Goal: Information Seeking & Learning: Learn about a topic

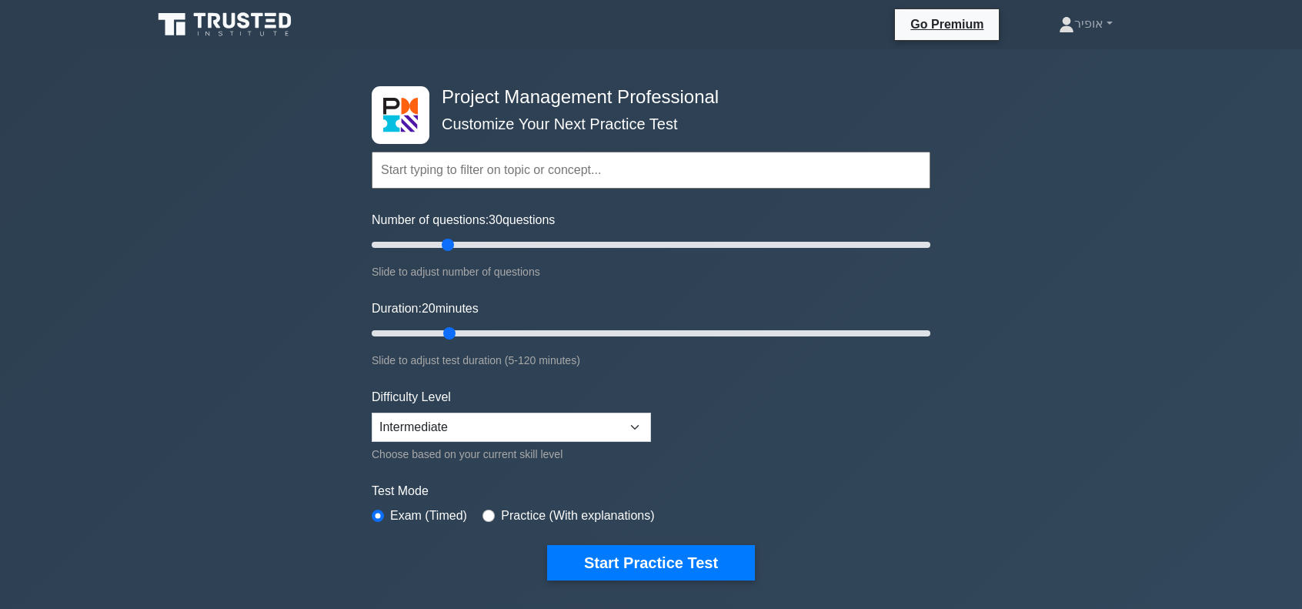
drag, startPoint x: 422, startPoint y: 245, endPoint x: 445, endPoint y: 244, distance: 23.1
type input "30"
click at [445, 244] on input "Number of questions: 30 questions" at bounding box center [651, 245] width 559 height 18
drag, startPoint x: 450, startPoint y: 330, endPoint x: 486, endPoint y: 331, distance: 36.2
type input "30"
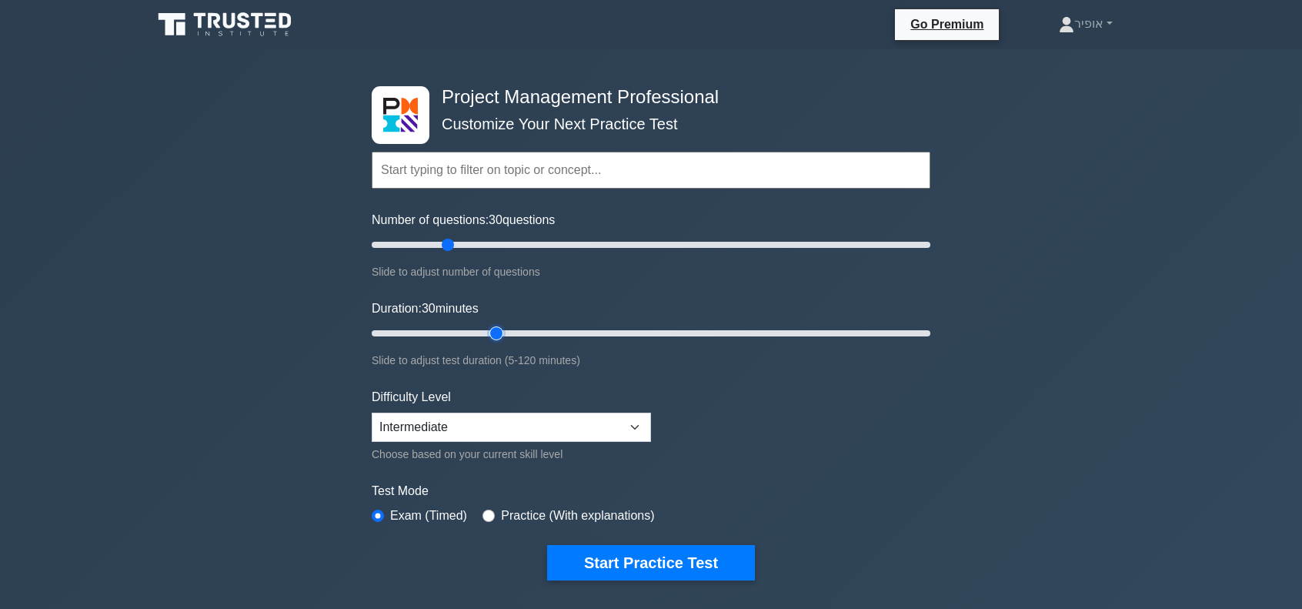
click at [486, 331] on input "Duration: 30 minutes" at bounding box center [651, 333] width 559 height 18
click at [636, 423] on select "Beginner Intermediate Expert" at bounding box center [511, 427] width 279 height 29
click at [612, 557] on button "Start Practice Test" at bounding box center [651, 562] width 208 height 35
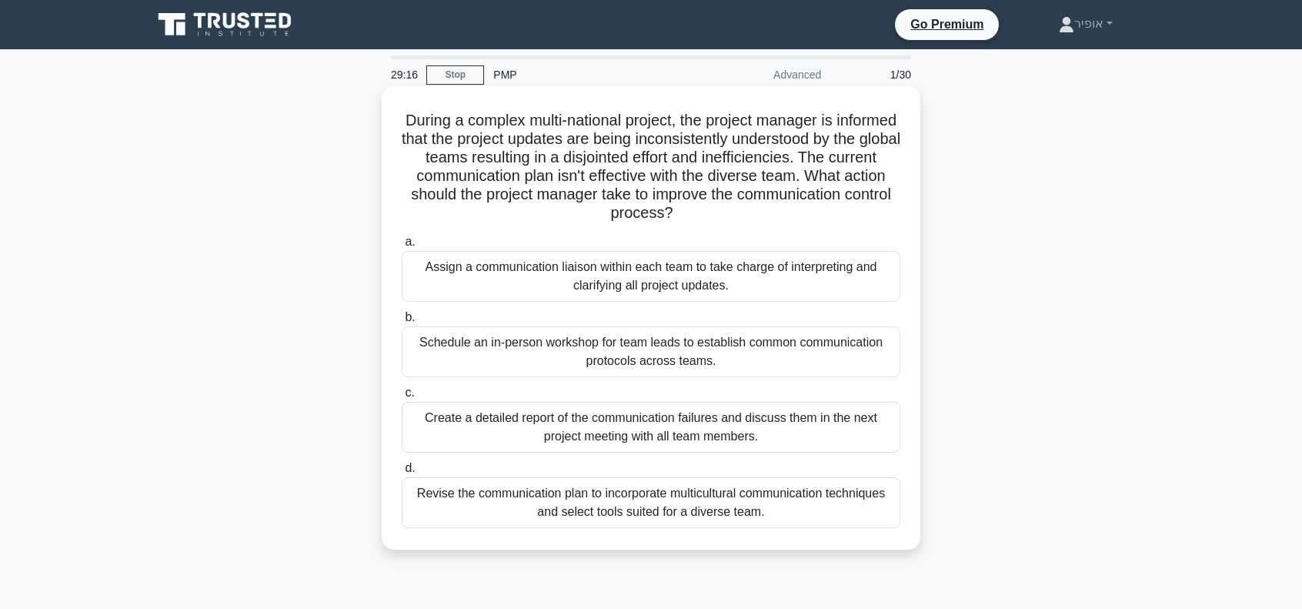
click at [483, 498] on div "Revise the communication plan to incorporate multicultural communication techni…" at bounding box center [651, 502] width 499 height 51
click at [402, 473] on input "d. Revise the communication plan to incorporate multicultural communication tec…" at bounding box center [402, 468] width 0 height 10
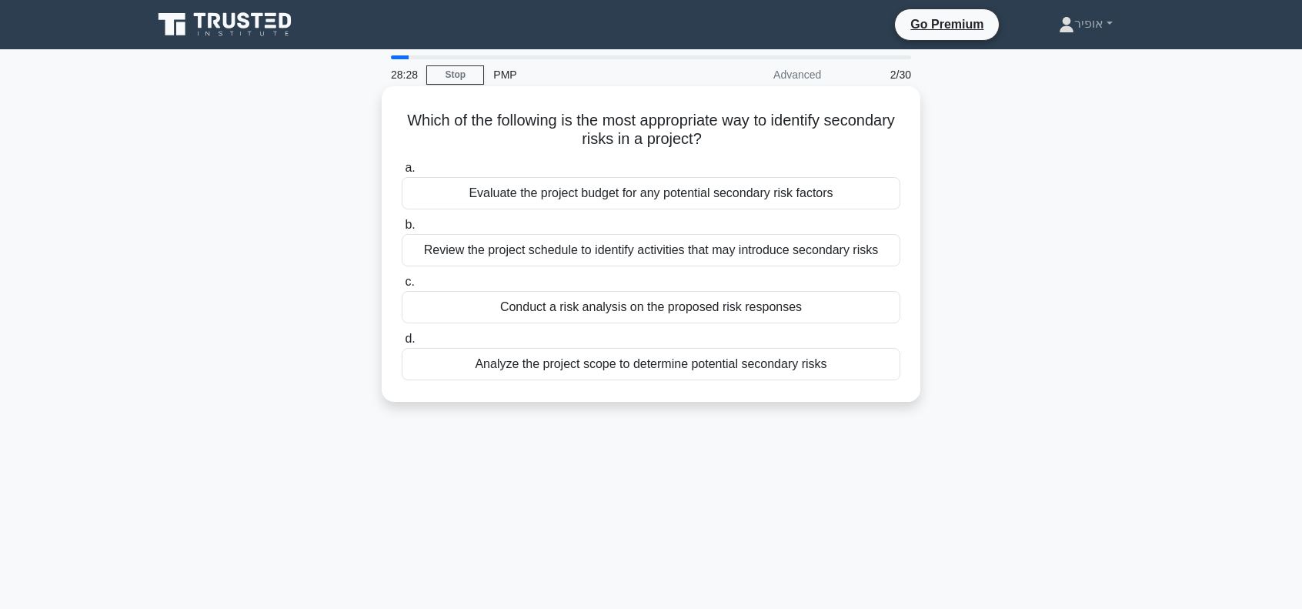
click at [518, 368] on div "Analyze the project scope to determine potential secondary risks" at bounding box center [651, 364] width 499 height 32
click at [402, 344] on input "d. Analyze the project scope to determine potential secondary risks" at bounding box center [402, 339] width 0 height 10
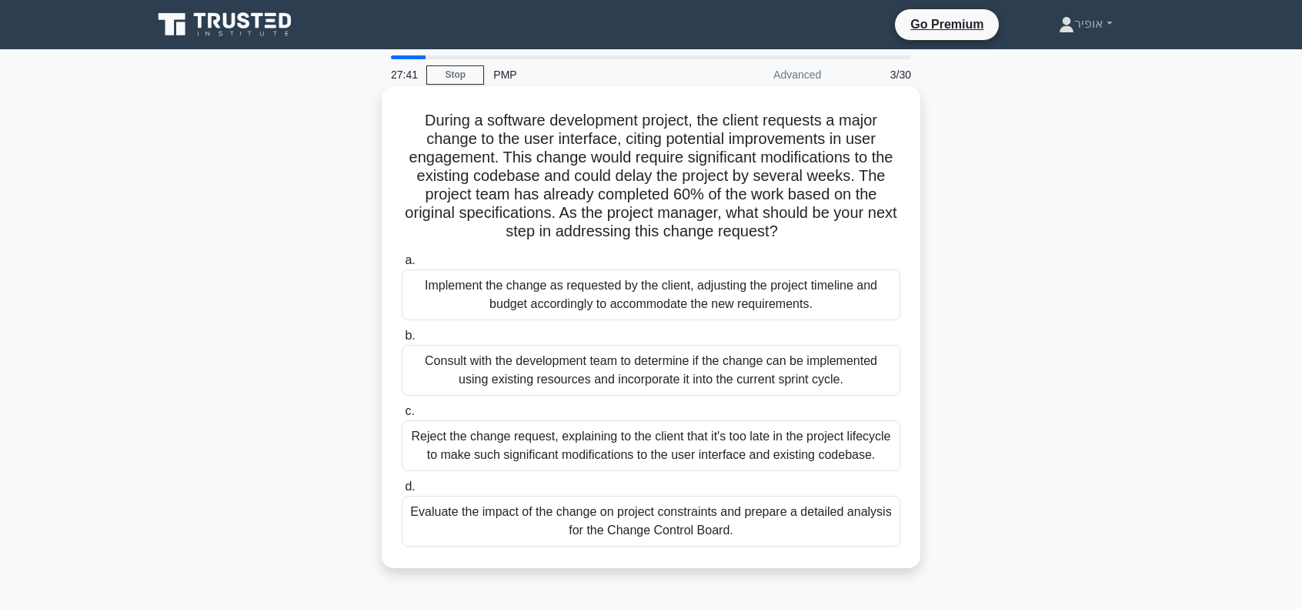
click at [539, 521] on div "Evaluate the impact of the change on project constraints and prepare a detailed…" at bounding box center [651, 521] width 499 height 51
click at [402, 492] on input "d. Evaluate the impact of the change on project constraints and prepare a detai…" at bounding box center [402, 487] width 0 height 10
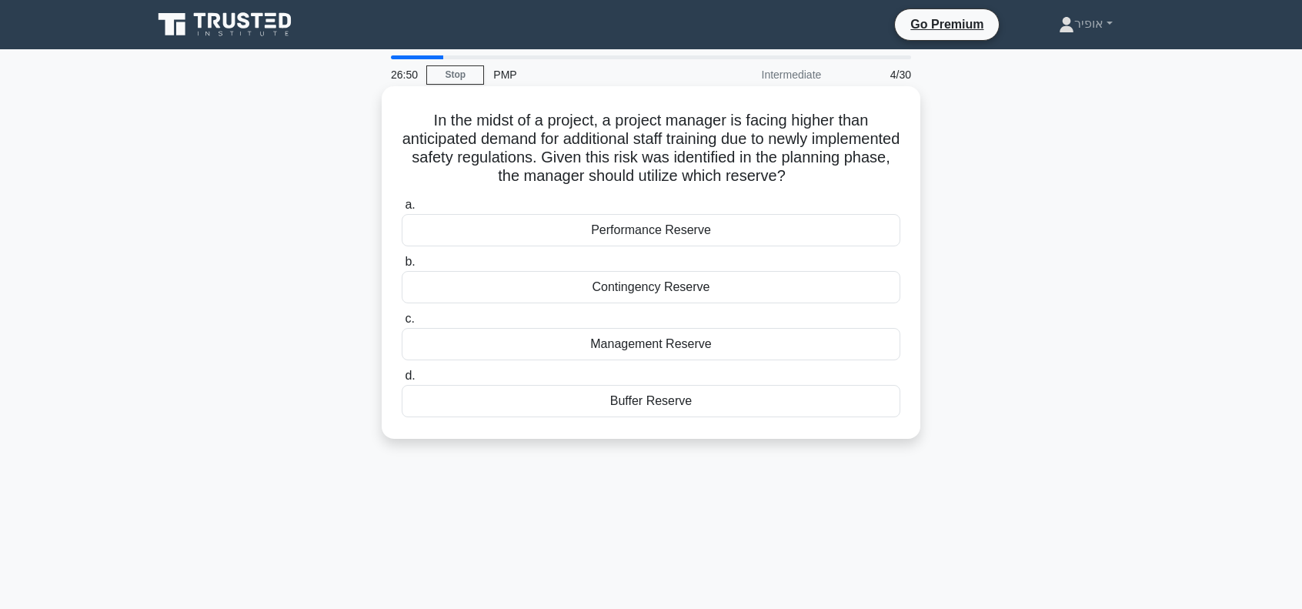
click at [594, 237] on div "Performance Reserve" at bounding box center [651, 230] width 499 height 32
click at [402, 210] on input "a. Performance Reserve" at bounding box center [402, 205] width 0 height 10
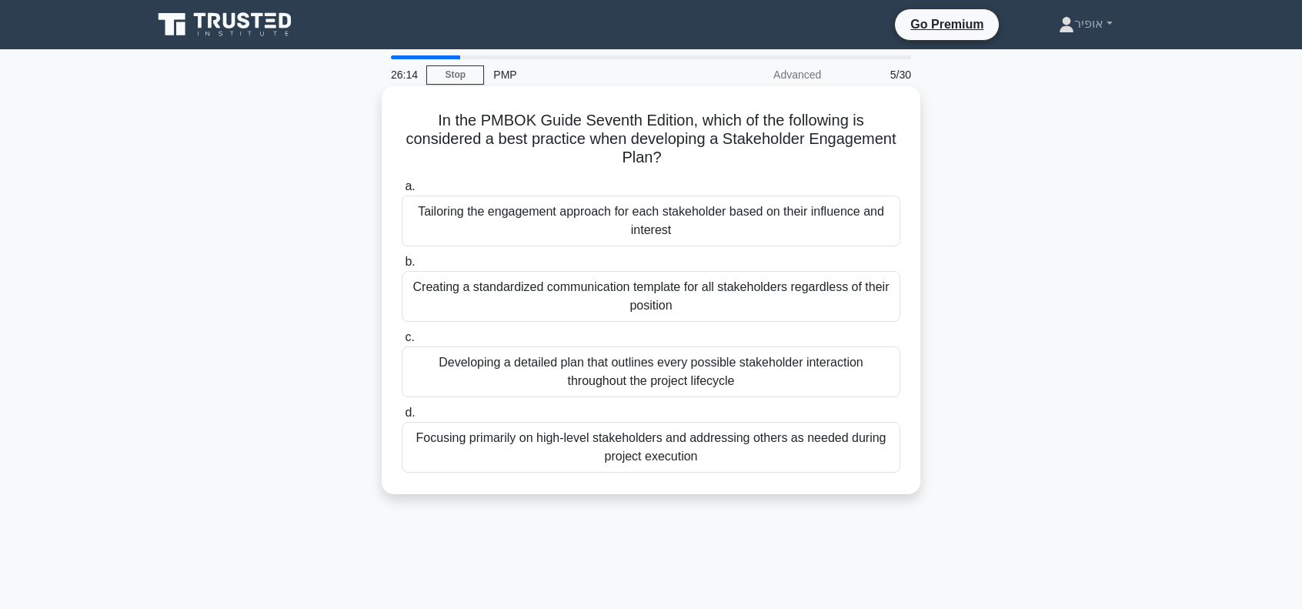
click at [547, 214] on div "Tailoring the engagement approach for each stakeholder based on their influence…" at bounding box center [651, 221] width 499 height 51
click at [402, 192] on input "a. Tailoring the engagement approach for each stakeholder based on their influe…" at bounding box center [402, 187] width 0 height 10
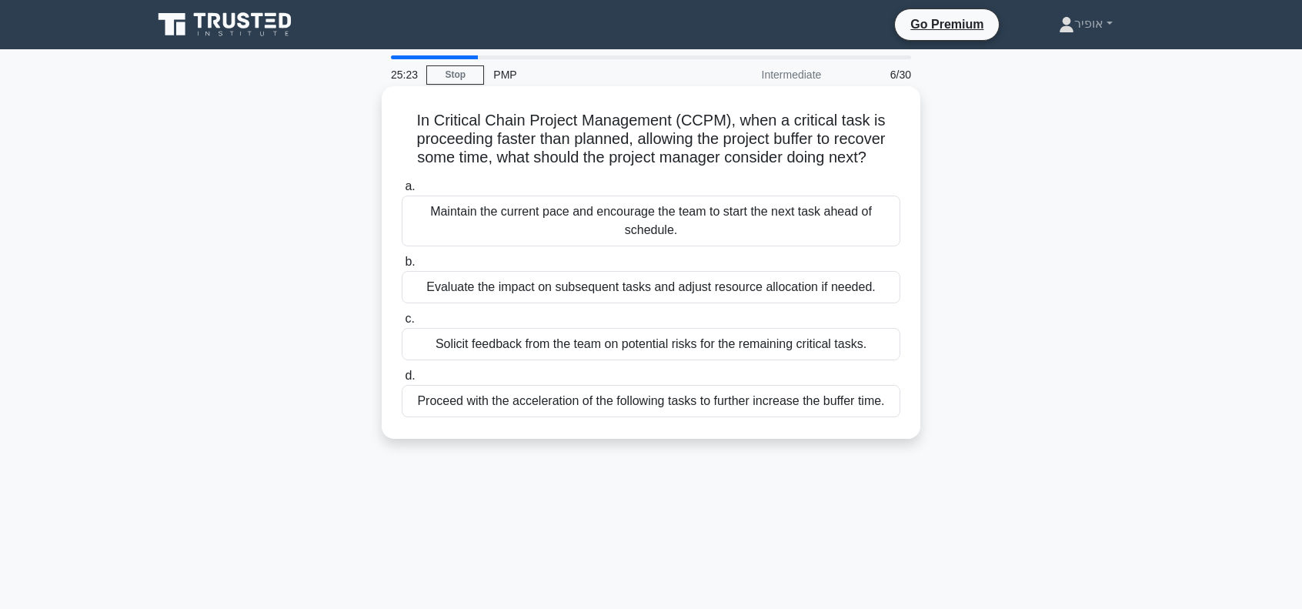
click at [536, 289] on div "Evaluate the impact on subsequent tasks and adjust resource allocation if neede…" at bounding box center [651, 287] width 499 height 32
click at [402, 267] on input "b. Evaluate the impact on subsequent tasks and adjust resource allocation if ne…" at bounding box center [402, 262] width 0 height 10
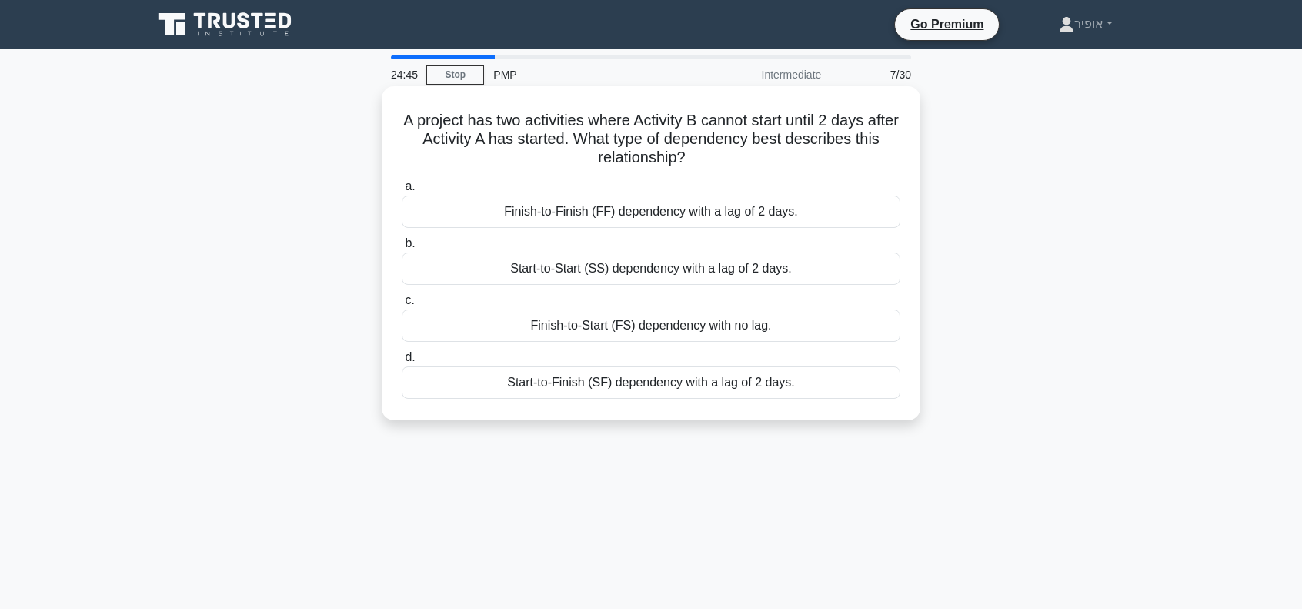
click at [521, 273] on div "Start-to-Start (SS) dependency with a lag of 2 days." at bounding box center [651, 268] width 499 height 32
click at [402, 249] on input "b. Start-to-Start (SS) dependency with a lag of 2 days." at bounding box center [402, 244] width 0 height 10
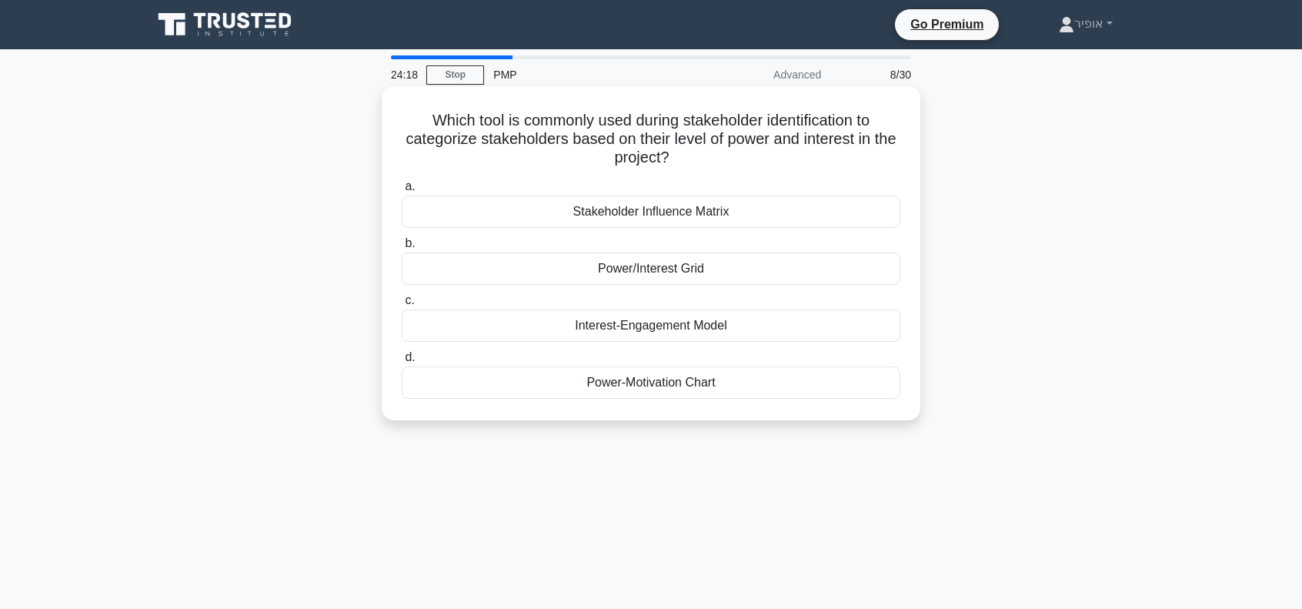
click at [574, 270] on div "Power/Interest Grid" at bounding box center [651, 268] width 499 height 32
click at [402, 249] on input "b. Power/Interest Grid" at bounding box center [402, 244] width 0 height 10
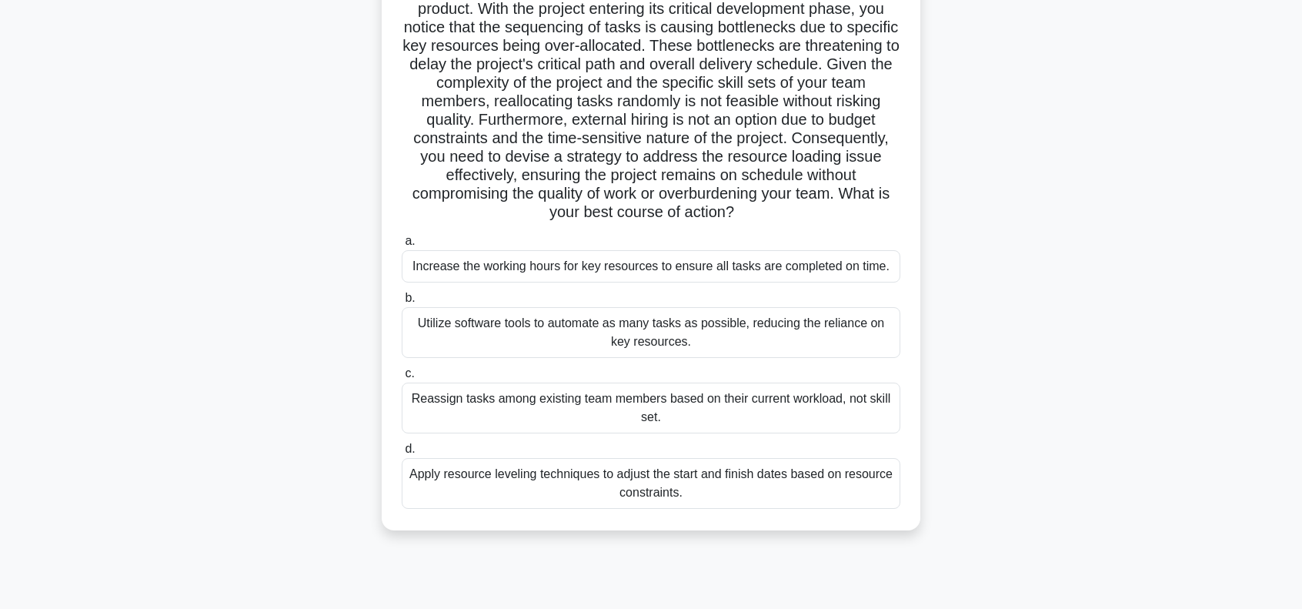
scroll to position [154, 0]
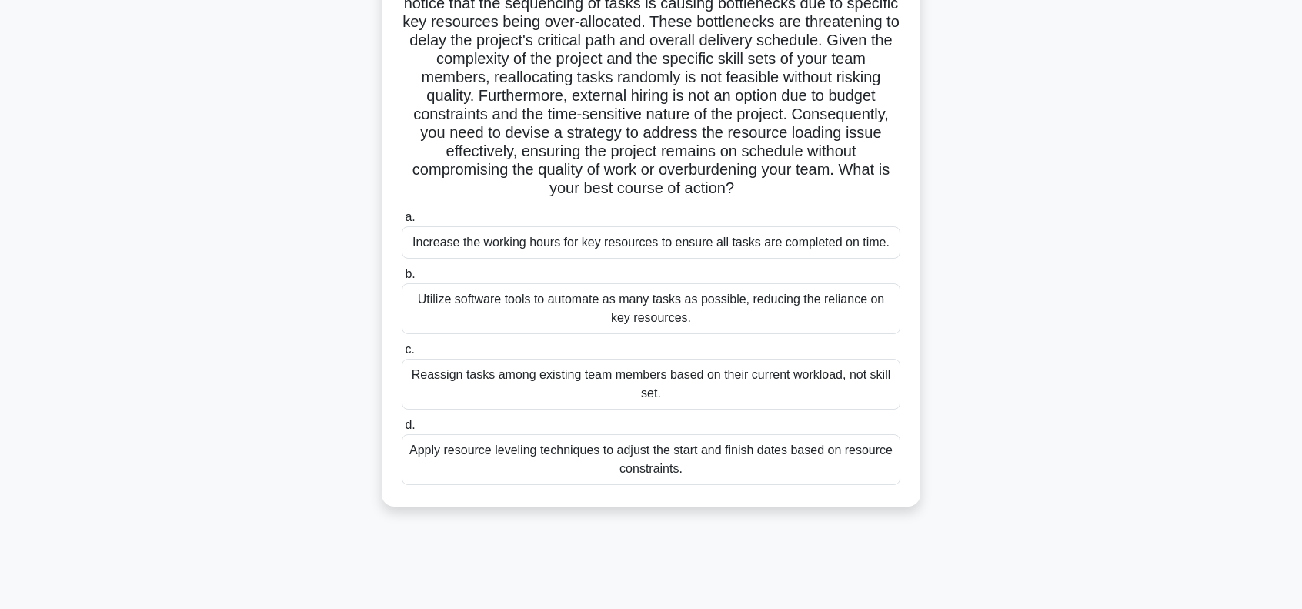
click at [503, 465] on div "Apply resource leveling techniques to adjust the start and finish dates based o…" at bounding box center [651, 459] width 499 height 51
click at [402, 430] on input "d. Apply resource leveling techniques to adjust the start and finish dates base…" at bounding box center [402, 425] width 0 height 10
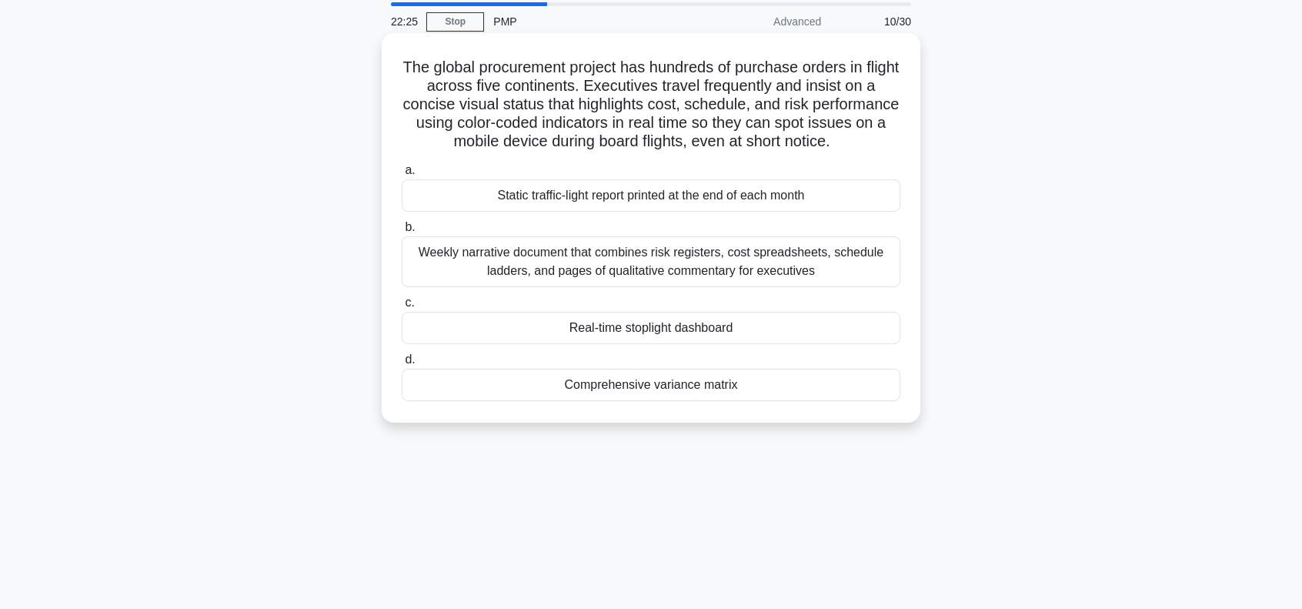
scroll to position [77, 0]
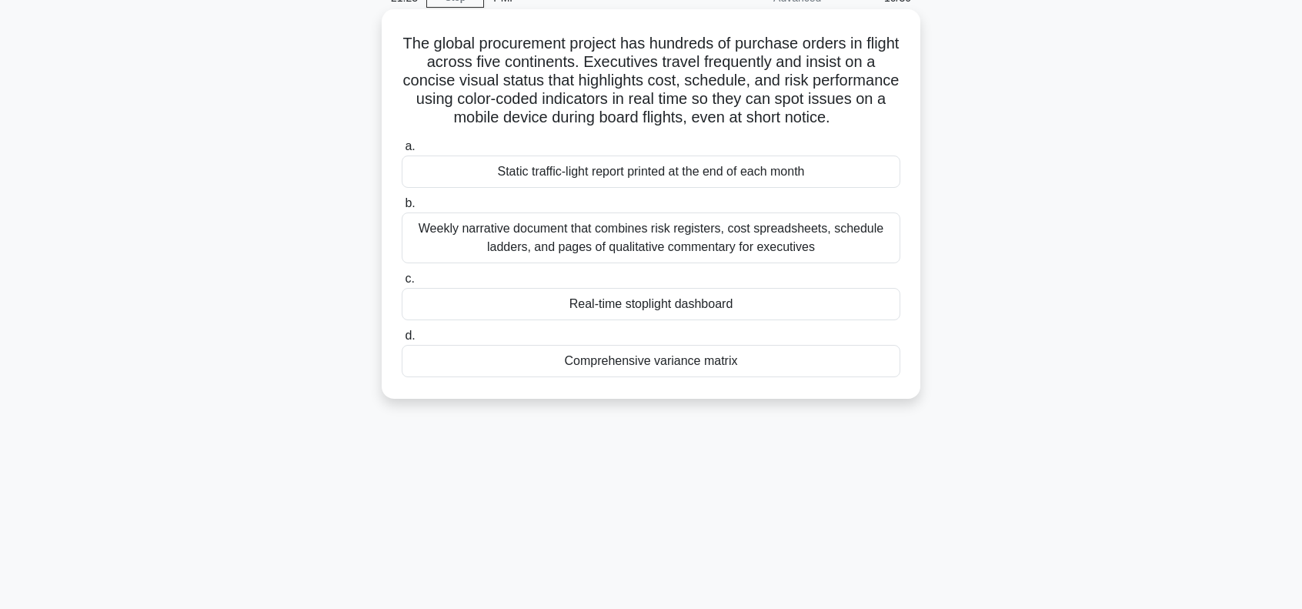
click at [600, 307] on div "Real-time stoplight dashboard" at bounding box center [651, 304] width 499 height 32
click at [402, 284] on input "c. Real-time stoplight dashboard" at bounding box center [402, 279] width 0 height 10
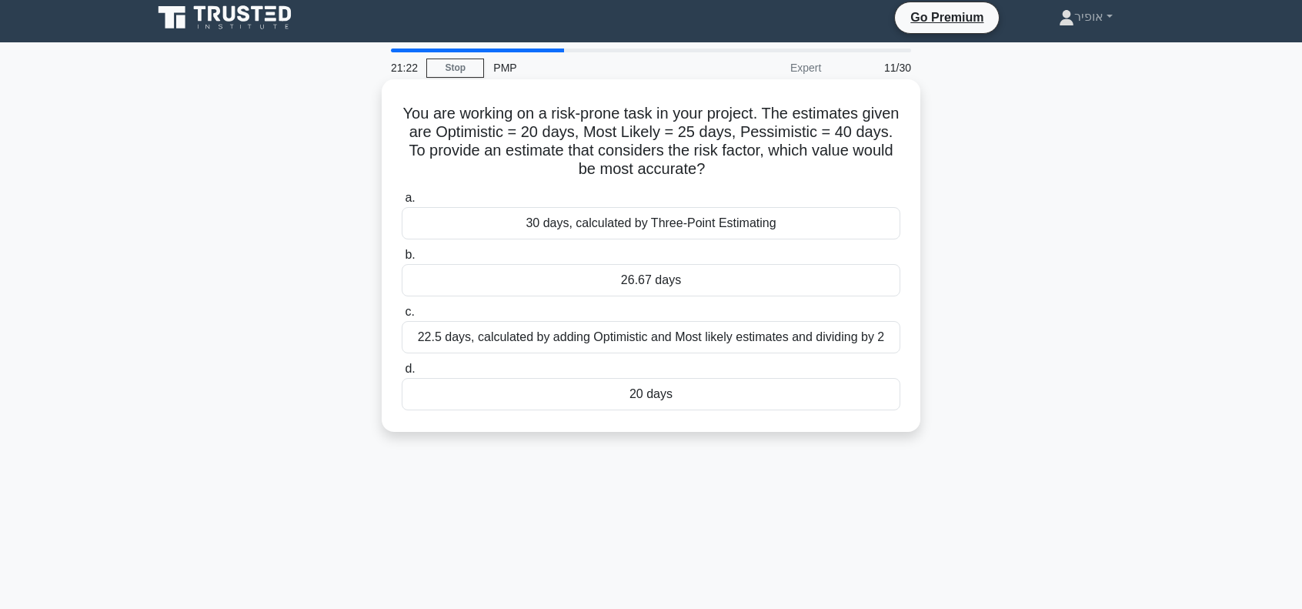
scroll to position [0, 0]
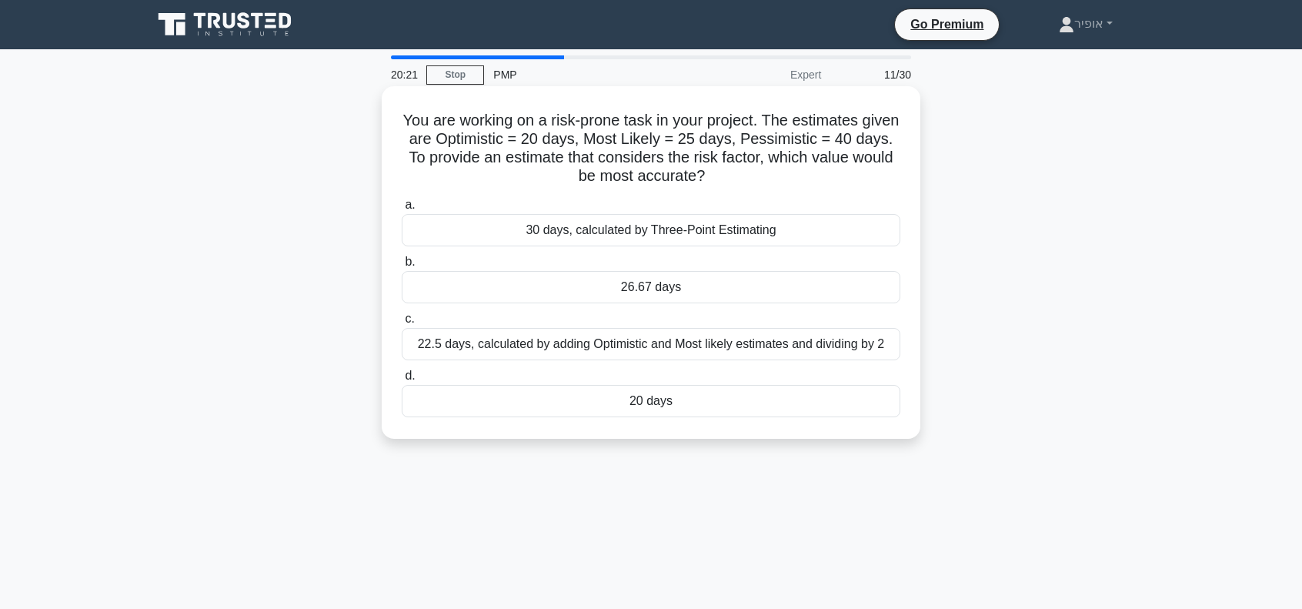
click at [537, 292] on div "26.67 days" at bounding box center [651, 287] width 499 height 32
click at [402, 267] on input "b. 26.67 days" at bounding box center [402, 262] width 0 height 10
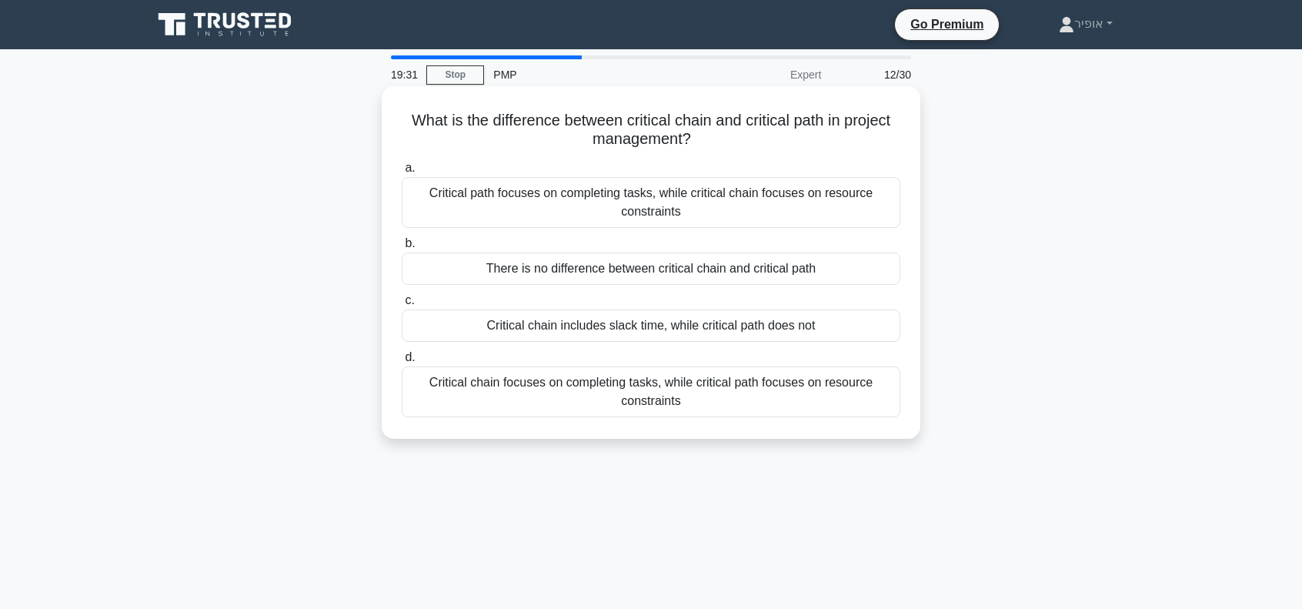
click at [533, 328] on div "Critical chain includes slack time, while critical path does not" at bounding box center [651, 325] width 499 height 32
click at [402, 306] on input "c. Critical chain includes slack time, while critical path does not" at bounding box center [402, 301] width 0 height 10
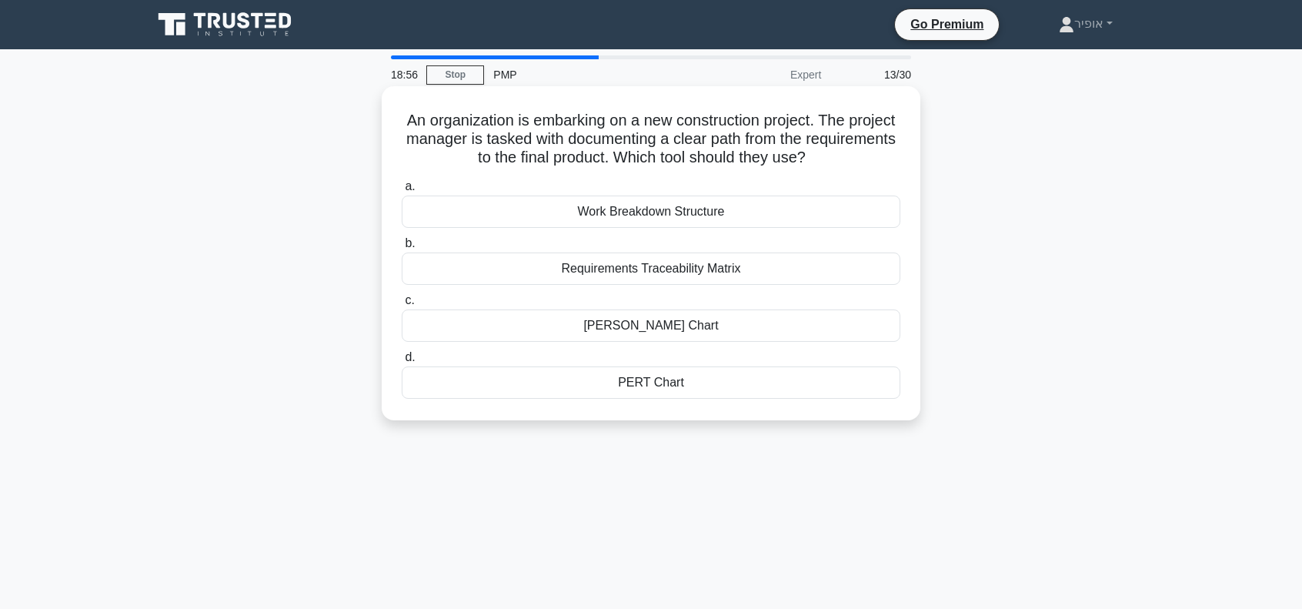
click at [542, 213] on div "Work Breakdown Structure" at bounding box center [651, 212] width 499 height 32
click at [402, 192] on input "a. Work Breakdown Structure" at bounding box center [402, 187] width 0 height 10
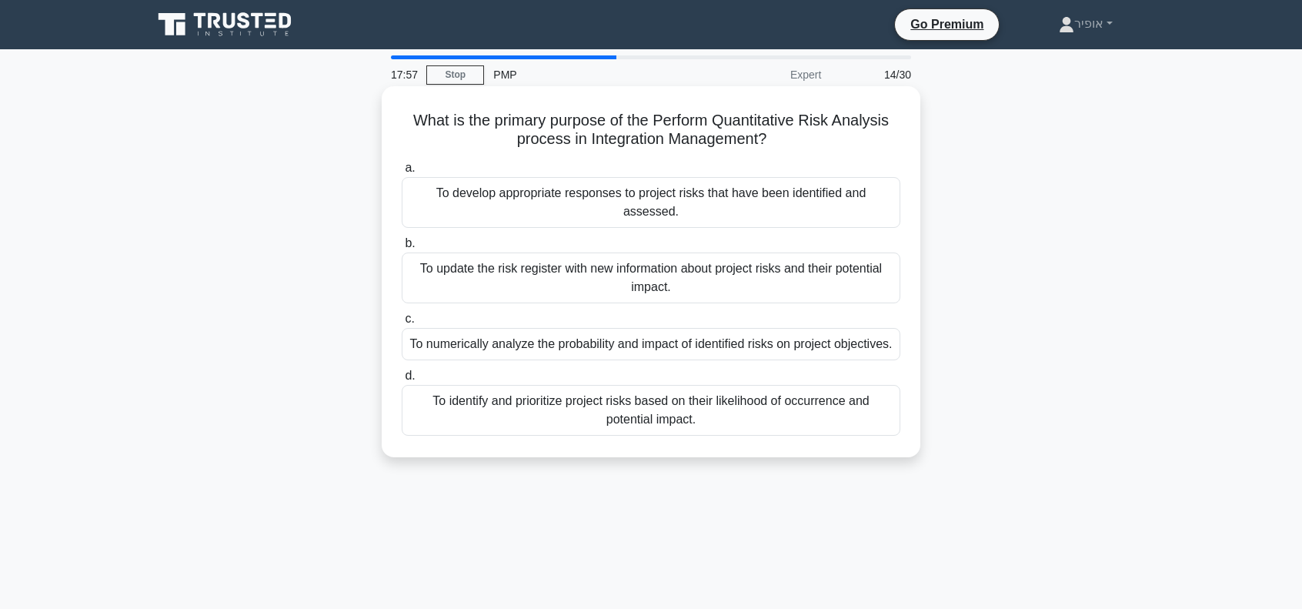
click at [614, 393] on div "To identify and prioritize project risks based on their likelihood of occurrenc…" at bounding box center [651, 410] width 499 height 51
click at [402, 381] on input "d. To identify and prioritize project risks based on their likelihood of occurr…" at bounding box center [402, 376] width 0 height 10
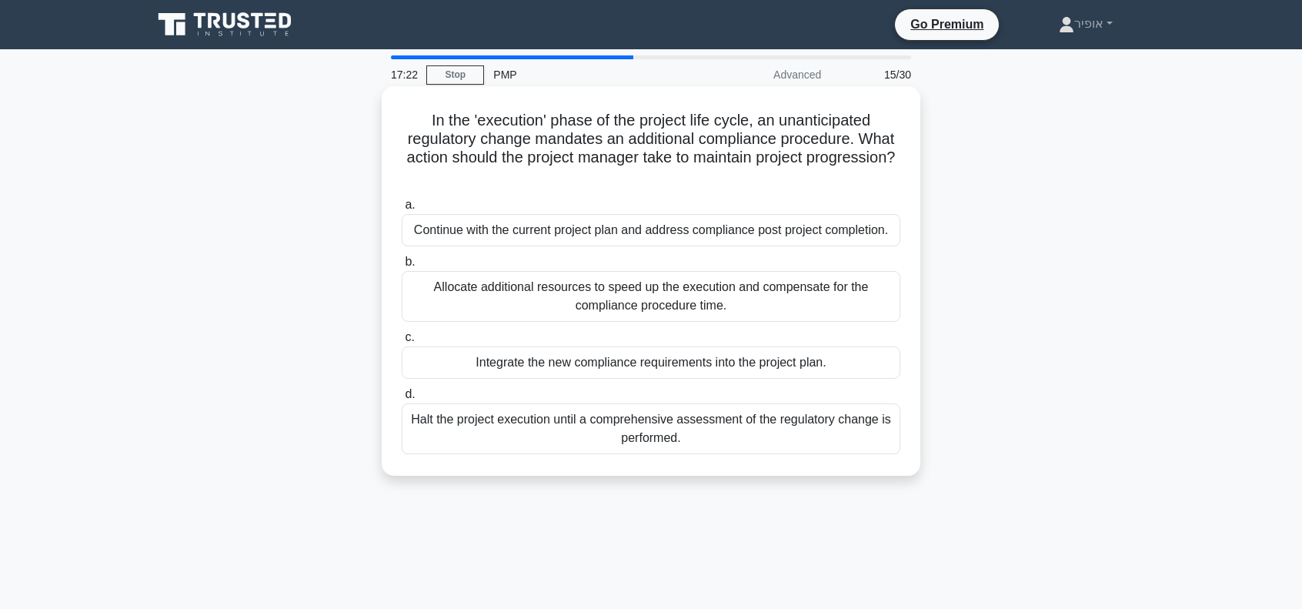
click at [503, 364] on div "Integrate the new compliance requirements into the project plan." at bounding box center [651, 362] width 499 height 32
click at [402, 343] on input "c. Integrate the new compliance requirements into the project plan." at bounding box center [402, 338] width 0 height 10
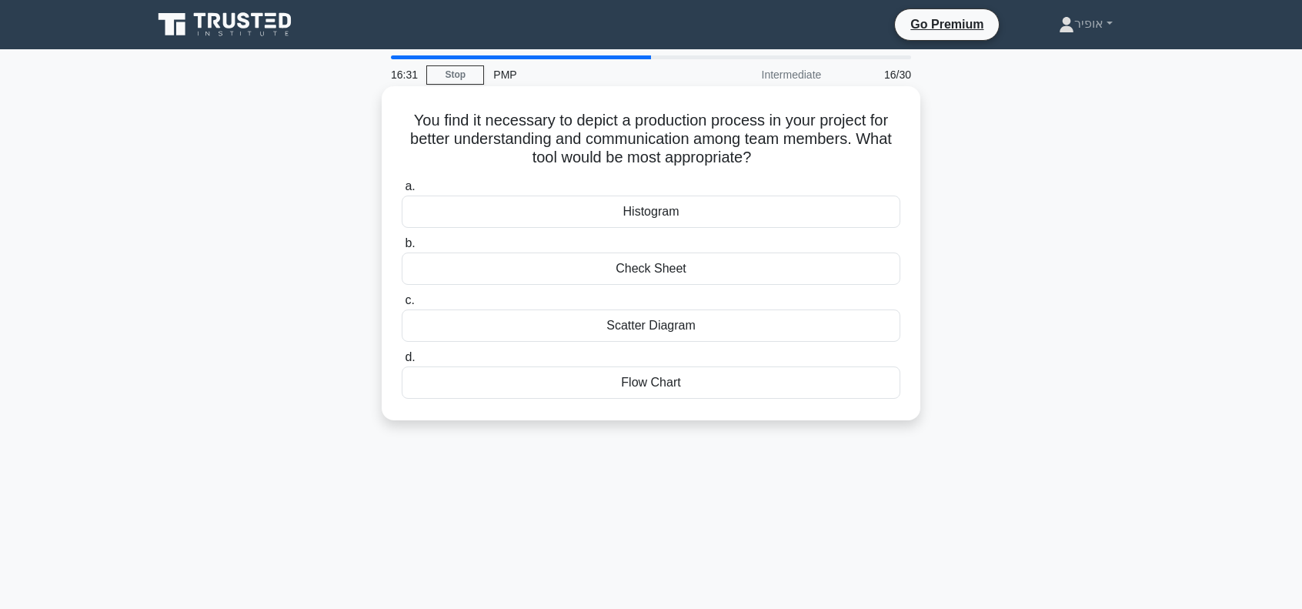
click at [556, 325] on div "Scatter Diagram" at bounding box center [651, 325] width 499 height 32
click at [402, 306] on input "c. Scatter Diagram" at bounding box center [402, 301] width 0 height 10
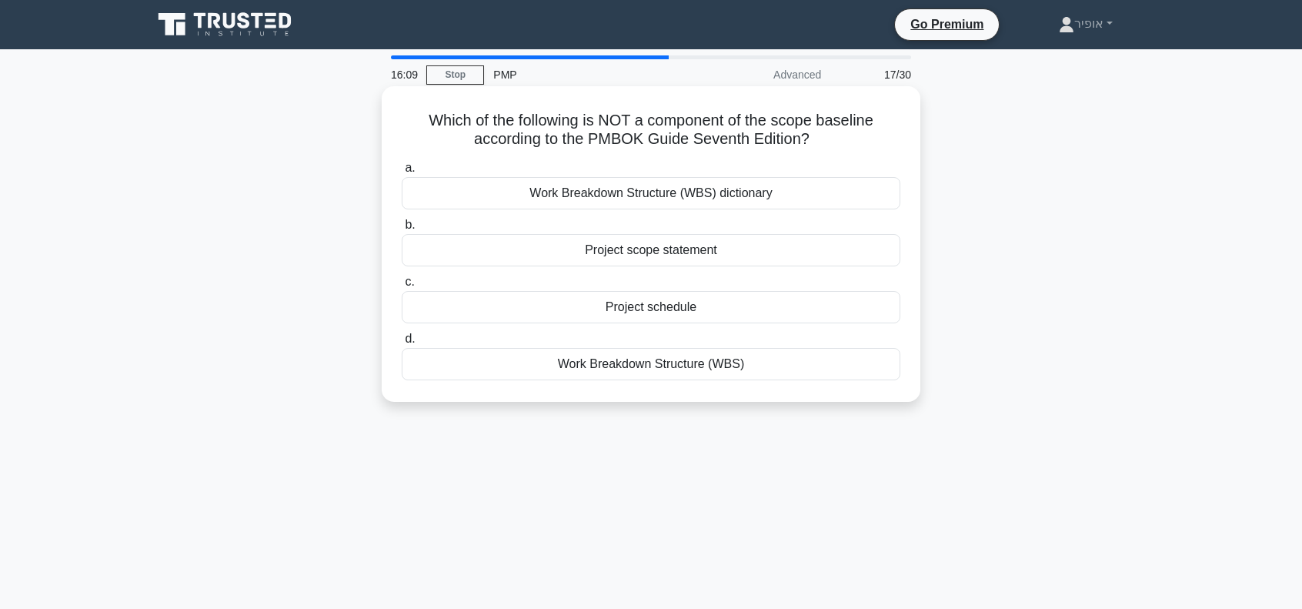
click at [627, 192] on div "Work Breakdown Structure (WBS) dictionary" at bounding box center [651, 193] width 499 height 32
click at [402, 173] on input "a. Work Breakdown Structure (WBS) dictionary" at bounding box center [402, 168] width 0 height 10
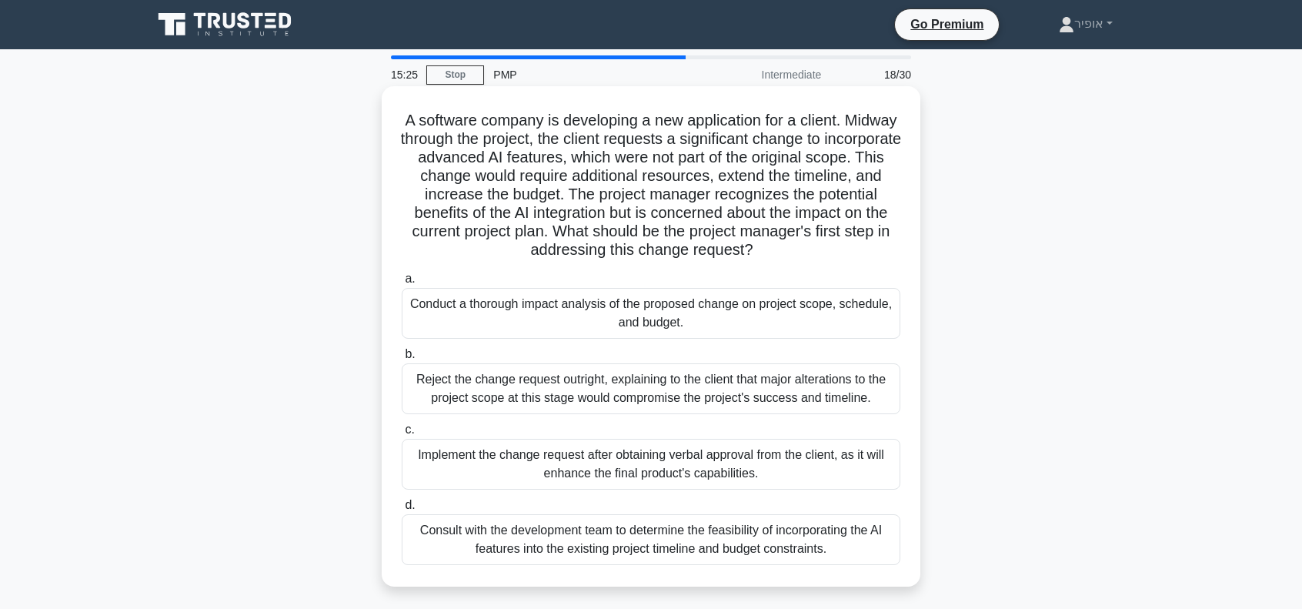
click at [486, 316] on div "Conduct a thorough impact analysis of the proposed change on project scope, sch…" at bounding box center [651, 313] width 499 height 51
click at [402, 284] on input "a. Conduct a thorough impact analysis of the proposed change on project scope, …" at bounding box center [402, 279] width 0 height 10
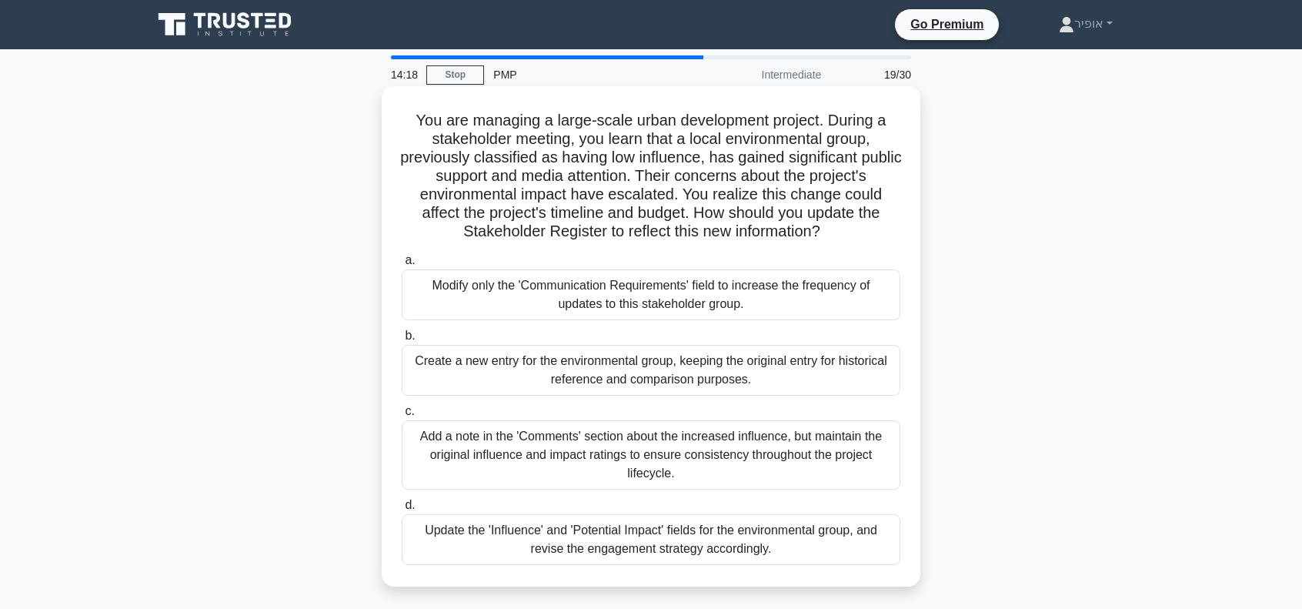
click at [462, 541] on div "Update the 'Influence' and 'Potential Impact' fields for the environmental grou…" at bounding box center [651, 539] width 499 height 51
click at [402, 510] on input "d. Update the 'Influence' and 'Potential Impact' fields for the environmental g…" at bounding box center [402, 505] width 0 height 10
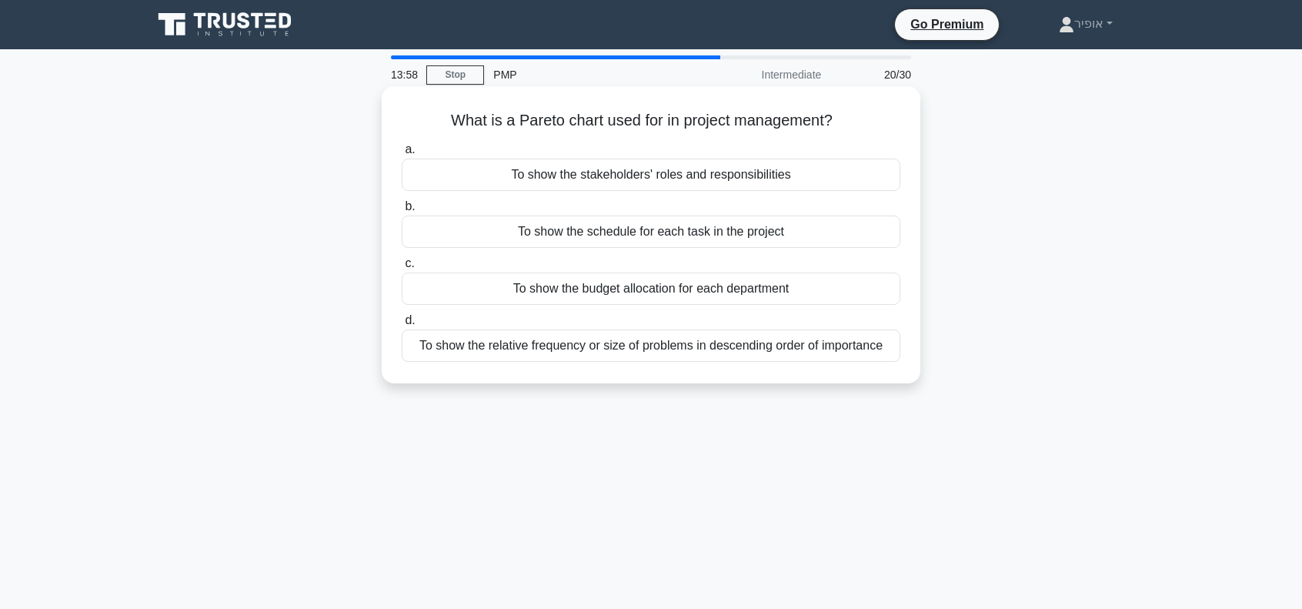
click at [556, 349] on div "To show the relative frequency or size of problems in descending order of impor…" at bounding box center [651, 345] width 499 height 32
click at [402, 326] on input "d. To show the relative frequency or size of problems in descending order of im…" at bounding box center [402, 321] width 0 height 10
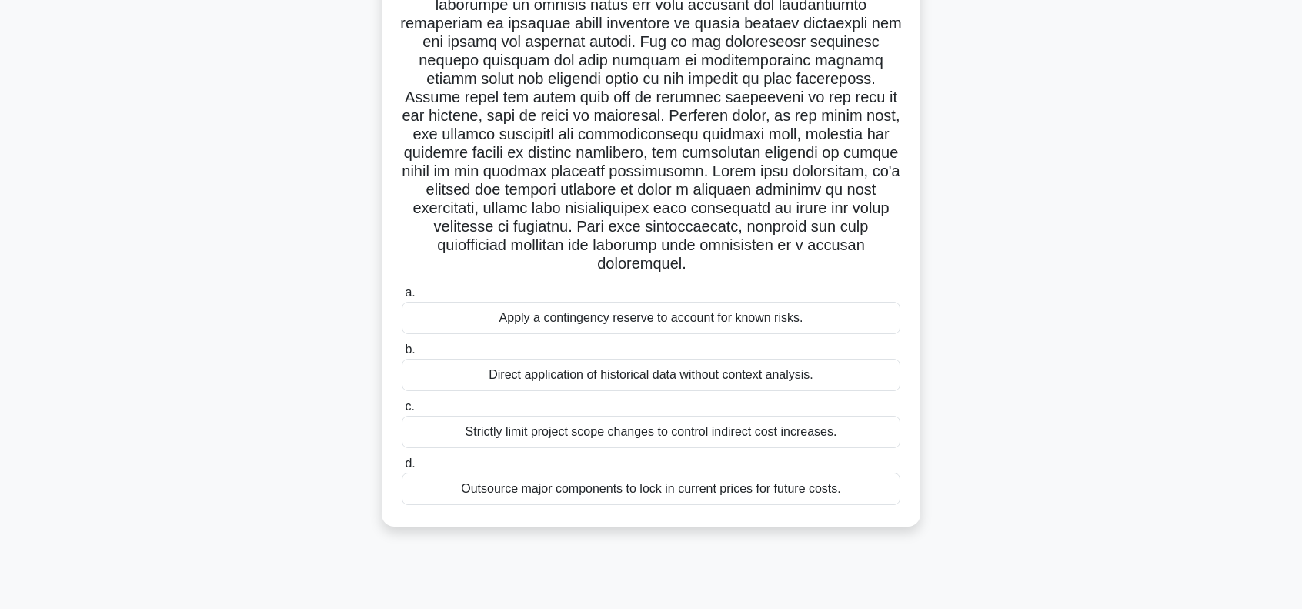
scroll to position [222, 0]
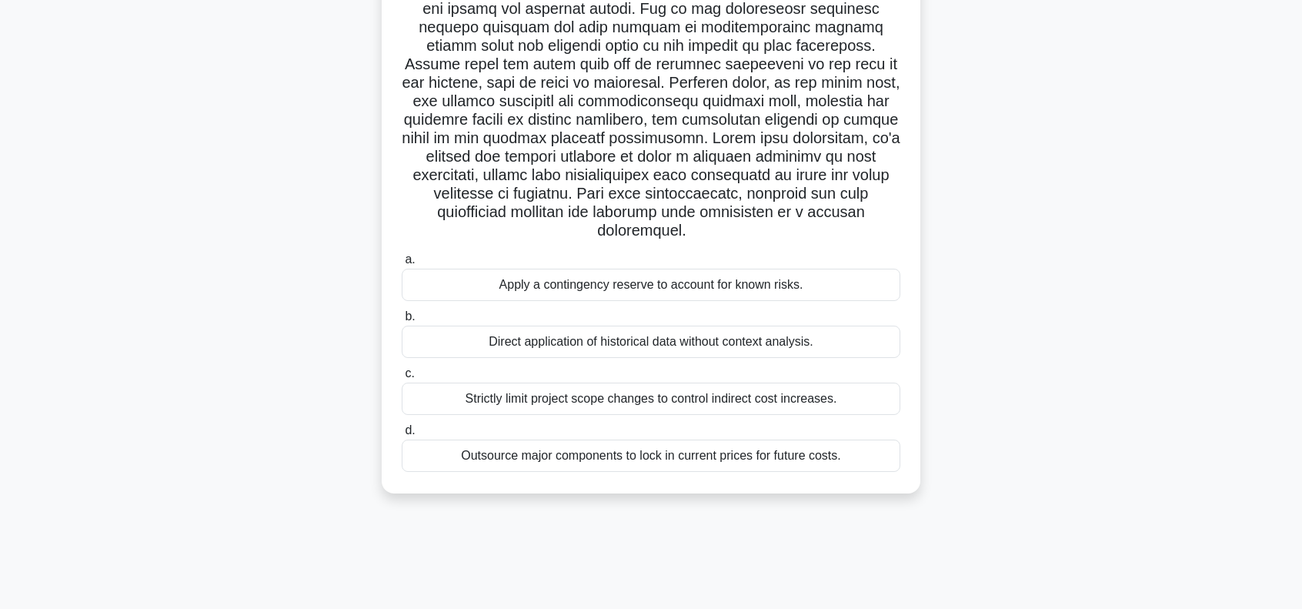
click at [610, 401] on div "Strictly limit project scope changes to control indirect cost increases." at bounding box center [651, 399] width 499 height 32
click at [494, 396] on div "Strictly limit project scope changes to control indirect cost increases." at bounding box center [651, 399] width 499 height 32
click at [402, 379] on input "c. Strictly limit project scope changes to control indirect cost increases." at bounding box center [402, 374] width 0 height 10
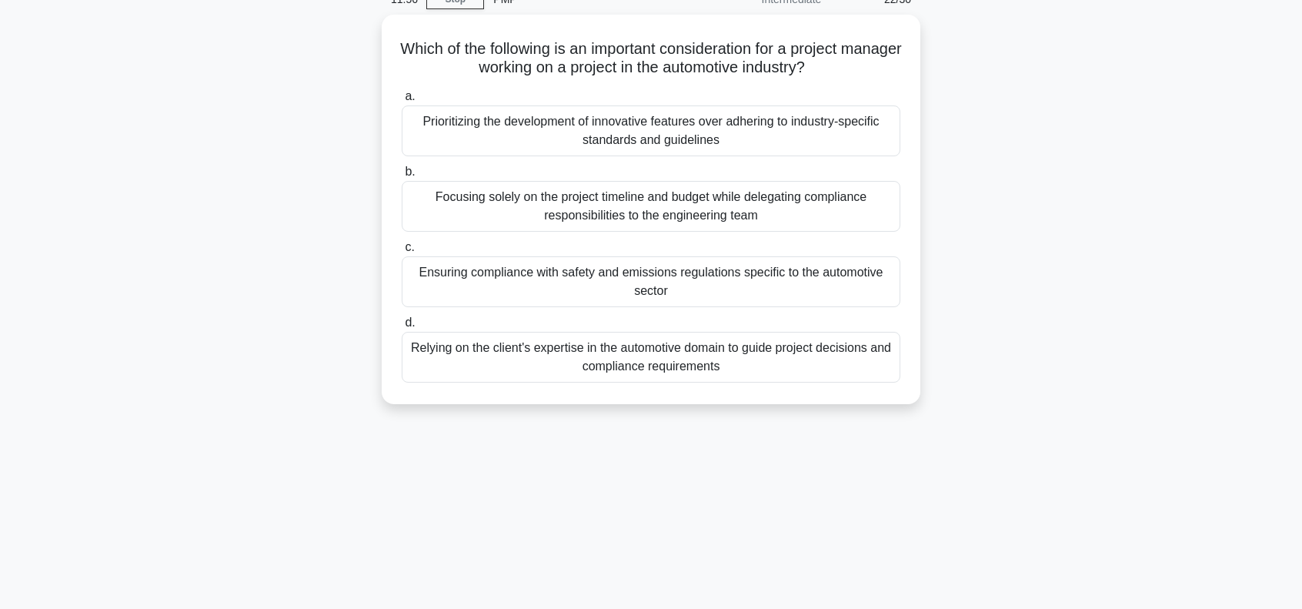
scroll to position [0, 0]
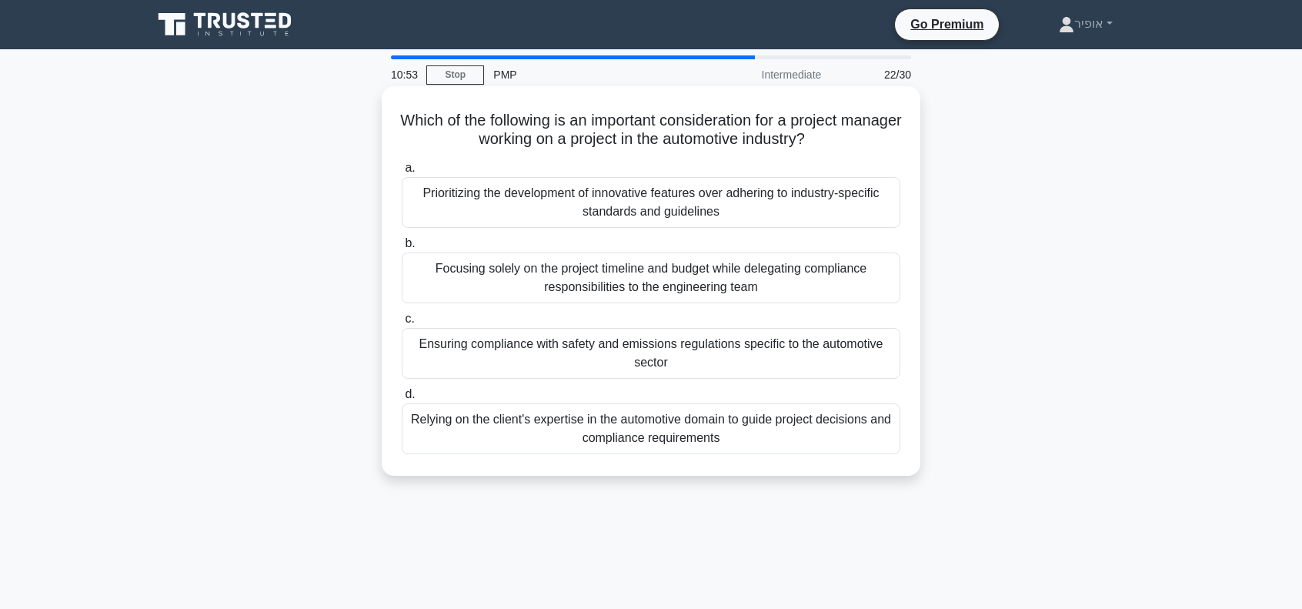
click at [551, 432] on div "Relying on the client's expertise in the automotive domain to guide project dec…" at bounding box center [651, 428] width 499 height 51
click at [402, 400] on input "d. Relying on the client's expertise in the automotive domain to guide project …" at bounding box center [402, 395] width 0 height 10
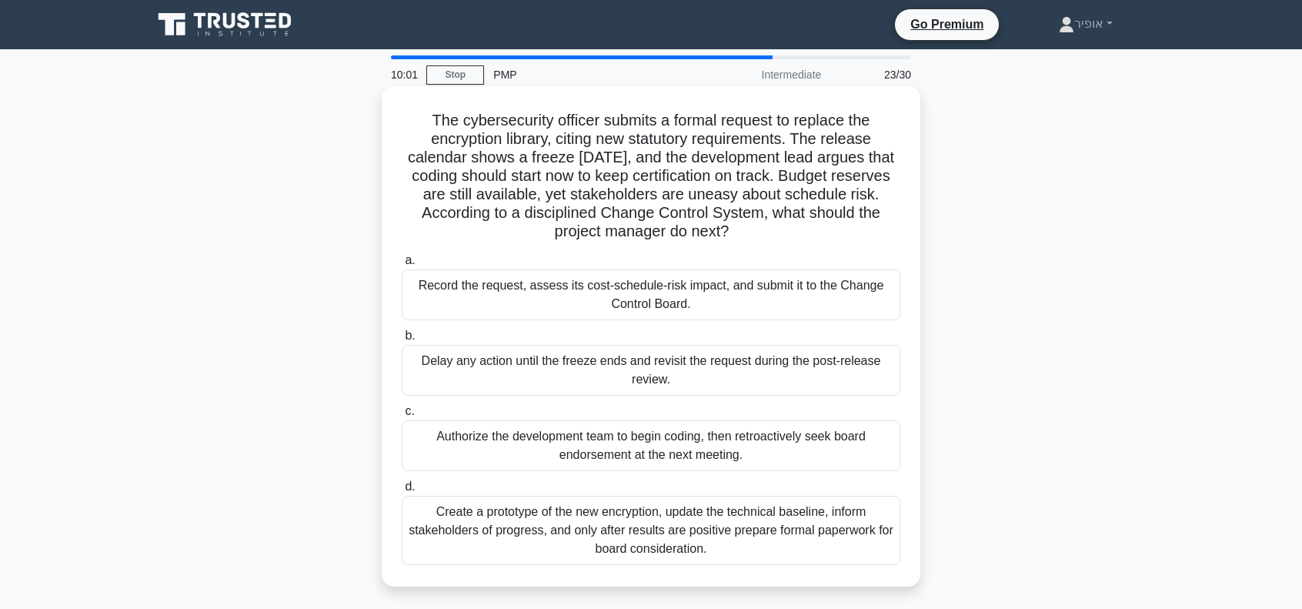
click at [487, 287] on div "Record the request, assess its cost-schedule-risk impact, and submit it to the …" at bounding box center [651, 294] width 499 height 51
click at [530, 304] on div "Record the request, assess its cost-schedule-risk impact, and submit it to the …" at bounding box center [651, 294] width 499 height 51
click at [402, 266] on input "a. Record the request, assess its cost-schedule-risk impact, and submit it to t…" at bounding box center [402, 261] width 0 height 10
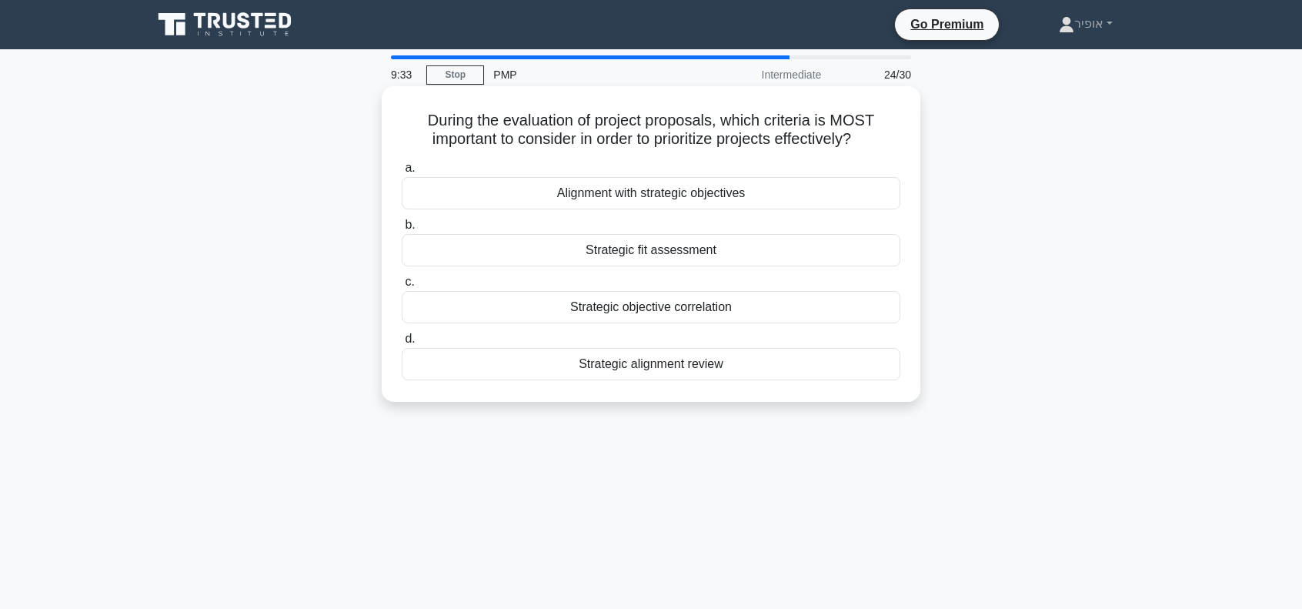
click at [518, 195] on div "Alignment with strategic objectives" at bounding box center [651, 193] width 499 height 32
click at [402, 173] on input "a. Alignment with strategic objectives" at bounding box center [402, 168] width 0 height 10
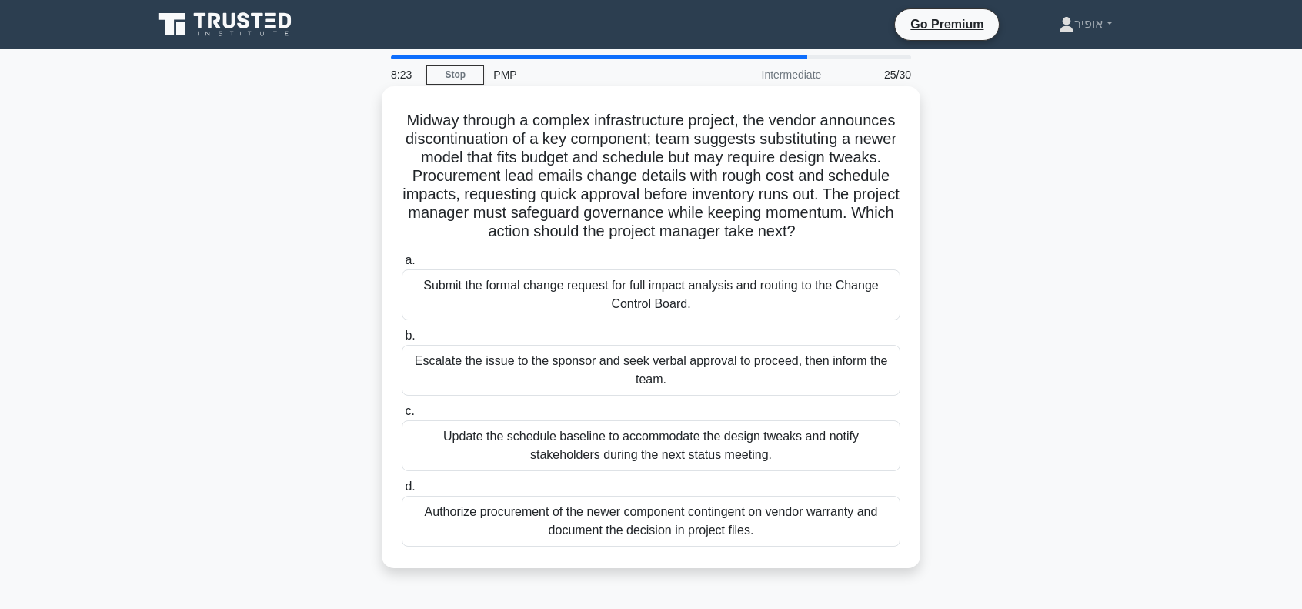
click at [519, 320] on div "Submit the formal change request for full impact analysis and routing to the Ch…" at bounding box center [651, 294] width 499 height 51
click at [402, 266] on input "a. Submit the formal change request for full impact analysis and routing to the…" at bounding box center [402, 261] width 0 height 10
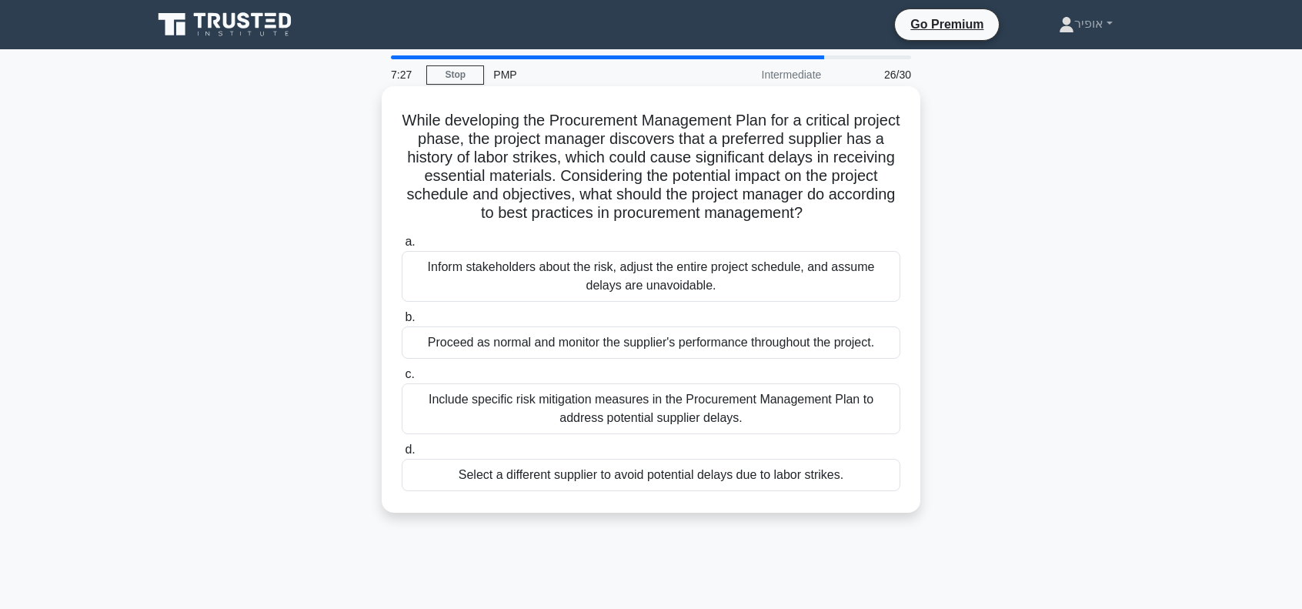
click at [529, 410] on div "Include specific risk mitigation measures in the Procurement Management Plan to…" at bounding box center [651, 408] width 499 height 51
click at [402, 380] on input "c. Include specific risk mitigation measures in the Procurement Management Plan…" at bounding box center [402, 375] width 0 height 10
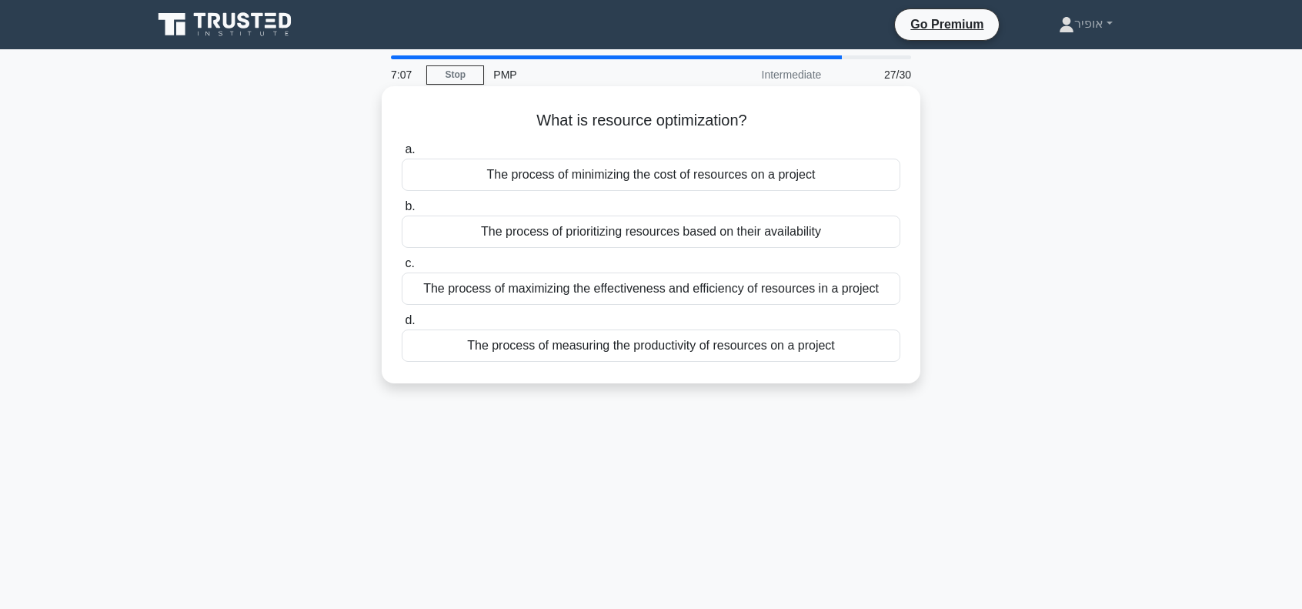
click at [553, 286] on div "The process of maximizing the effectiveness and efficiency of resources in a pr…" at bounding box center [651, 289] width 499 height 32
click at [402, 269] on input "c. The process of maximizing the effectiveness and efficiency of resources in a…" at bounding box center [402, 264] width 0 height 10
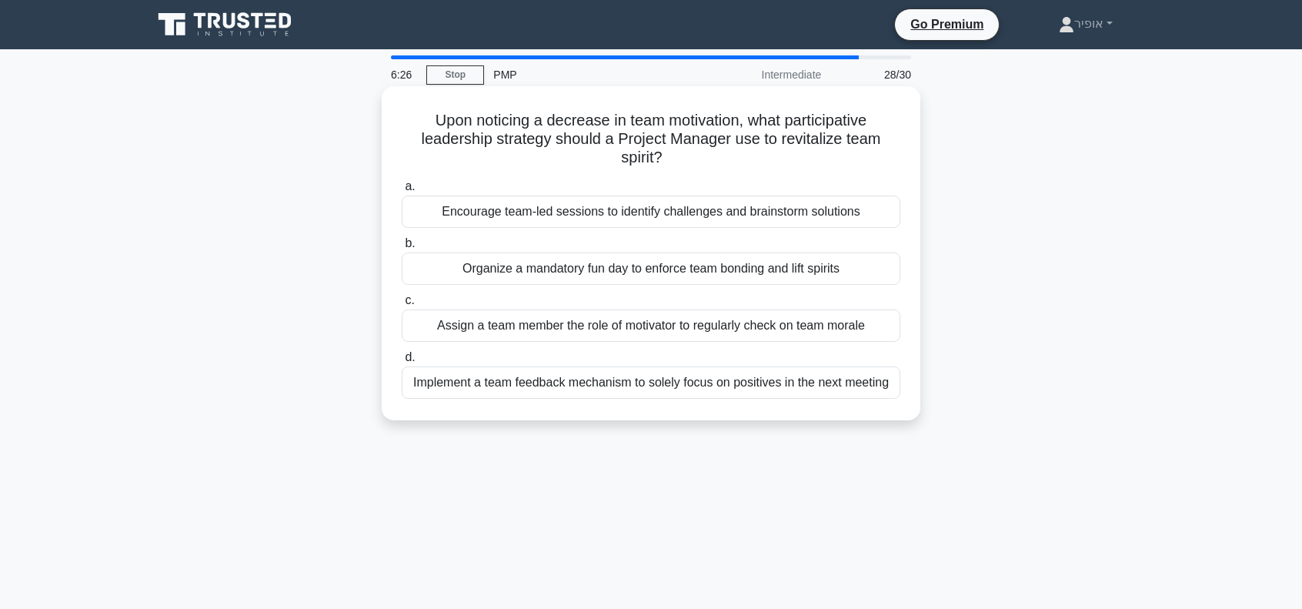
click at [554, 264] on div "Organize a mandatory fun day to enforce team bonding and lift spirits" at bounding box center [651, 268] width 499 height 32
click at [402, 249] on input "b. Organize a mandatory fun day to enforce team bonding and lift spirits" at bounding box center [402, 244] width 0 height 10
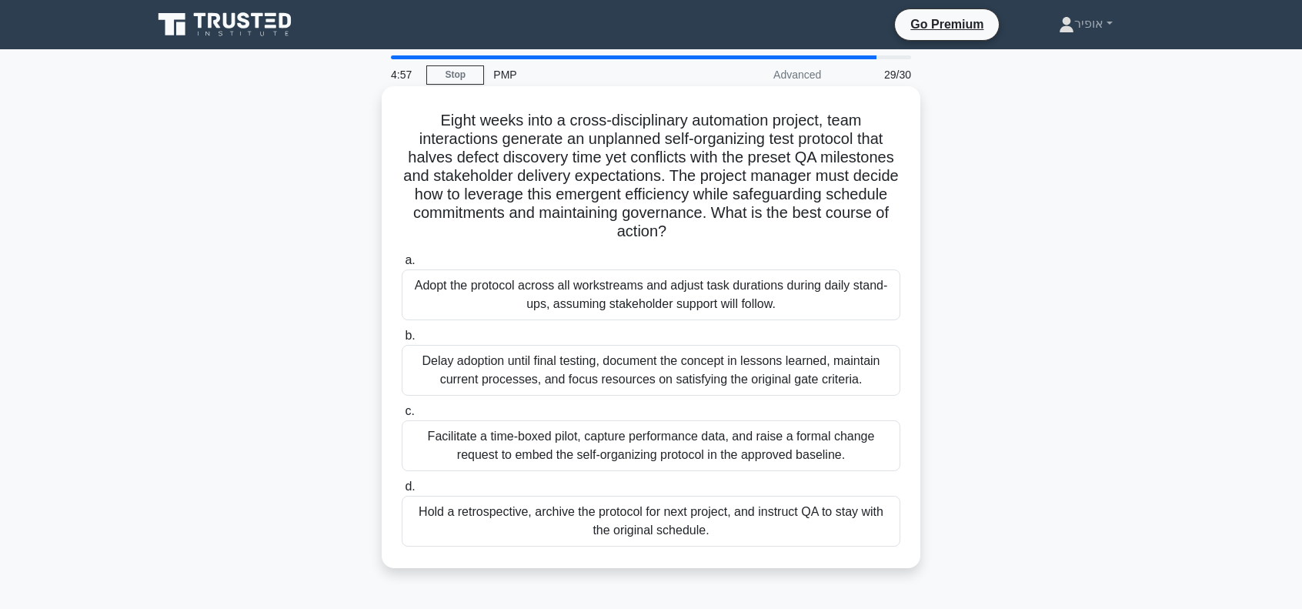
click at [694, 453] on div "Facilitate a time-boxed pilot, capture performance data, and raise a formal cha…" at bounding box center [651, 445] width 499 height 51
click at [402, 416] on input "c. Facilitate a time-boxed pilot, capture performance data, and raise a formal …" at bounding box center [402, 411] width 0 height 10
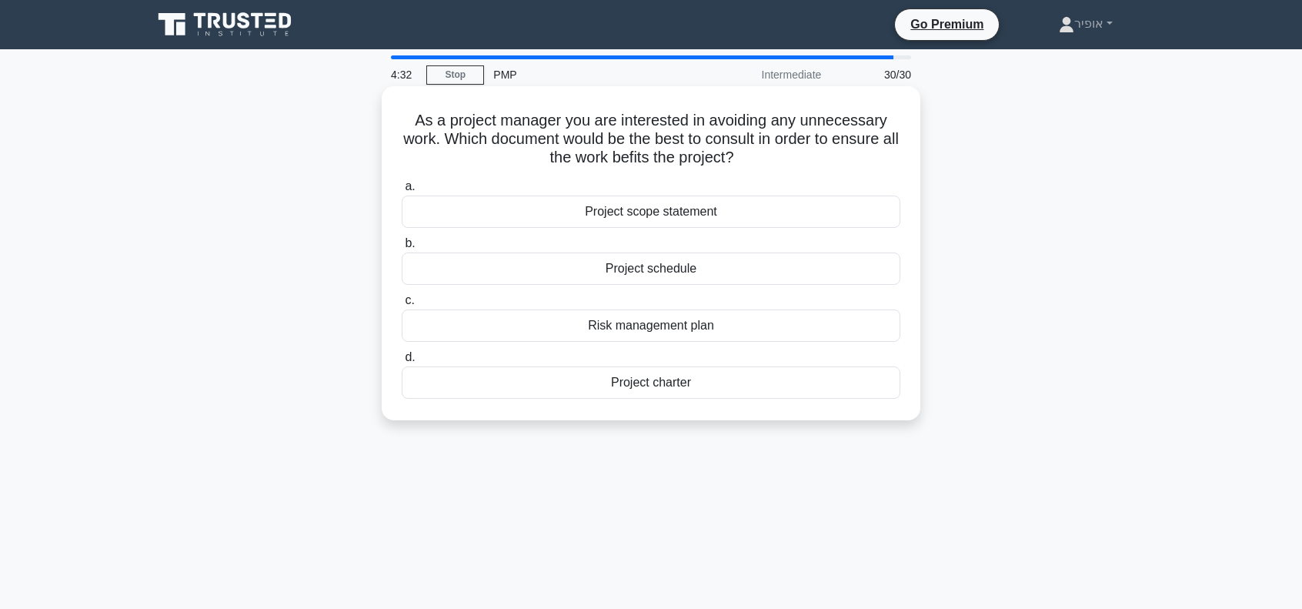
click at [596, 212] on div "Project scope statement" at bounding box center [651, 212] width 499 height 32
click at [402, 192] on input "a. Project scope statement" at bounding box center [402, 187] width 0 height 10
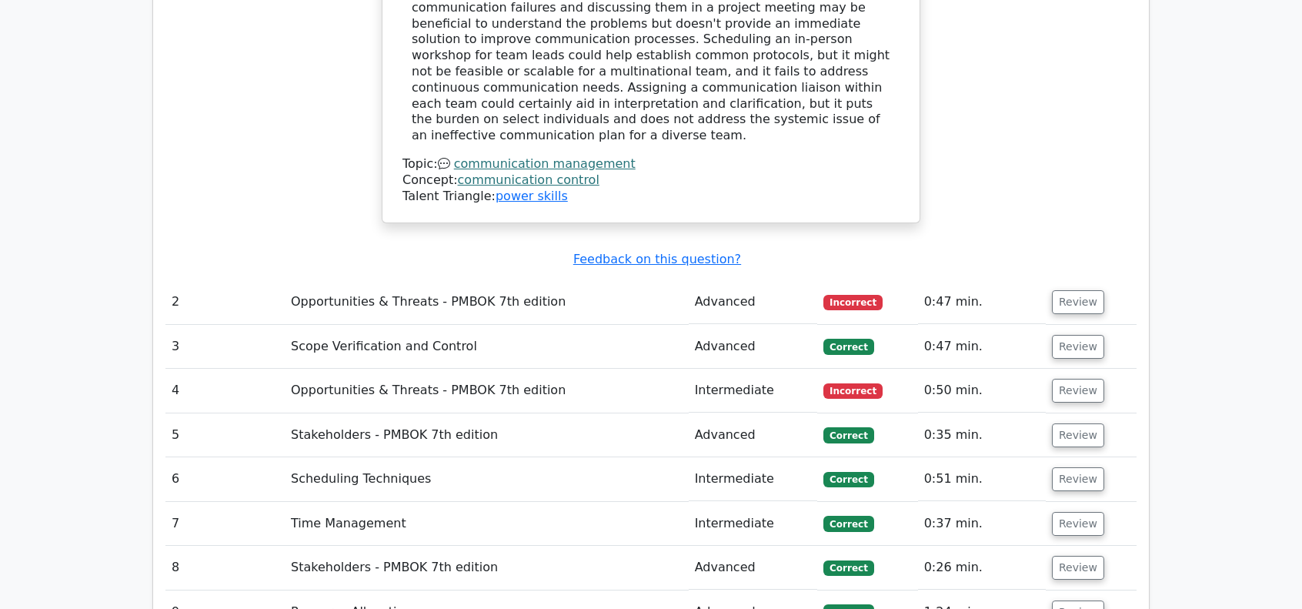
scroll to position [2463, 0]
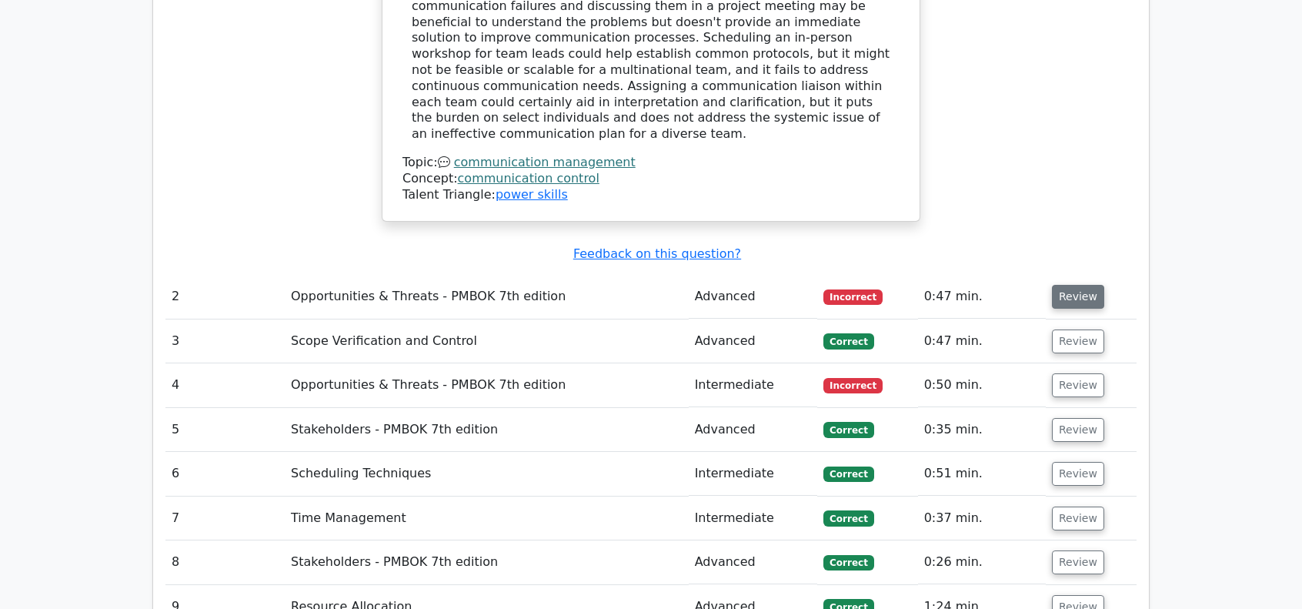
click at [1084, 285] on button "Review" at bounding box center [1078, 297] width 52 height 24
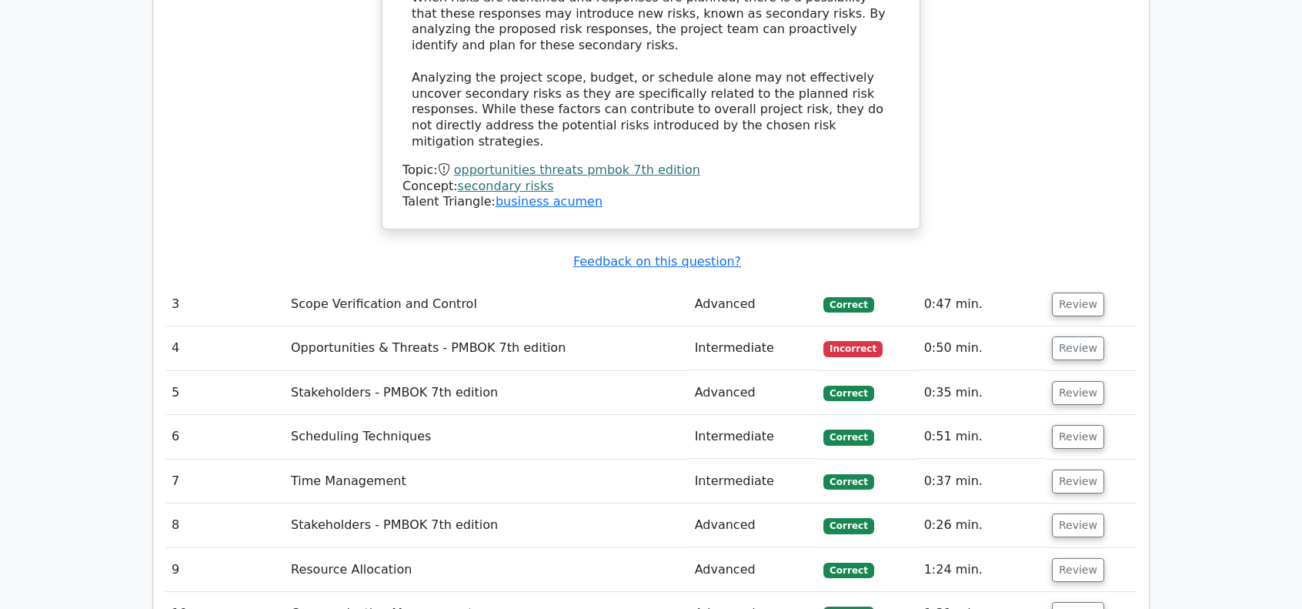
scroll to position [3233, 0]
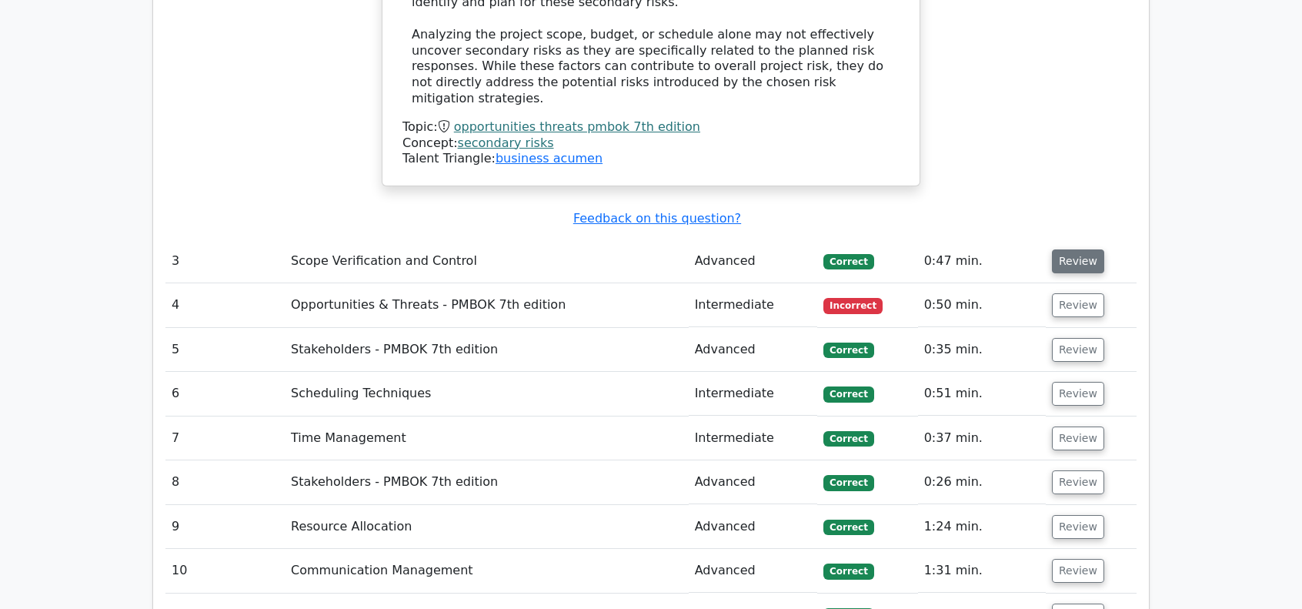
click at [1073, 249] on button "Review" at bounding box center [1078, 261] width 52 height 24
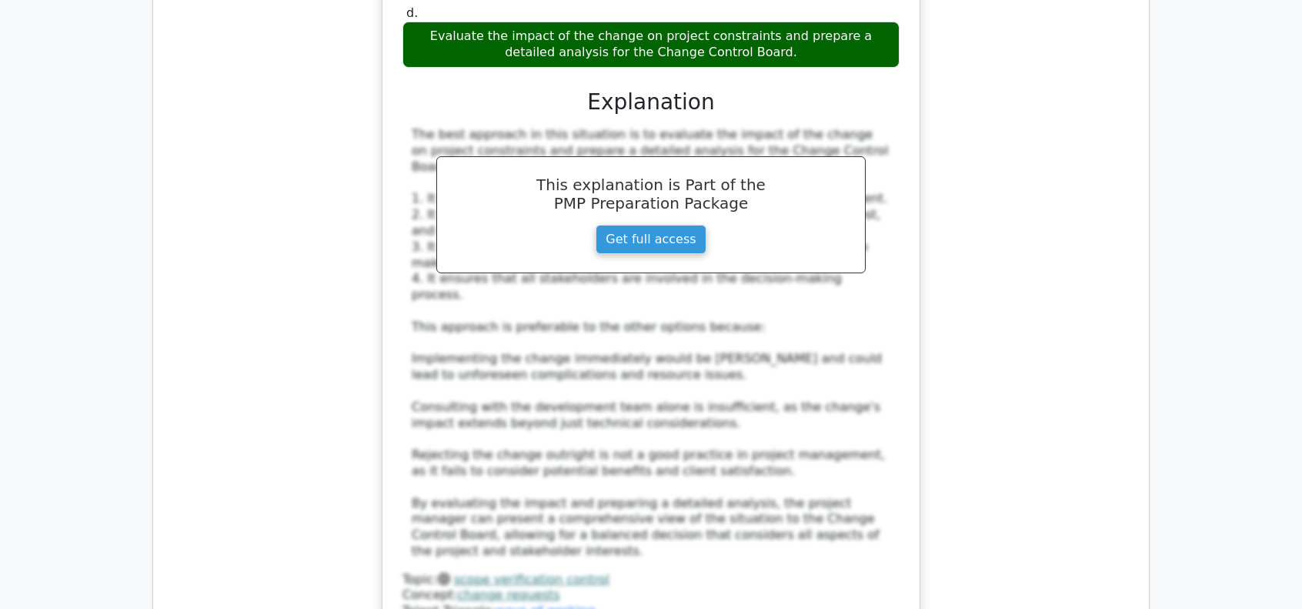
scroll to position [4157, 0]
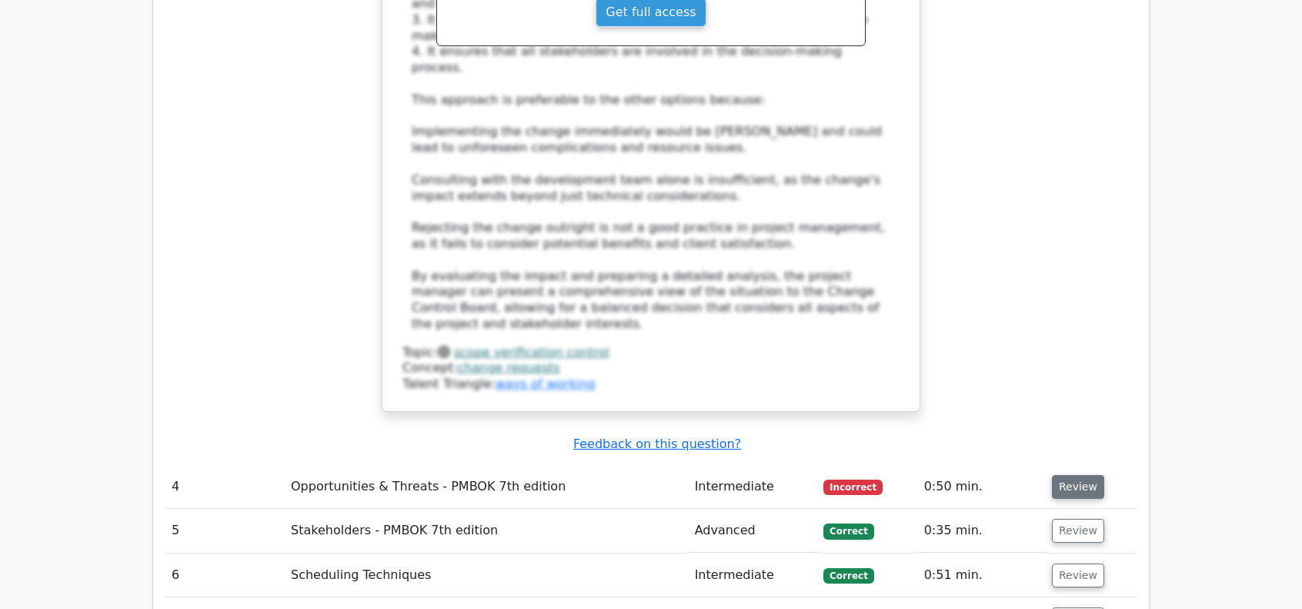
click at [1069, 475] on button "Review" at bounding box center [1078, 487] width 52 height 24
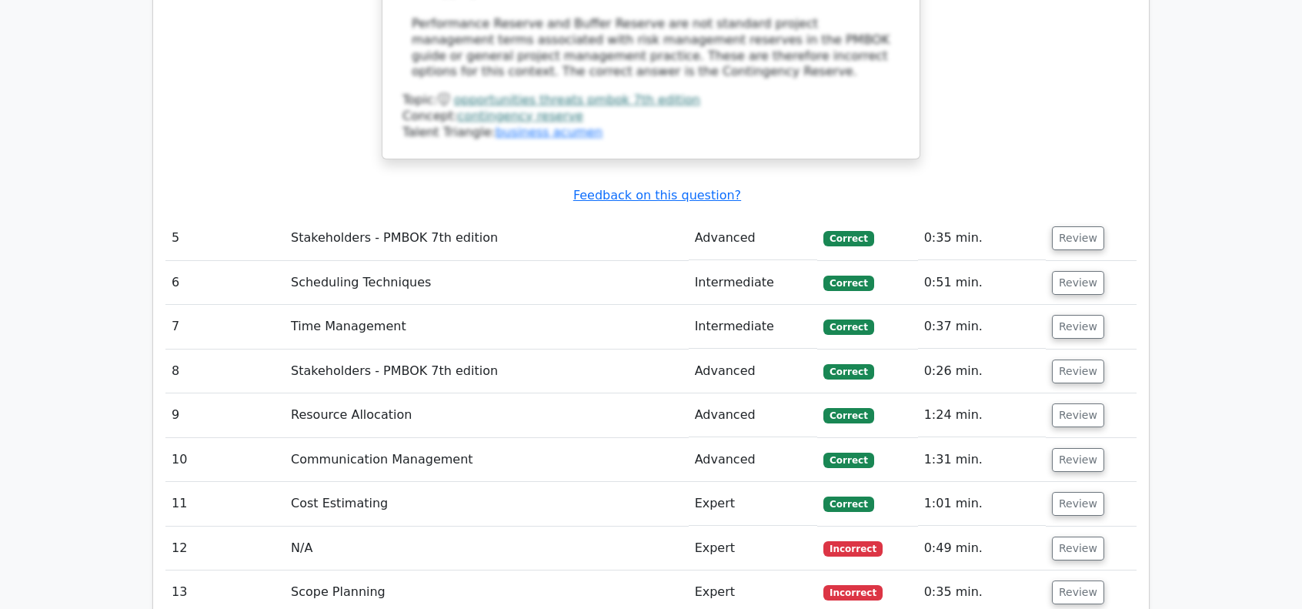
scroll to position [5235, 0]
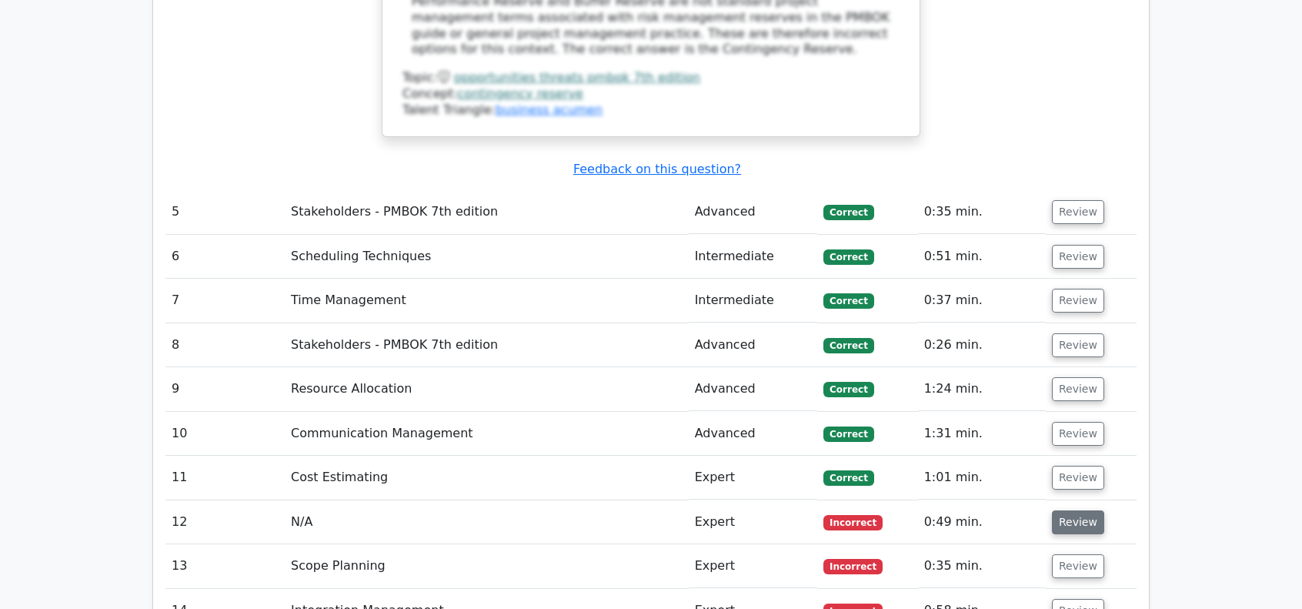
click at [1072, 510] on button "Review" at bounding box center [1078, 522] width 52 height 24
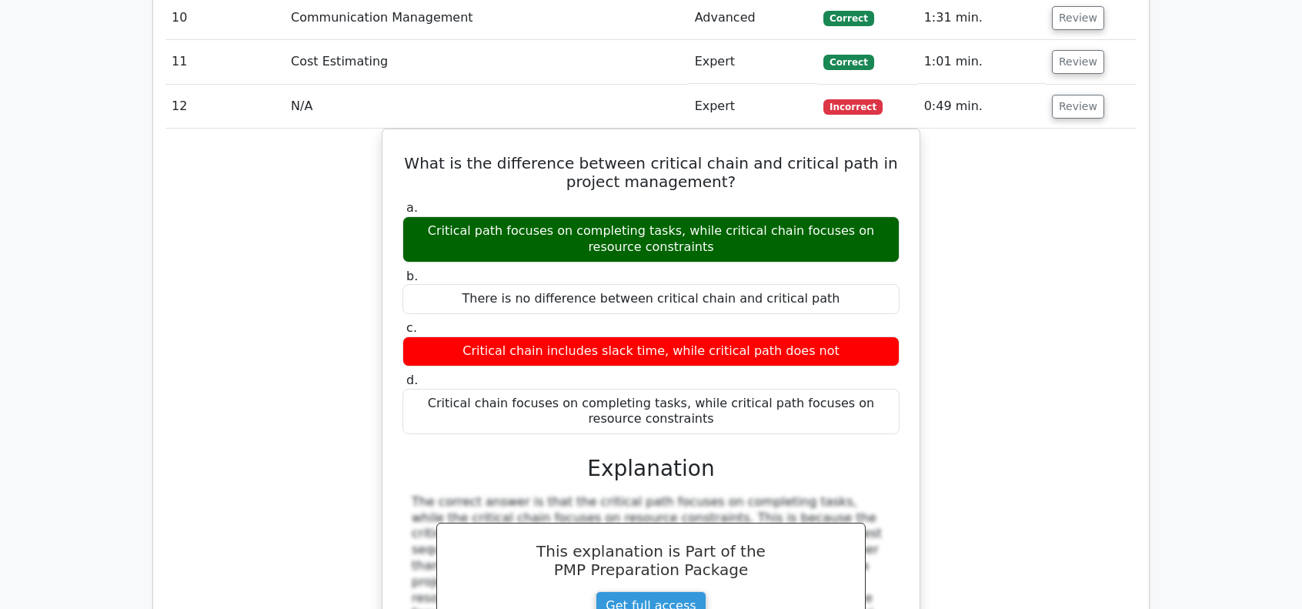
scroll to position [5850, 0]
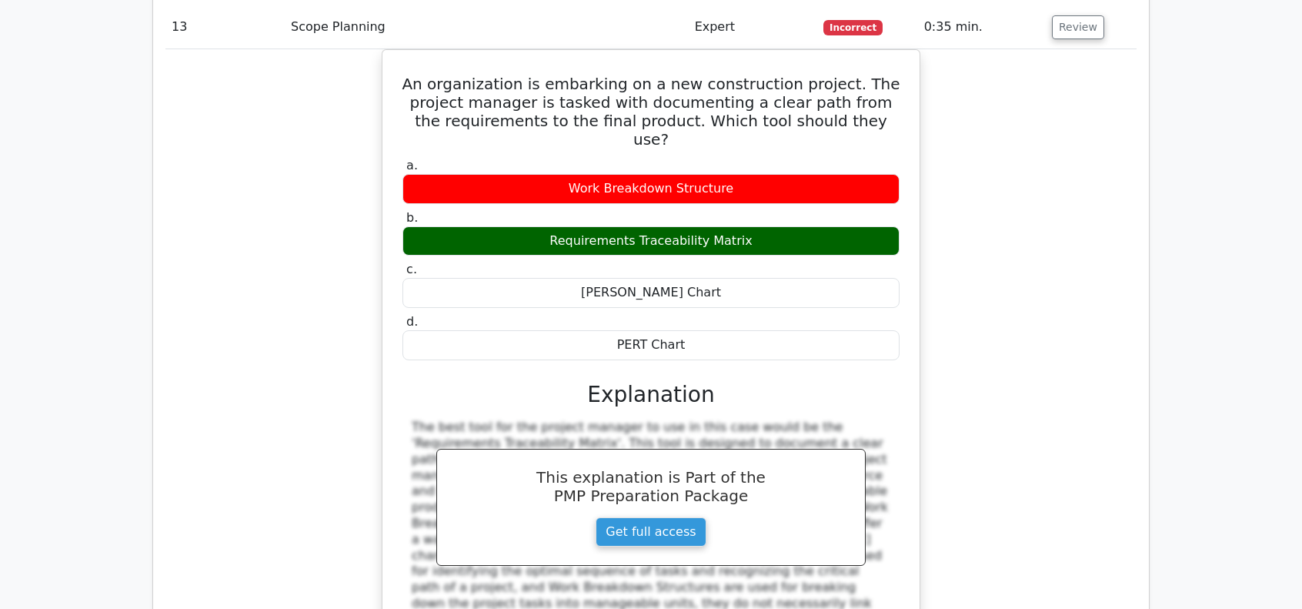
scroll to position [6466, 0]
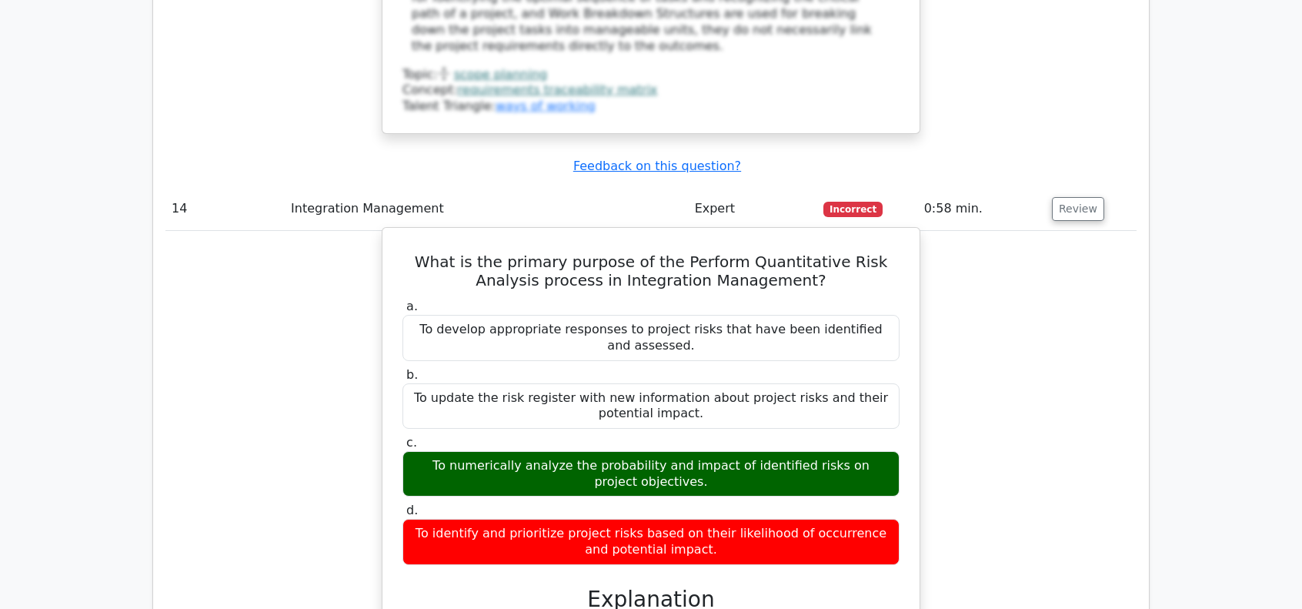
scroll to position [7236, 0]
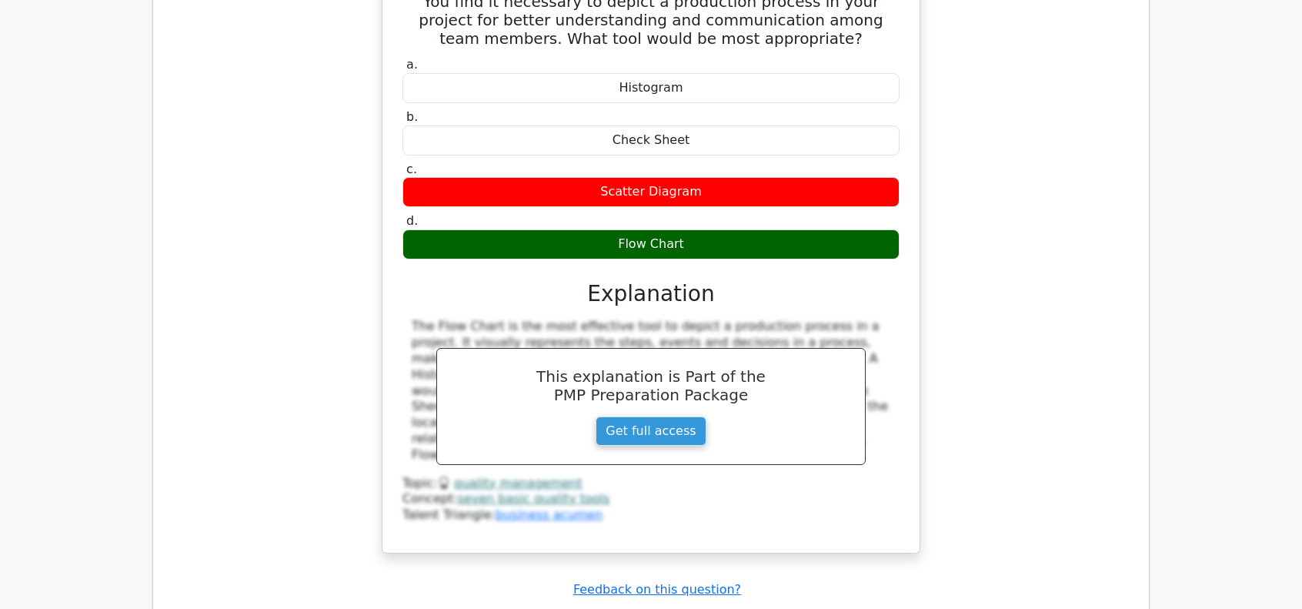
scroll to position [8083, 0]
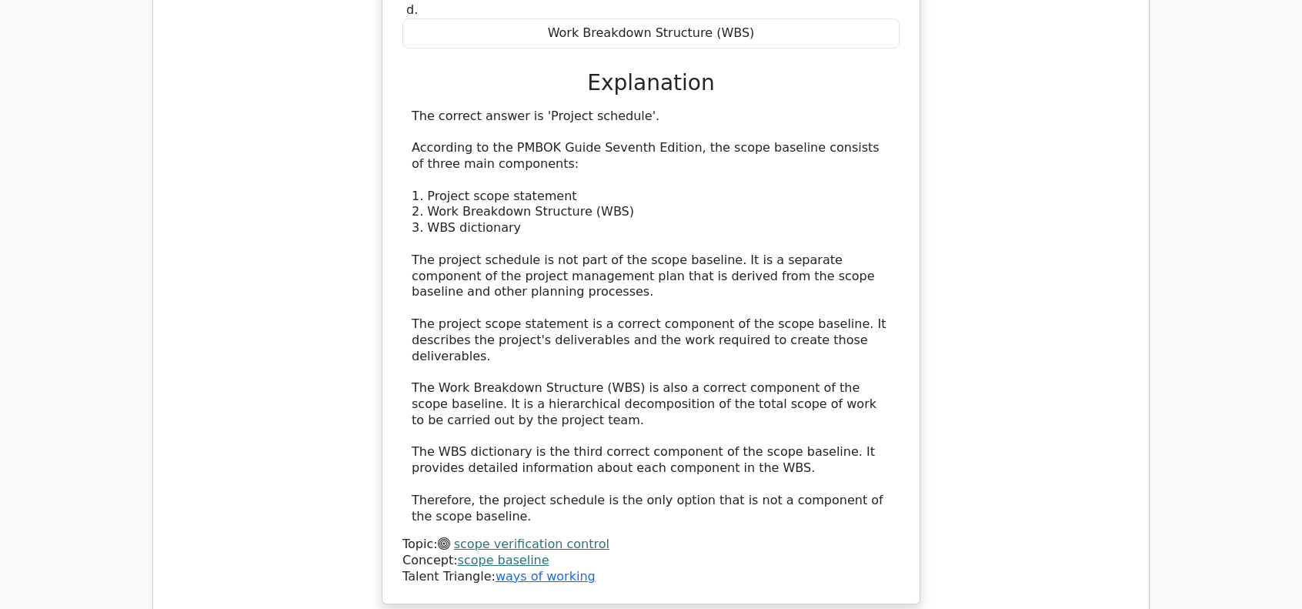
scroll to position [9007, 0]
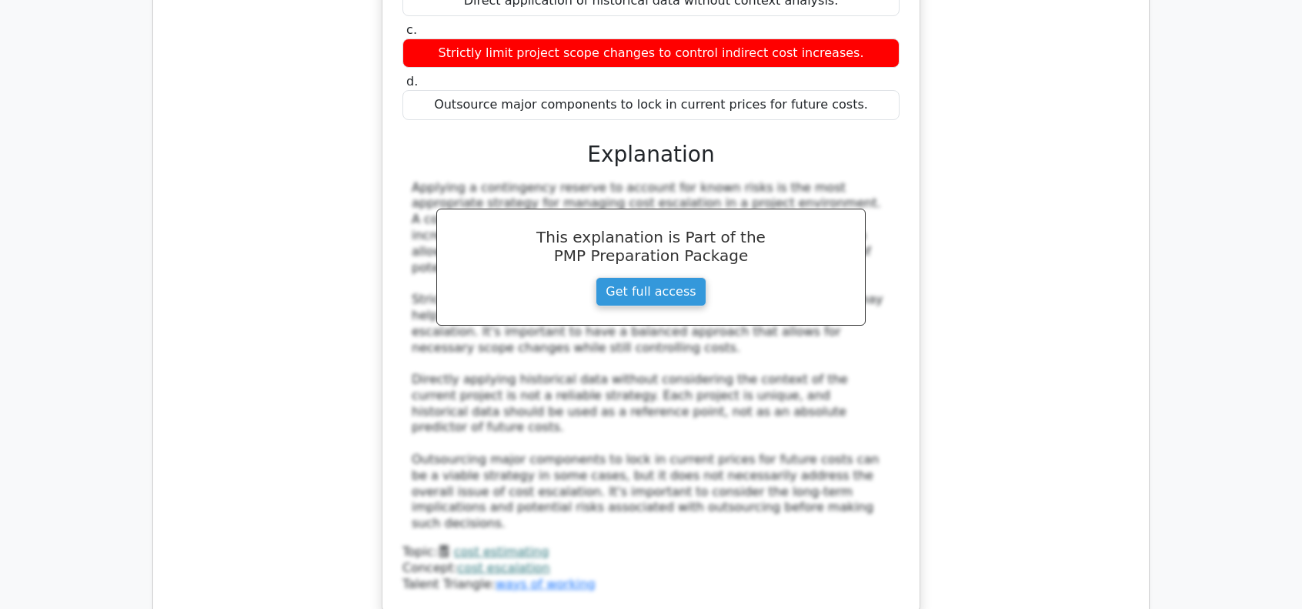
scroll to position [10315, 0]
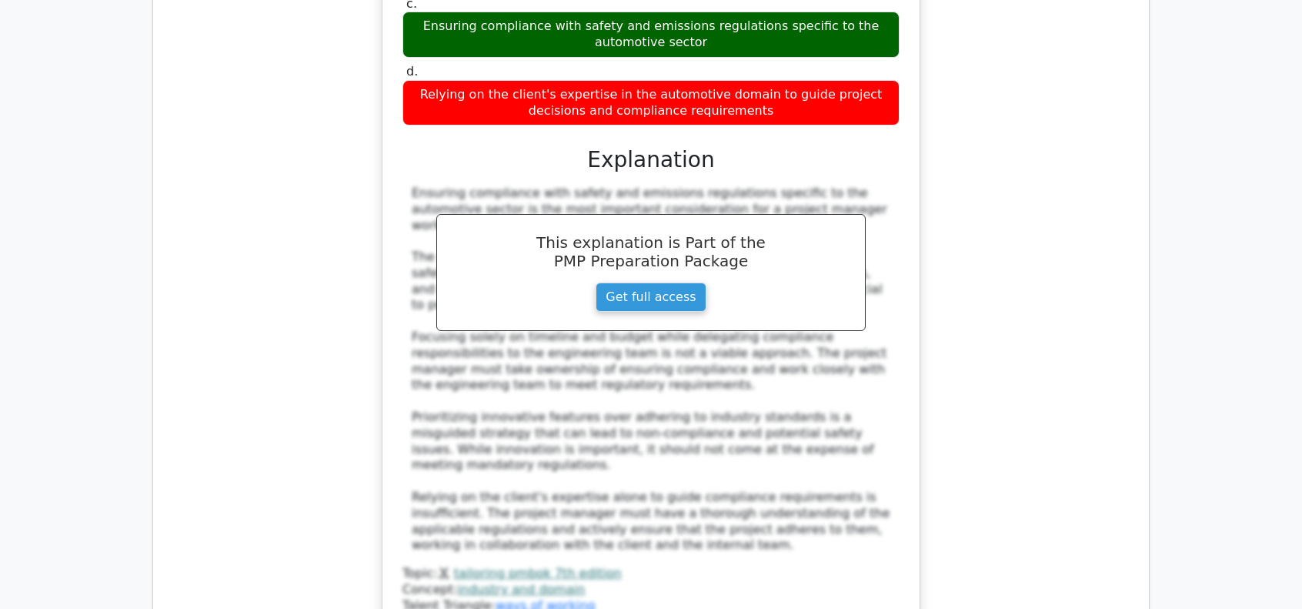
scroll to position [11239, 0]
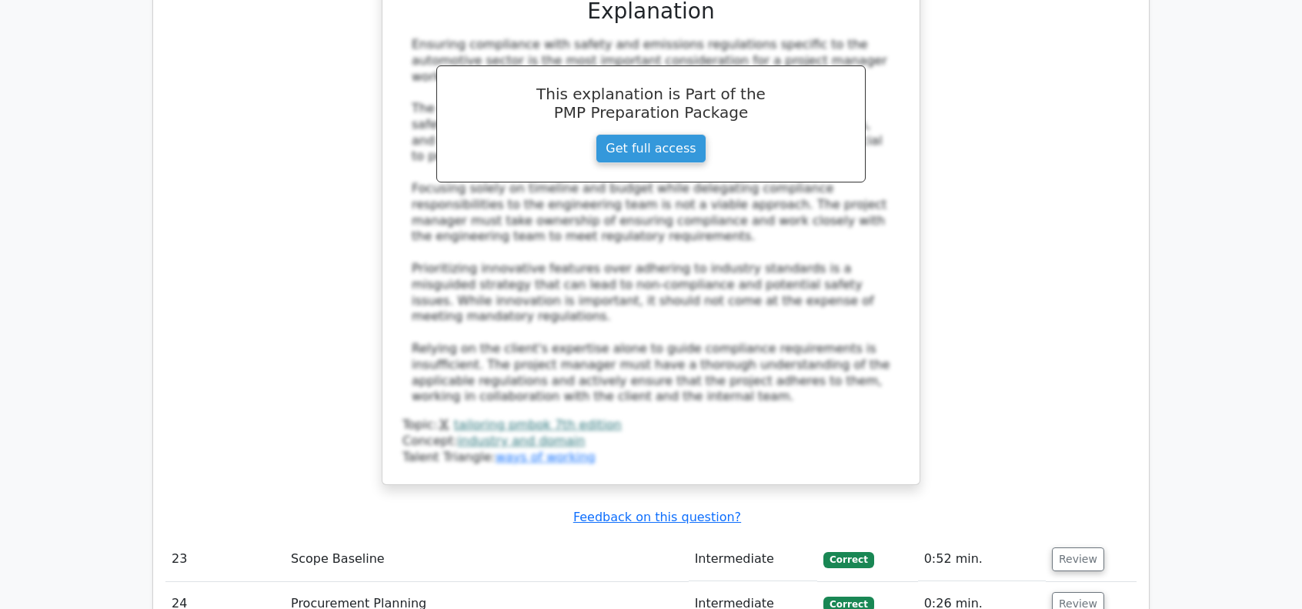
scroll to position [11393, 0]
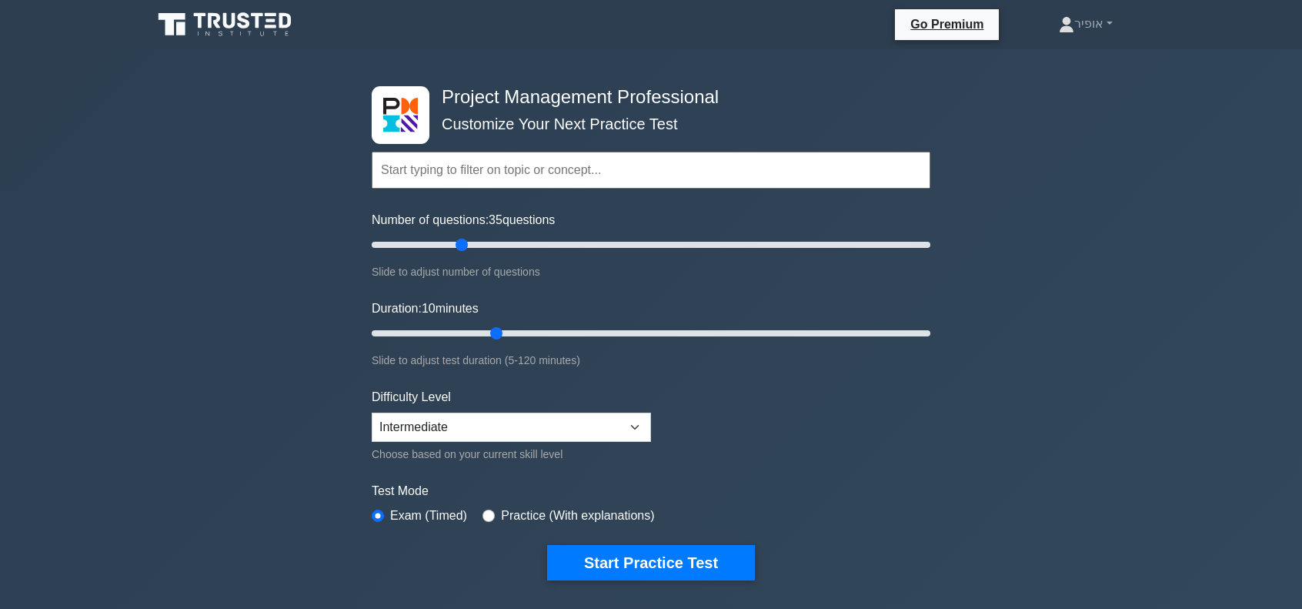
type input "30"
click at [454, 247] on input "Number of questions: 30 questions" at bounding box center [651, 245] width 559 height 18
type input "30"
drag, startPoint x: 495, startPoint y: 328, endPoint x: 507, endPoint y: 327, distance: 11.6
click at [507, 327] on input "Duration: 30 minutes" at bounding box center [651, 333] width 559 height 18
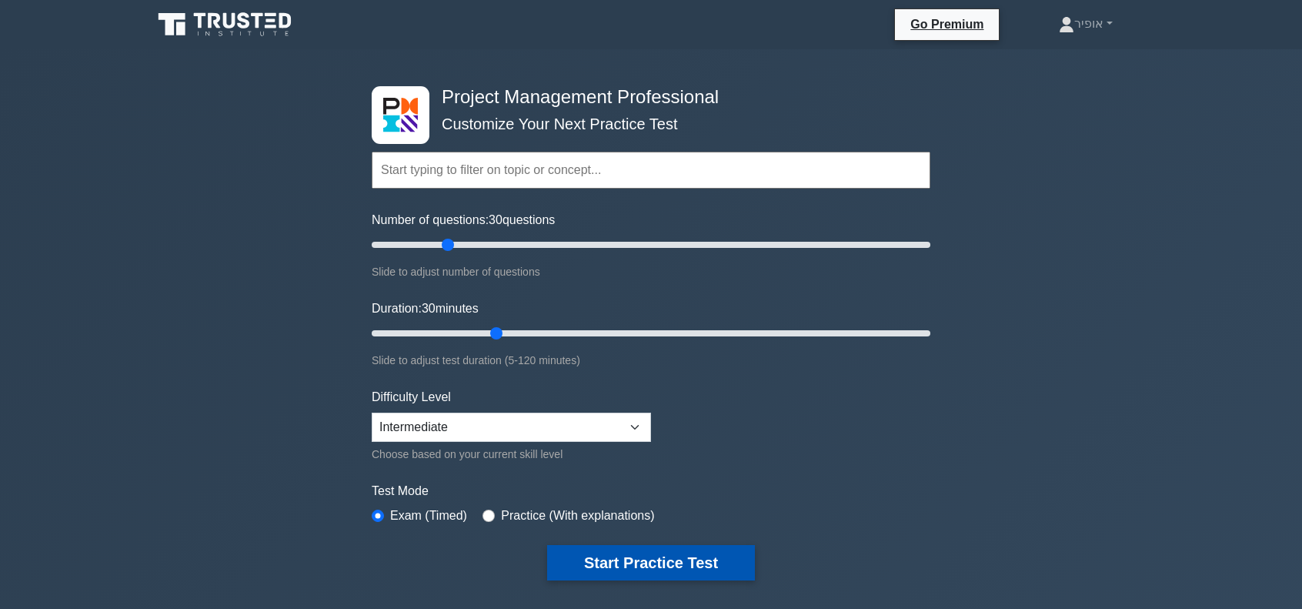
click at [610, 555] on button "Start Practice Test" at bounding box center [651, 562] width 208 height 35
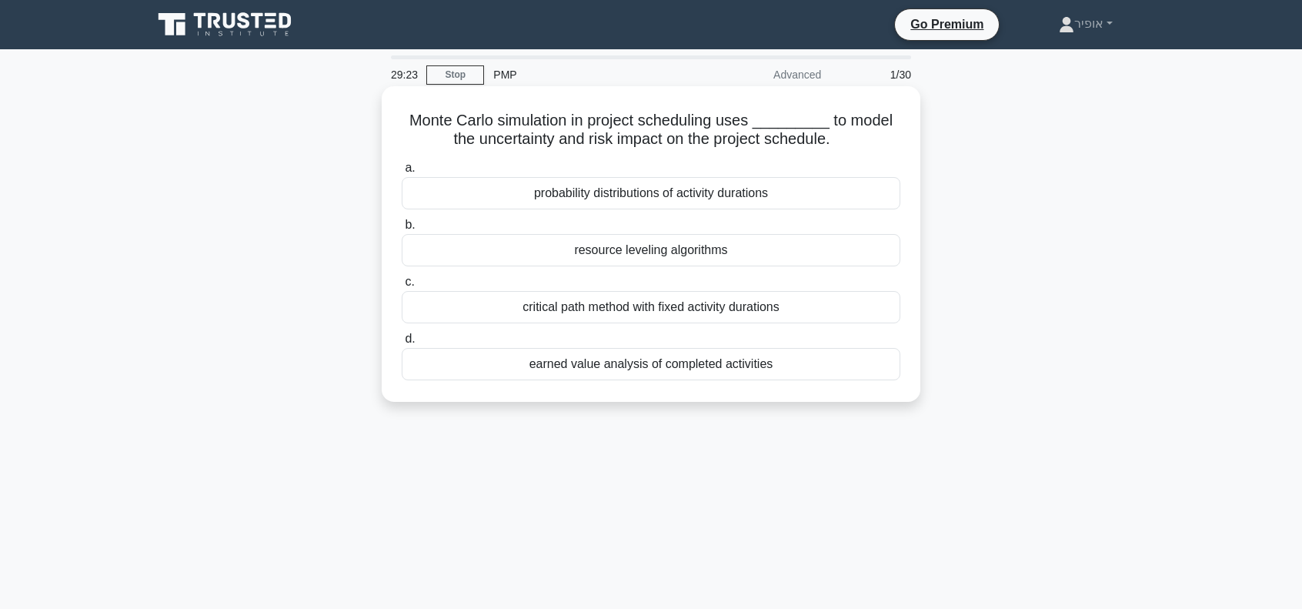
click at [607, 201] on div "probability distributions of activity durations" at bounding box center [651, 193] width 499 height 32
click at [402, 173] on input "a. probability distributions of activity durations" at bounding box center [402, 168] width 0 height 10
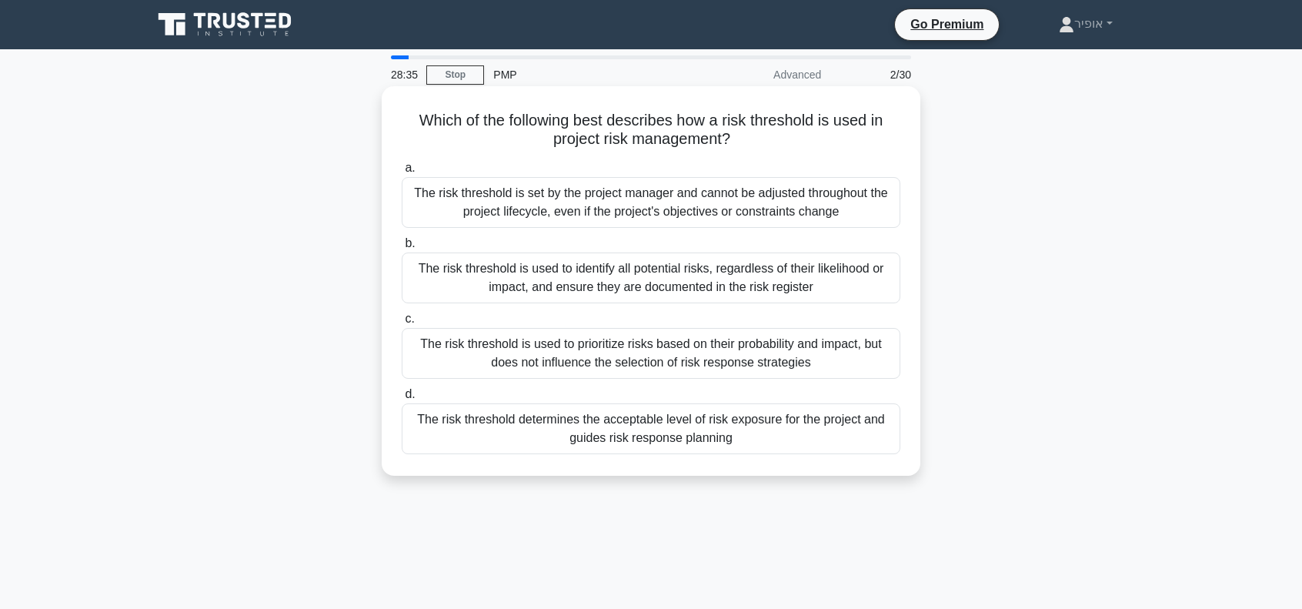
click at [562, 427] on div "The risk threshold determines the acceptable level of risk exposure for the pro…" at bounding box center [651, 428] width 499 height 51
click at [402, 400] on input "d. The risk threshold determines the acceptable level of risk exposure for the …" at bounding box center [402, 395] width 0 height 10
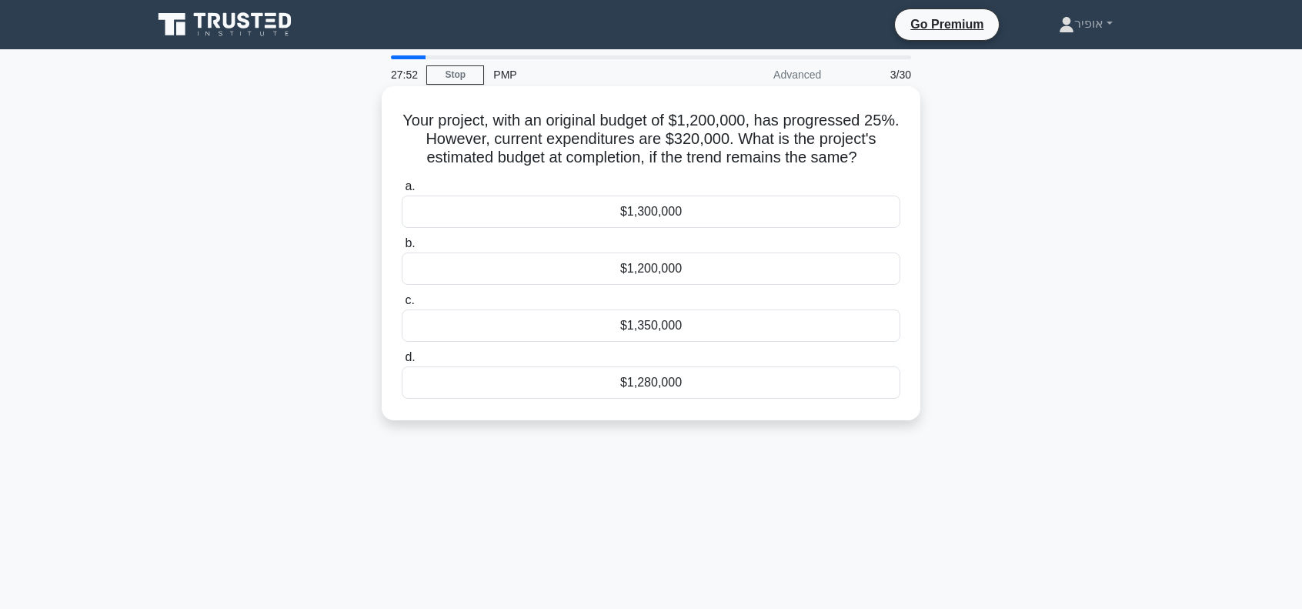
click at [571, 387] on div "$1,280,000" at bounding box center [651, 382] width 499 height 32
click at [402, 363] on input "d. $1,280,000" at bounding box center [402, 358] width 0 height 10
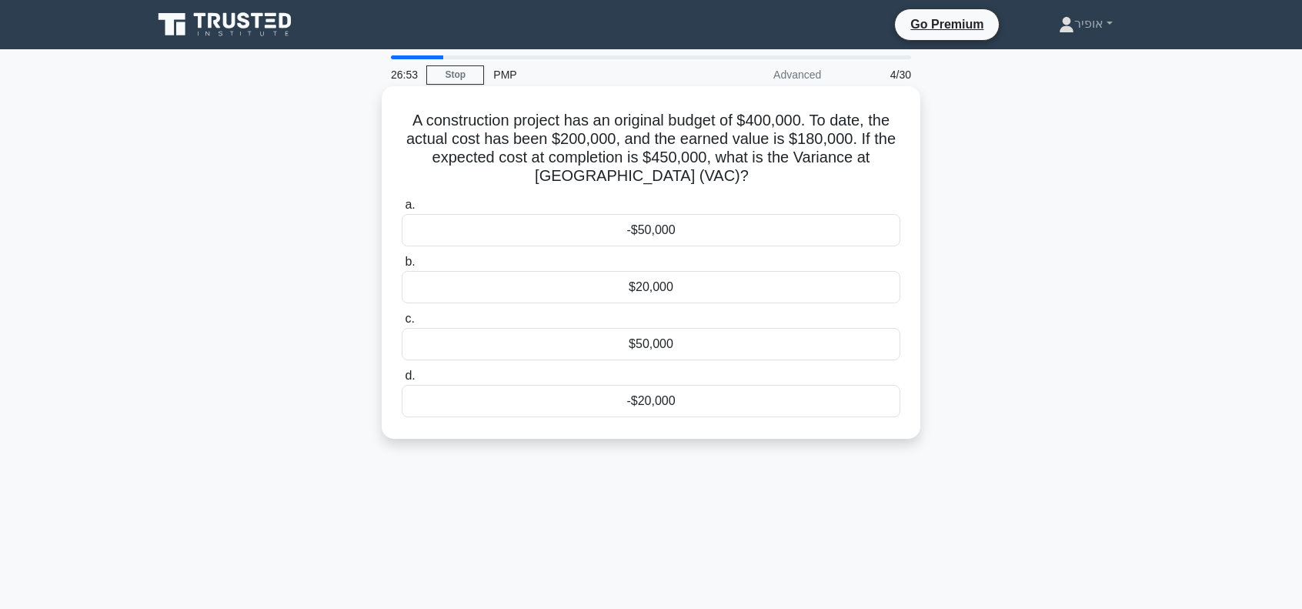
click at [587, 228] on div "-$50,000" at bounding box center [651, 230] width 499 height 32
click at [402, 210] on input "a. -$50,000" at bounding box center [402, 205] width 0 height 10
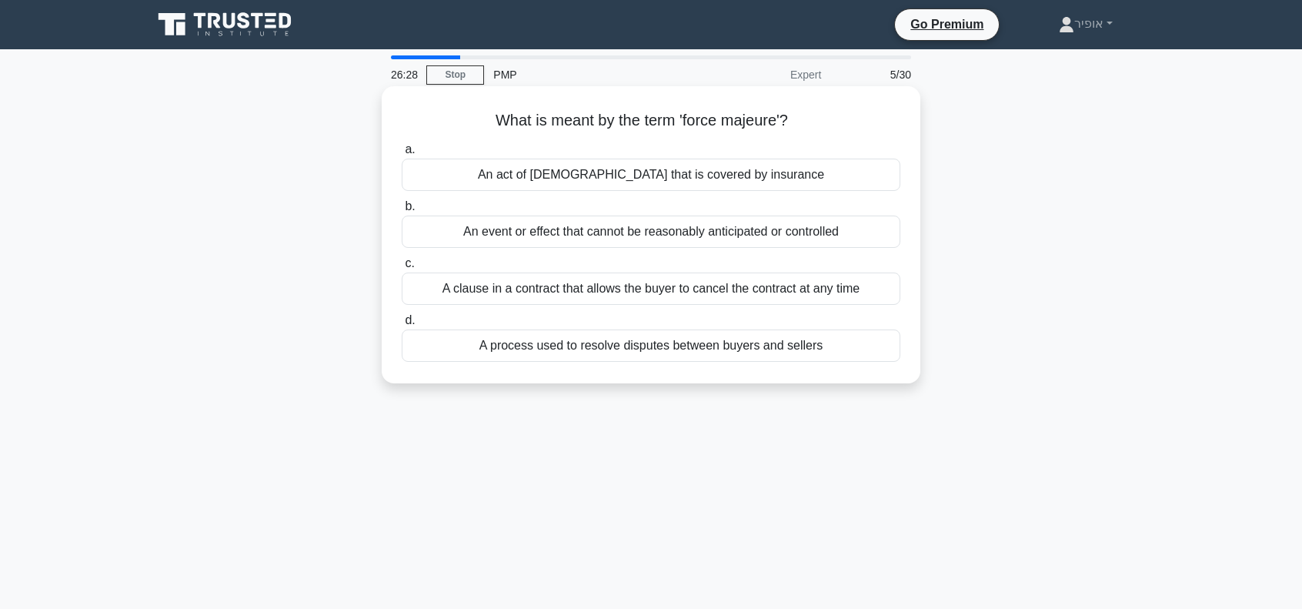
click at [573, 239] on div "An event or effect that cannot be reasonably anticipated or controlled" at bounding box center [651, 232] width 499 height 32
click at [402, 212] on input "b. An event or effect that cannot be reasonably anticipated or controlled" at bounding box center [402, 207] width 0 height 10
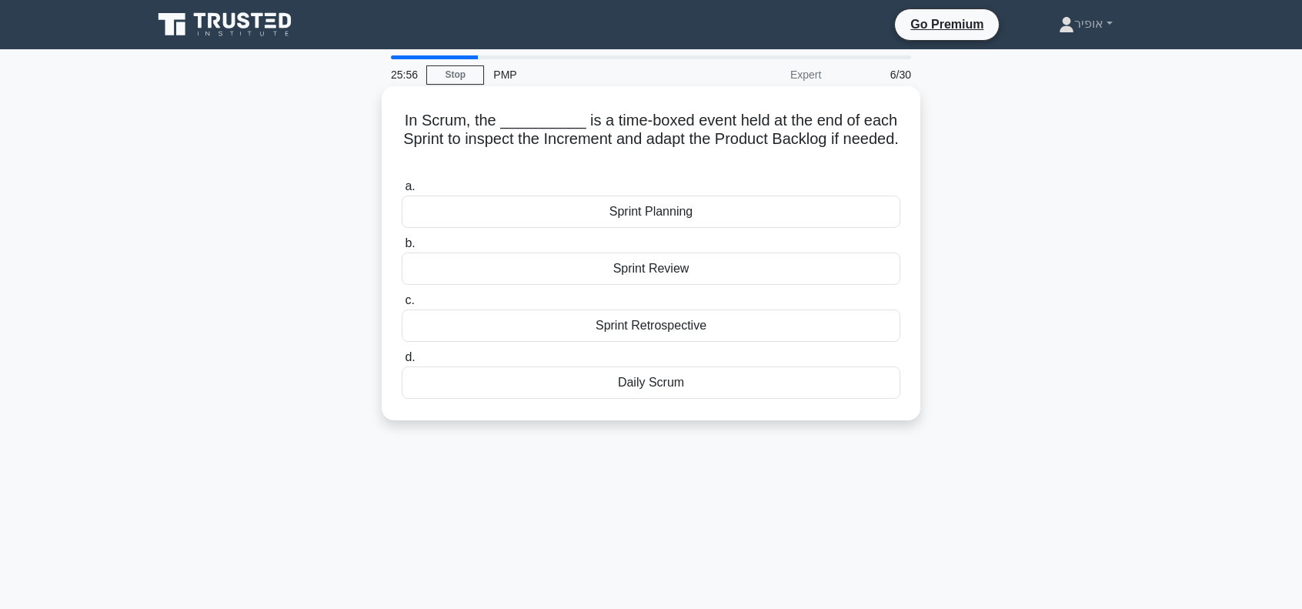
click at [635, 275] on div "Sprint Review" at bounding box center [651, 268] width 499 height 32
click at [402, 249] on input "b. Sprint Review" at bounding box center [402, 244] width 0 height 10
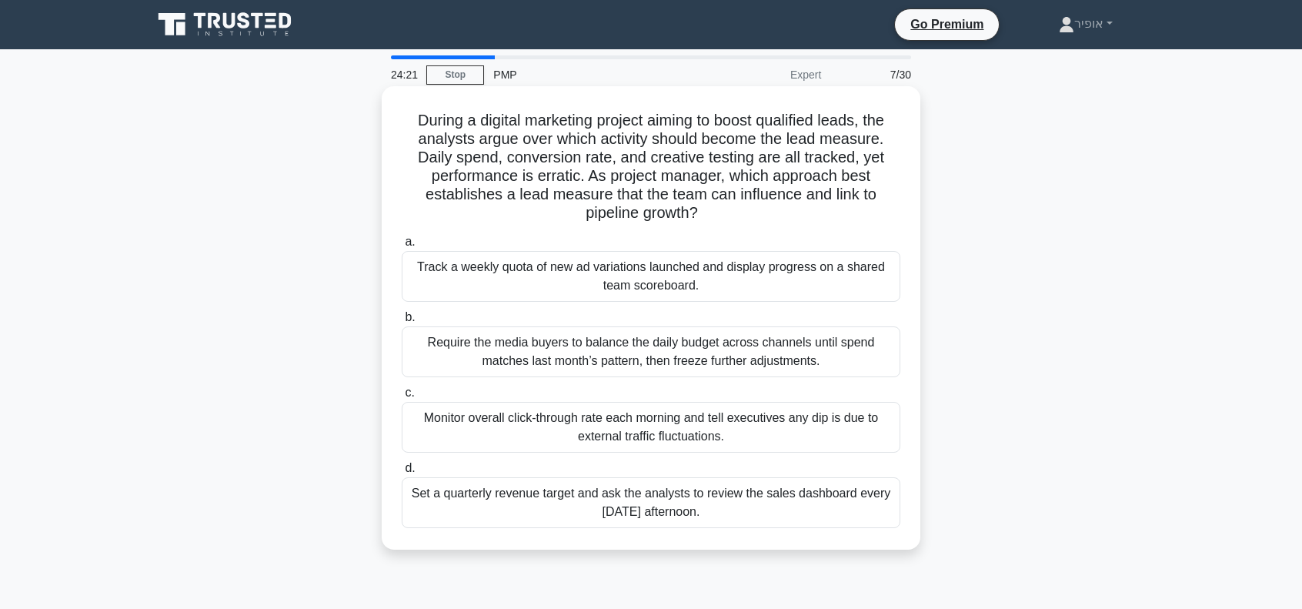
click at [508, 276] on div "Track a weekly quota of new ad variations launched and display progress on a sh…" at bounding box center [651, 276] width 499 height 51
click at [402, 247] on input "a. Track a weekly quota of new ad variations launched and display progress on a…" at bounding box center [402, 242] width 0 height 10
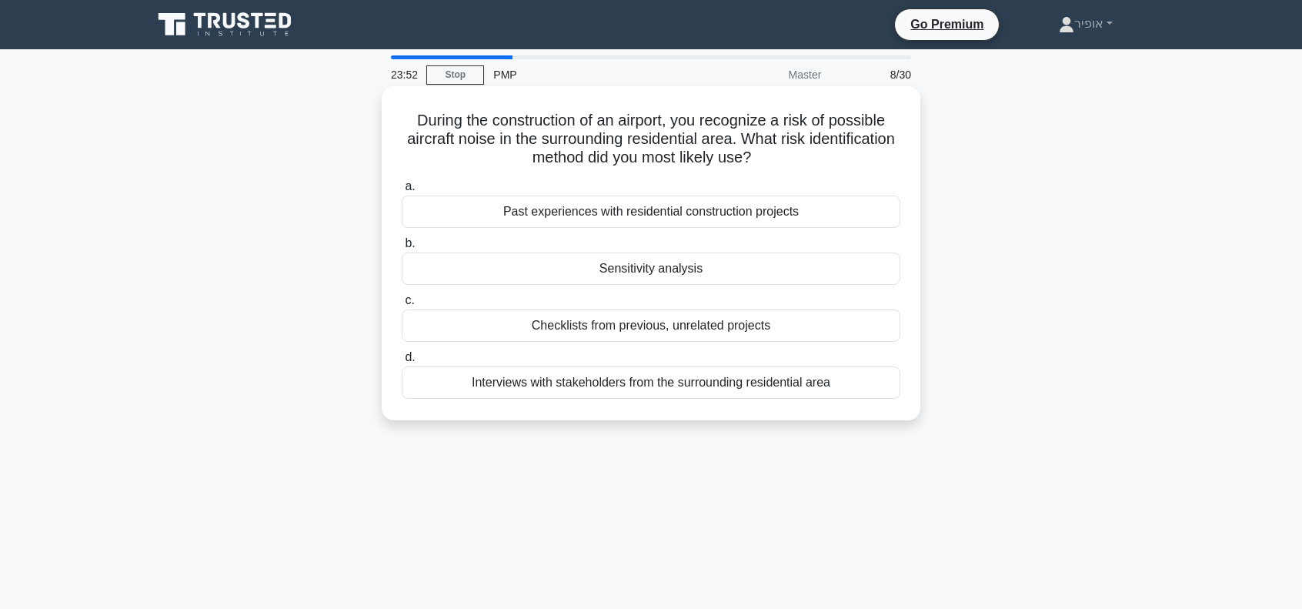
click at [597, 220] on div "Past experiences with residential construction projects" at bounding box center [651, 212] width 499 height 32
click at [402, 192] on input "a. Past experiences with residential construction projects" at bounding box center [402, 187] width 0 height 10
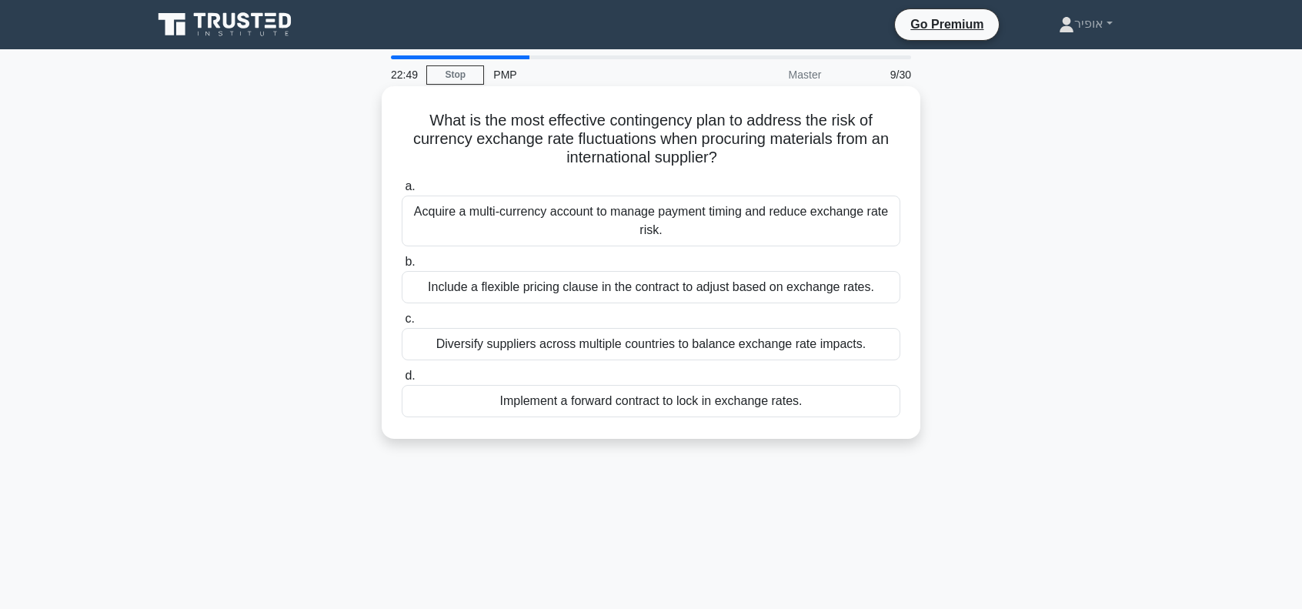
click at [557, 293] on div "Include a flexible pricing clause in the contract to adjust based on exchange r…" at bounding box center [651, 287] width 499 height 32
click at [402, 267] on input "b. Include a flexible pricing clause in the contract to adjust based on exchang…" at bounding box center [402, 262] width 0 height 10
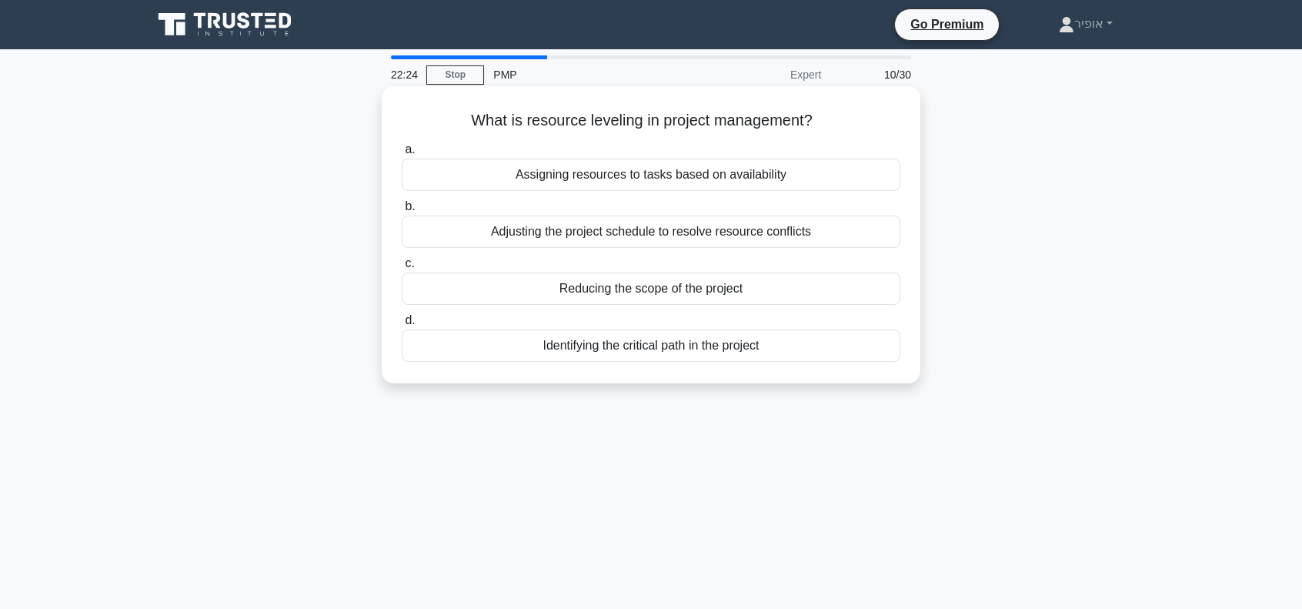
click at [597, 236] on div "Adjusting the project schedule to resolve resource conflicts" at bounding box center [651, 232] width 499 height 32
click at [402, 212] on input "b. Adjusting the project schedule to resolve resource conflicts" at bounding box center [402, 207] width 0 height 10
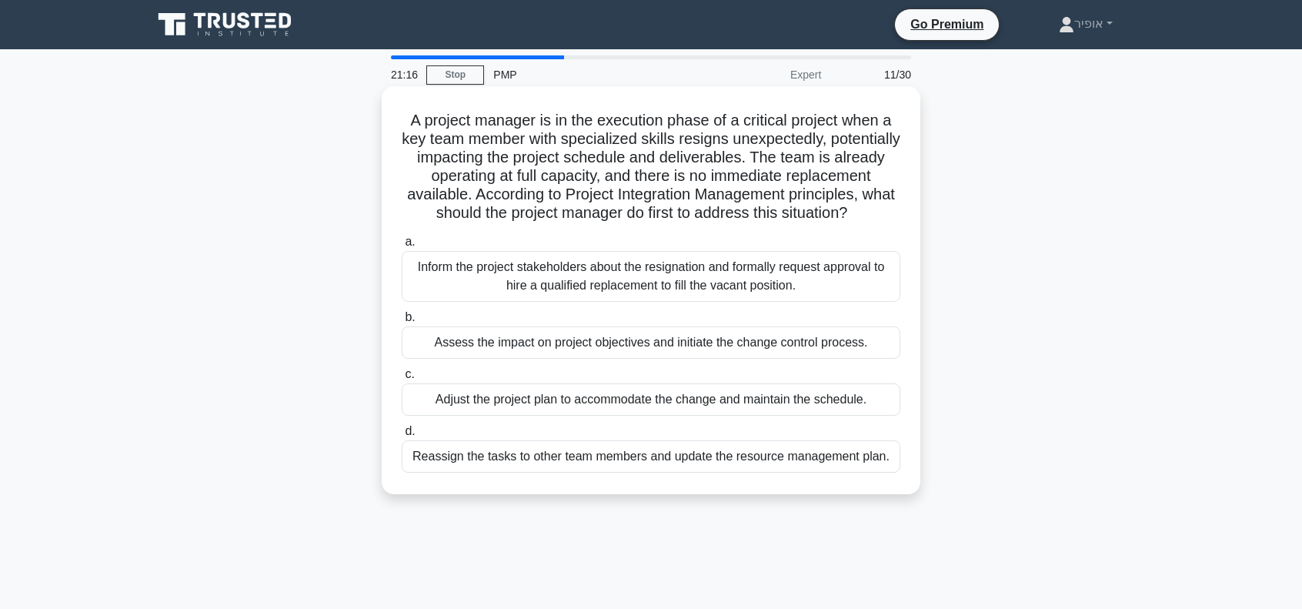
click at [557, 473] on div "Reassign the tasks to other team members and update the resource management pla…" at bounding box center [651, 456] width 499 height 32
click at [402, 436] on input "d. Reassign the tasks to other team members and update the resource management …" at bounding box center [402, 431] width 0 height 10
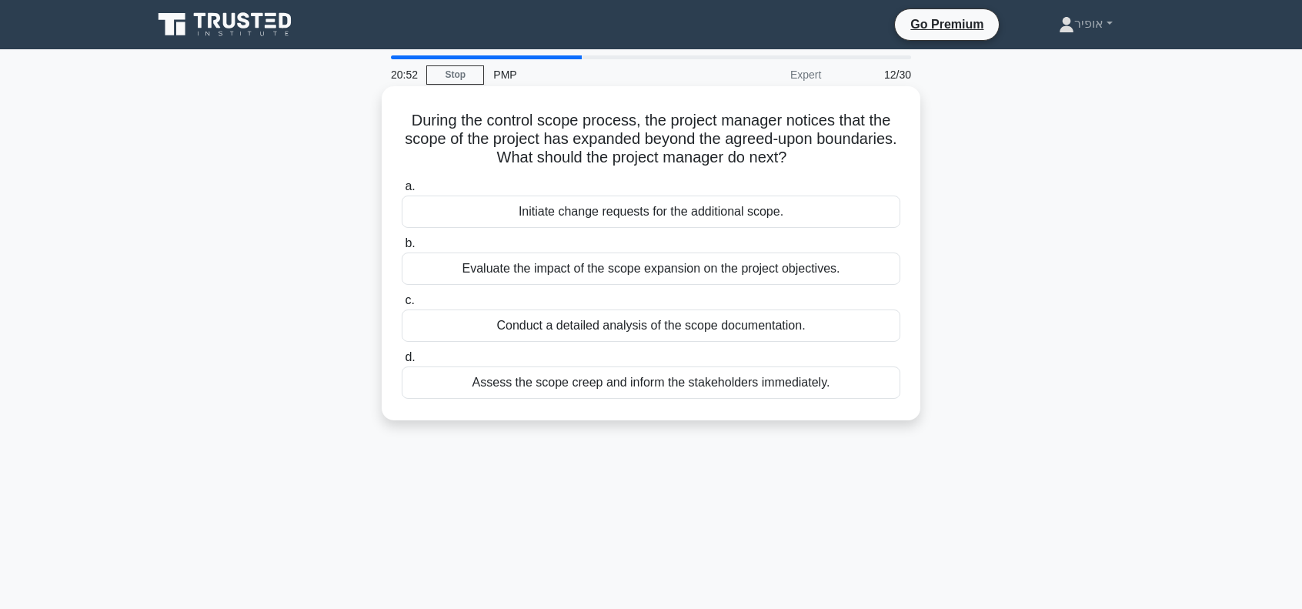
click at [553, 267] on div "Evaluate the impact of the scope expansion on the project objectives." at bounding box center [651, 268] width 499 height 32
click at [402, 249] on input "b. Evaluate the impact of the scope expansion on the project objectives." at bounding box center [402, 244] width 0 height 10
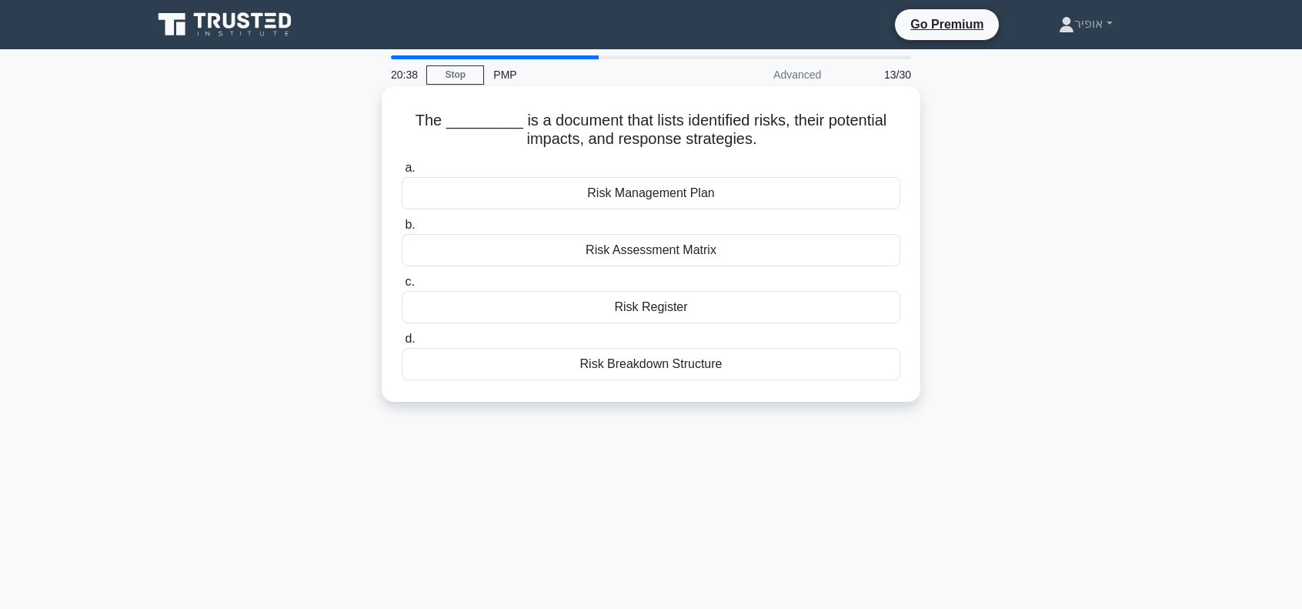
click at [588, 199] on div "Risk Management Plan" at bounding box center [651, 193] width 499 height 32
click at [402, 173] on input "a. Risk Management Plan" at bounding box center [402, 168] width 0 height 10
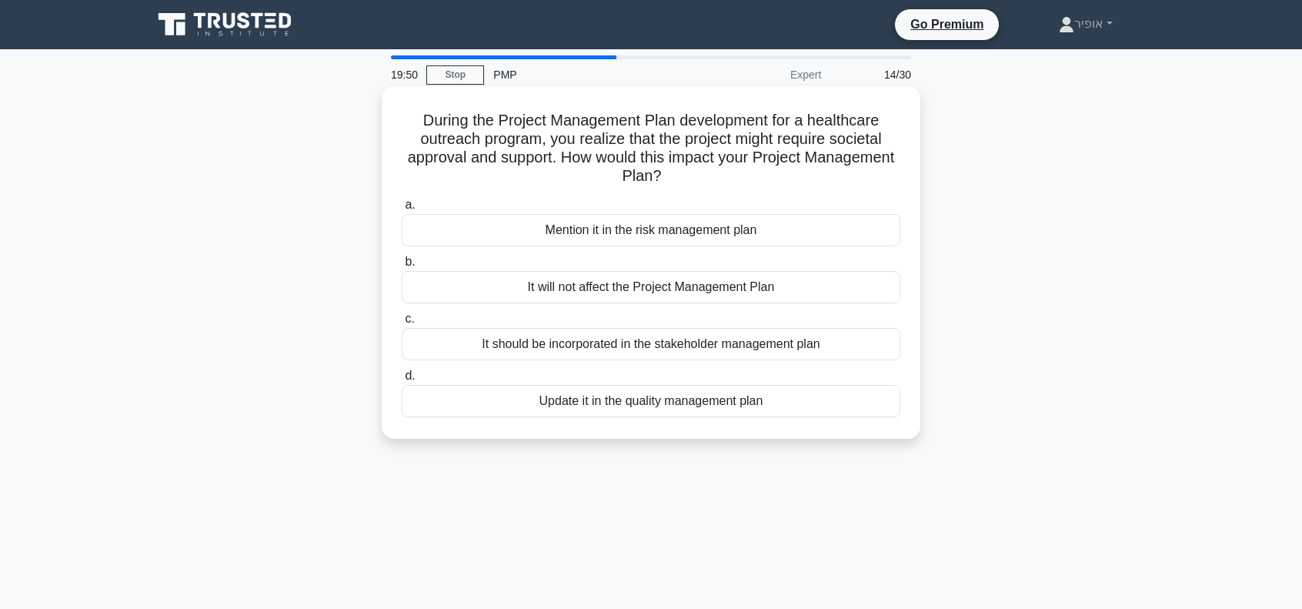
click at [477, 346] on div "It should be incorporated in the stakeholder management plan" at bounding box center [651, 344] width 499 height 32
click at [402, 324] on input "c. It should be incorporated in the stakeholder management plan" at bounding box center [402, 319] width 0 height 10
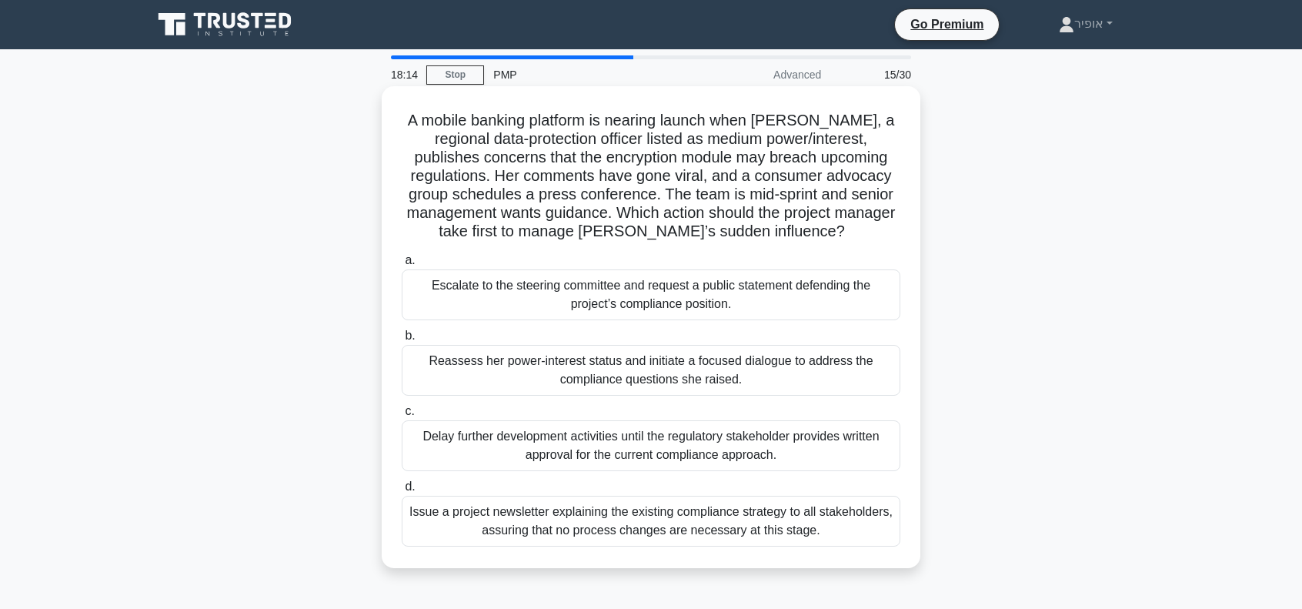
click at [508, 386] on div "Reassess her power-interest status and initiate a focused dialogue to address t…" at bounding box center [651, 370] width 499 height 51
click at [402, 341] on input "b. Reassess her power-interest status and initiate a focused dialogue to addres…" at bounding box center [402, 336] width 0 height 10
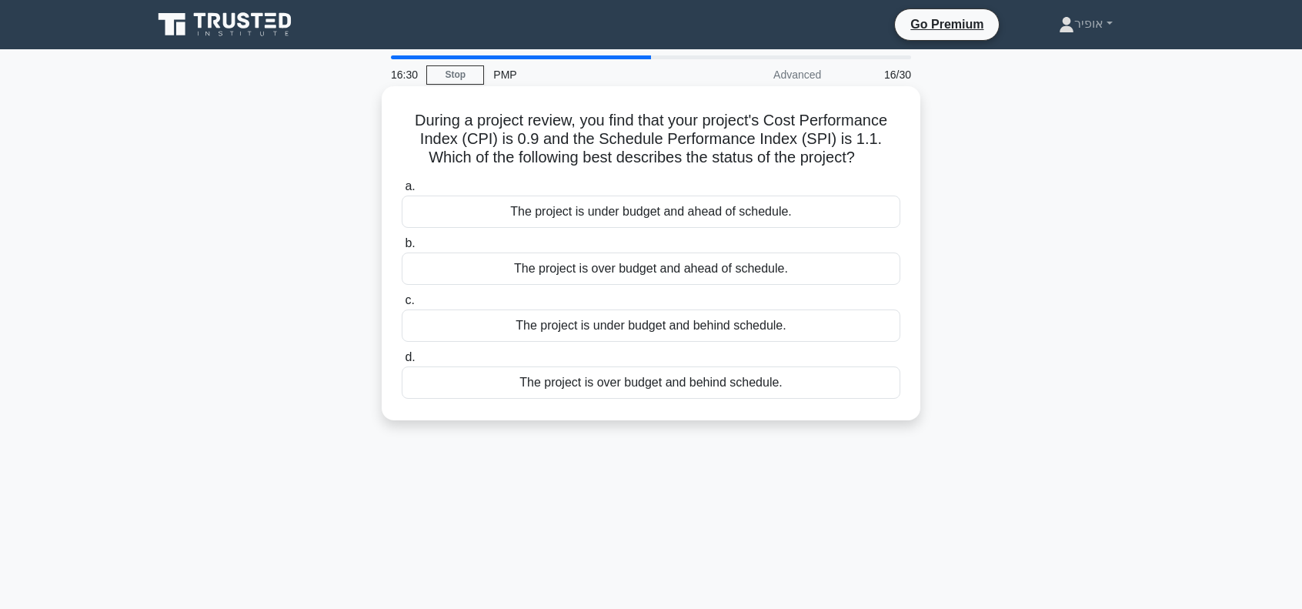
click at [619, 218] on div "The project is under budget and ahead of schedule." at bounding box center [651, 212] width 499 height 32
click at [402, 192] on input "a. The project is under budget and ahead of schedule." at bounding box center [402, 187] width 0 height 10
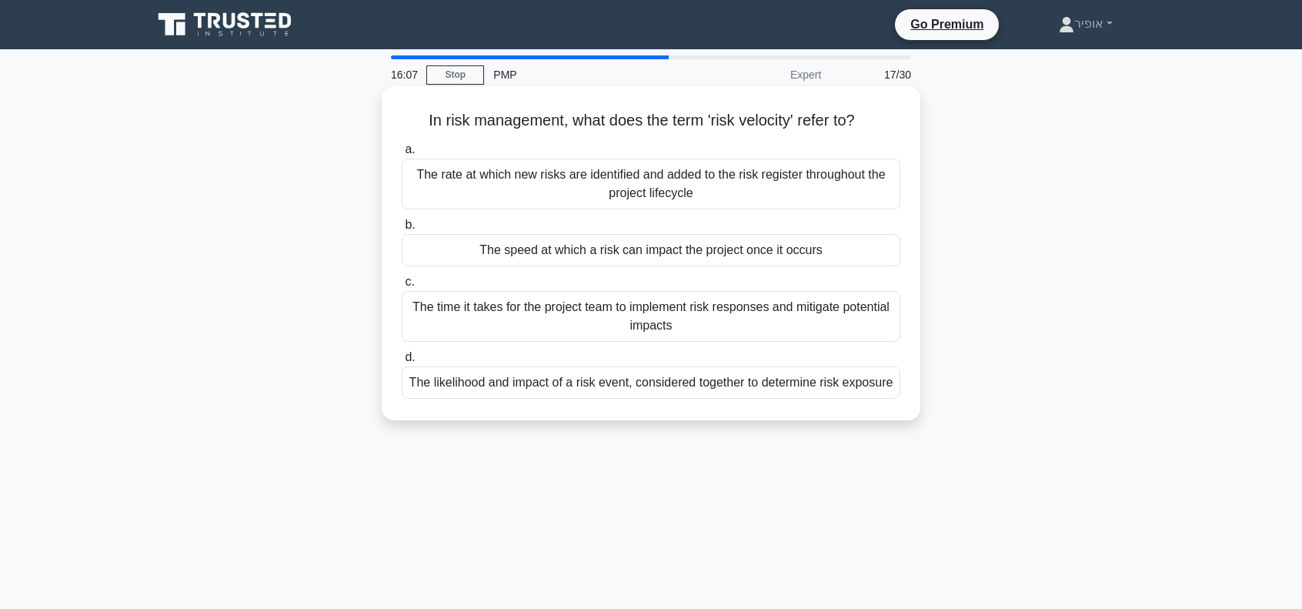
click at [576, 253] on div "The speed at which a risk can impact the project once it occurs" at bounding box center [651, 250] width 499 height 32
click at [402, 230] on input "b. The speed at which a risk can impact the project once it occurs" at bounding box center [402, 225] width 0 height 10
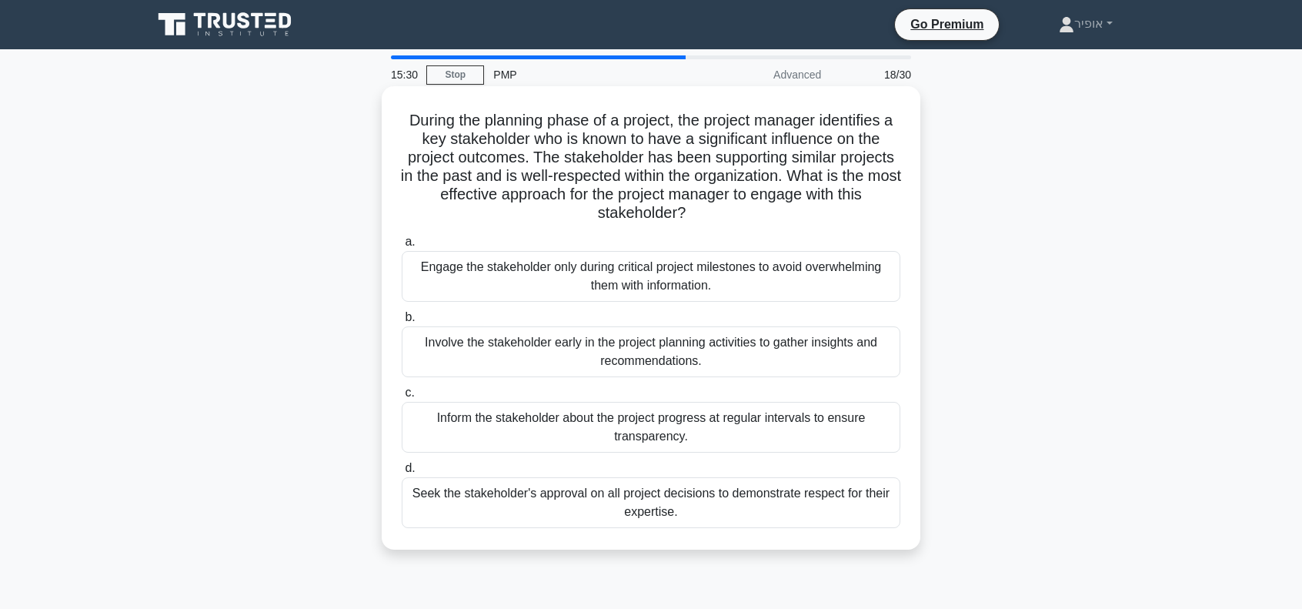
click at [491, 359] on div "Involve the stakeholder early in the project planning activities to gather insi…" at bounding box center [651, 351] width 499 height 51
click at [402, 323] on input "b. Involve the stakeholder early in the project planning activities to gather i…" at bounding box center [402, 318] width 0 height 10
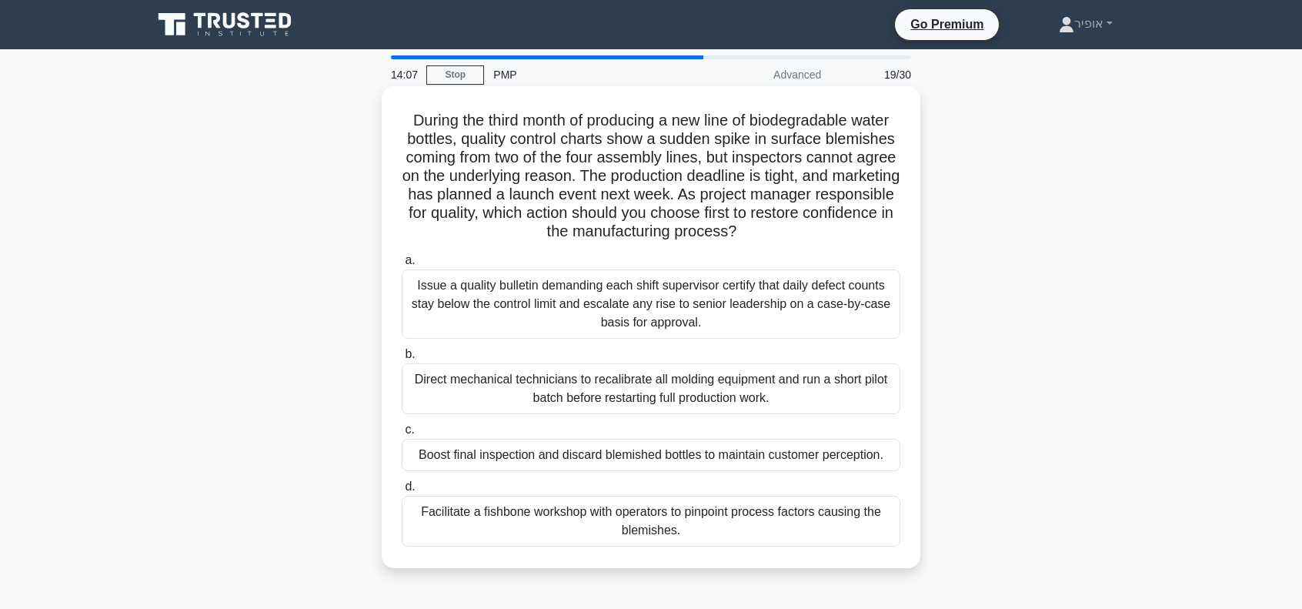
click at [534, 458] on div "Boost final inspection and discard blemished bottles to maintain customer perce…" at bounding box center [651, 455] width 499 height 32
click at [402, 435] on input "c. Boost final inspection and discard blemished bottles to maintain customer pe…" at bounding box center [402, 430] width 0 height 10
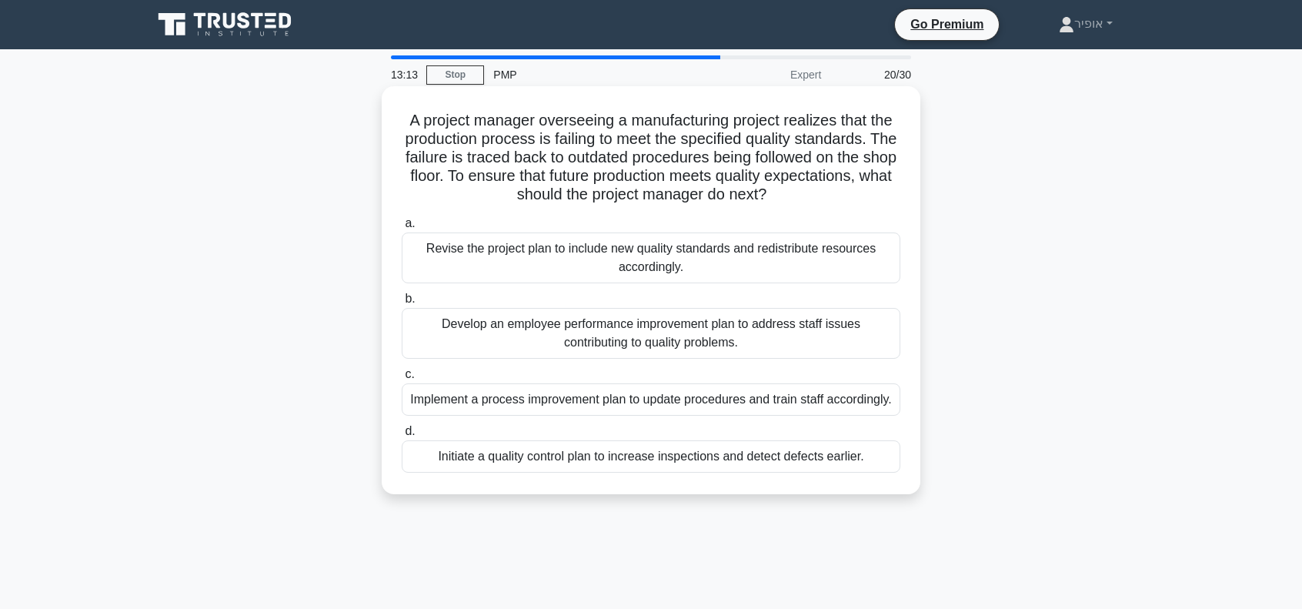
click at [443, 267] on div "Revise the project plan to include new quality standards and redistribute resou…" at bounding box center [651, 257] width 499 height 51
click at [402, 229] on input "a. Revise the project plan to include new quality standards and redistribute re…" at bounding box center [402, 224] width 0 height 10
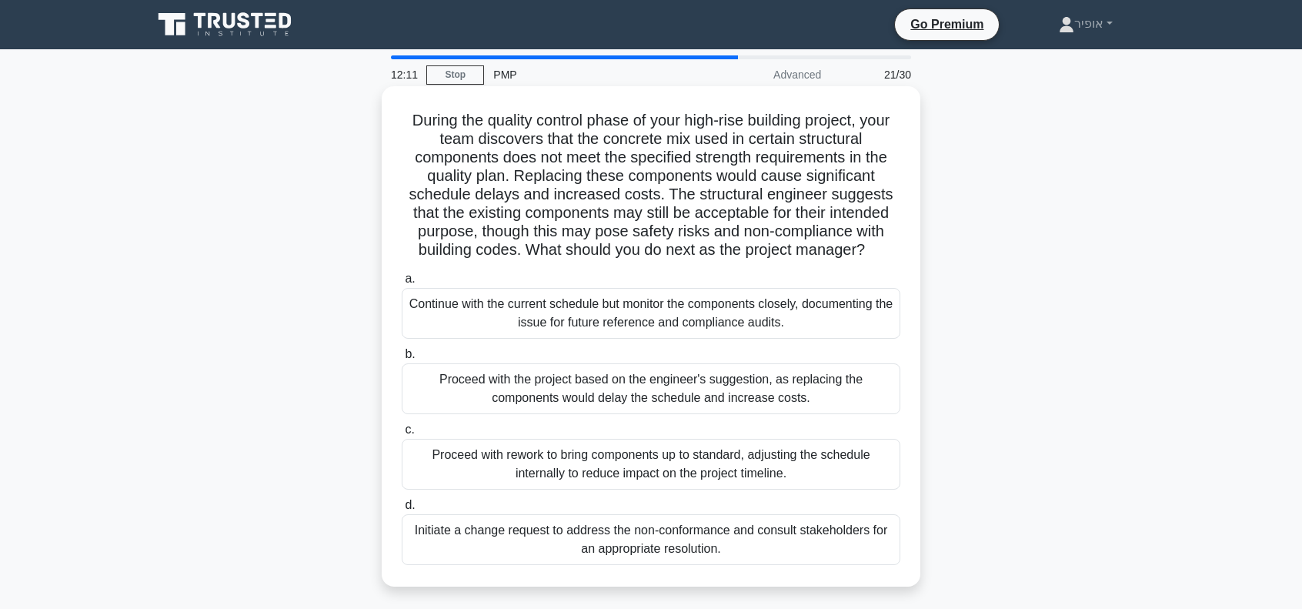
click at [488, 472] on div "Proceed with rework to bring components up to standard, adjusting the schedule …" at bounding box center [651, 464] width 499 height 51
click at [402, 435] on input "c. Proceed with rework to bring components up to standard, adjusting the schedu…" at bounding box center [402, 430] width 0 height 10
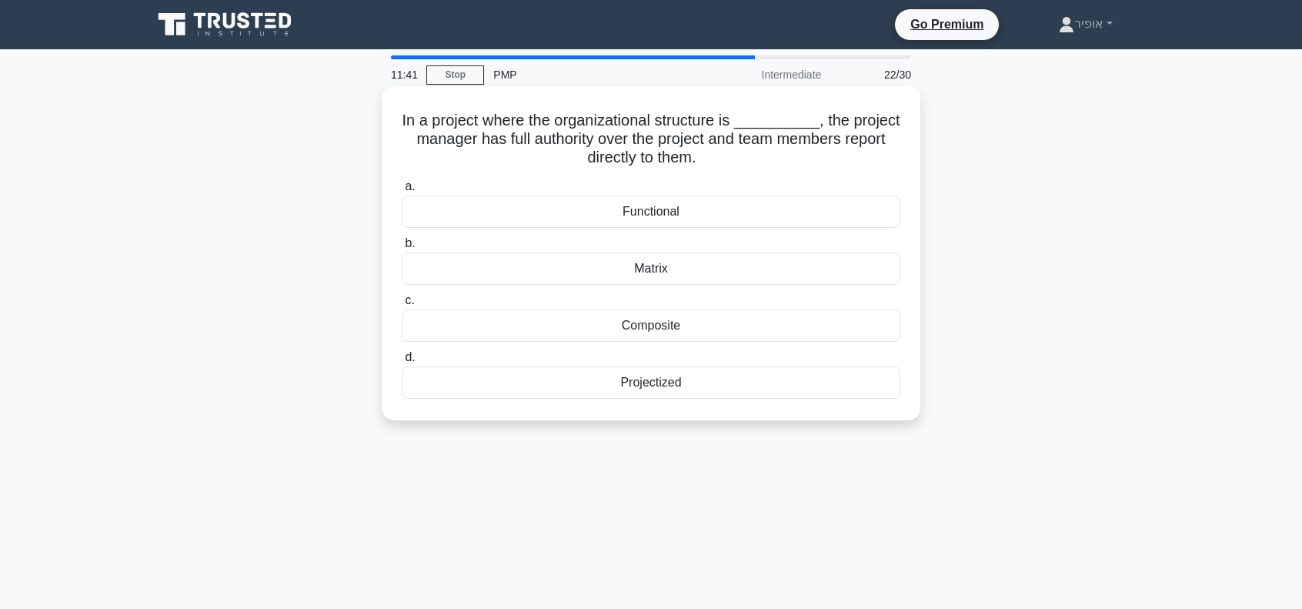
click at [618, 390] on div "Projectized" at bounding box center [651, 382] width 499 height 32
click at [402, 363] on input "d. Projectized" at bounding box center [402, 358] width 0 height 10
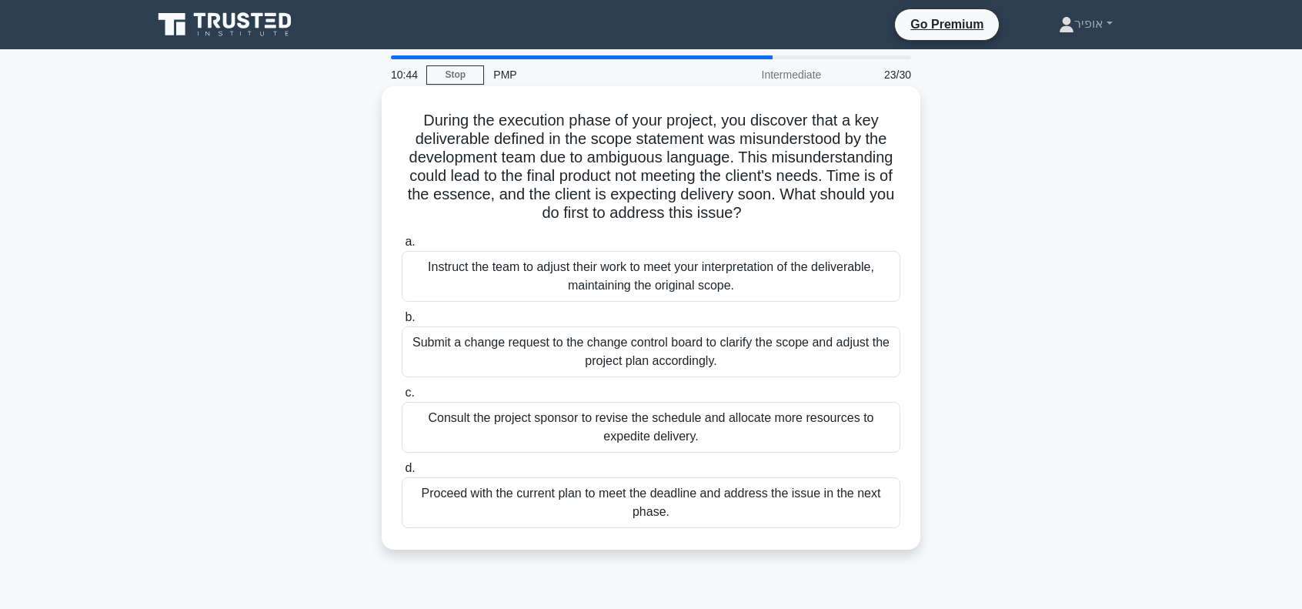
click at [614, 361] on div "Submit a change request to the change control board to clarify the scope and ad…" at bounding box center [651, 351] width 499 height 51
click at [402, 323] on input "b. Submit a change request to the change control board to clarify the scope and…" at bounding box center [402, 318] width 0 height 10
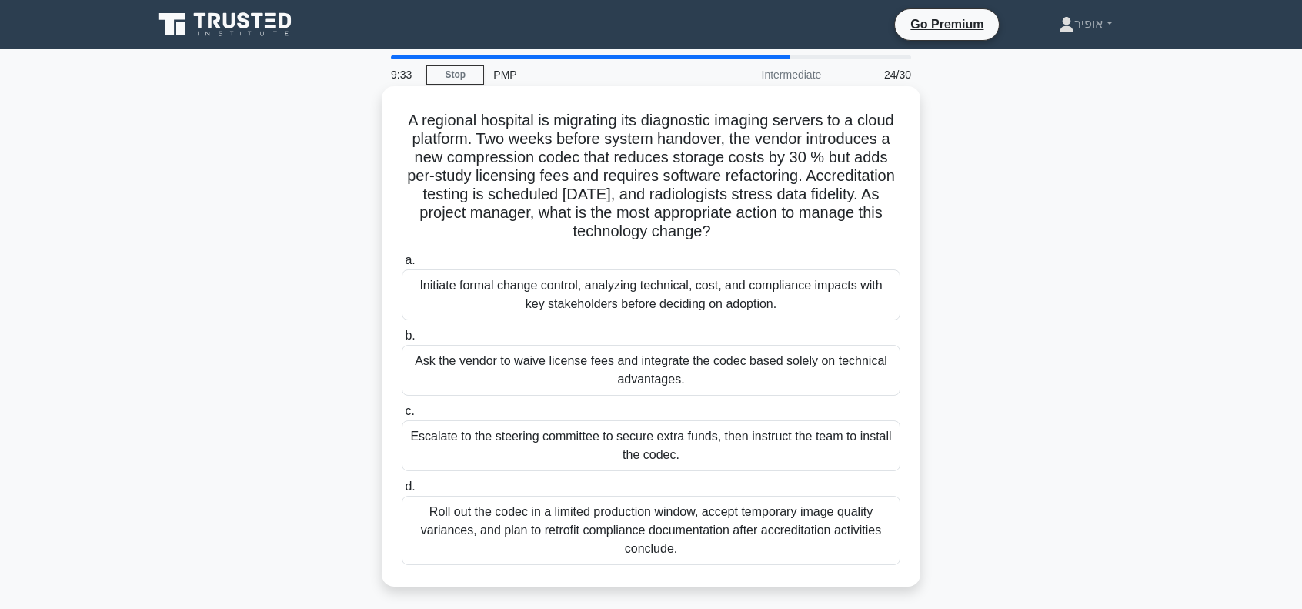
click at [513, 309] on div "Initiate formal change control, analyzing technical, cost, and compliance impac…" at bounding box center [651, 294] width 499 height 51
click at [402, 266] on input "a. Initiate formal change control, analyzing technical, cost, and compliance im…" at bounding box center [402, 261] width 0 height 10
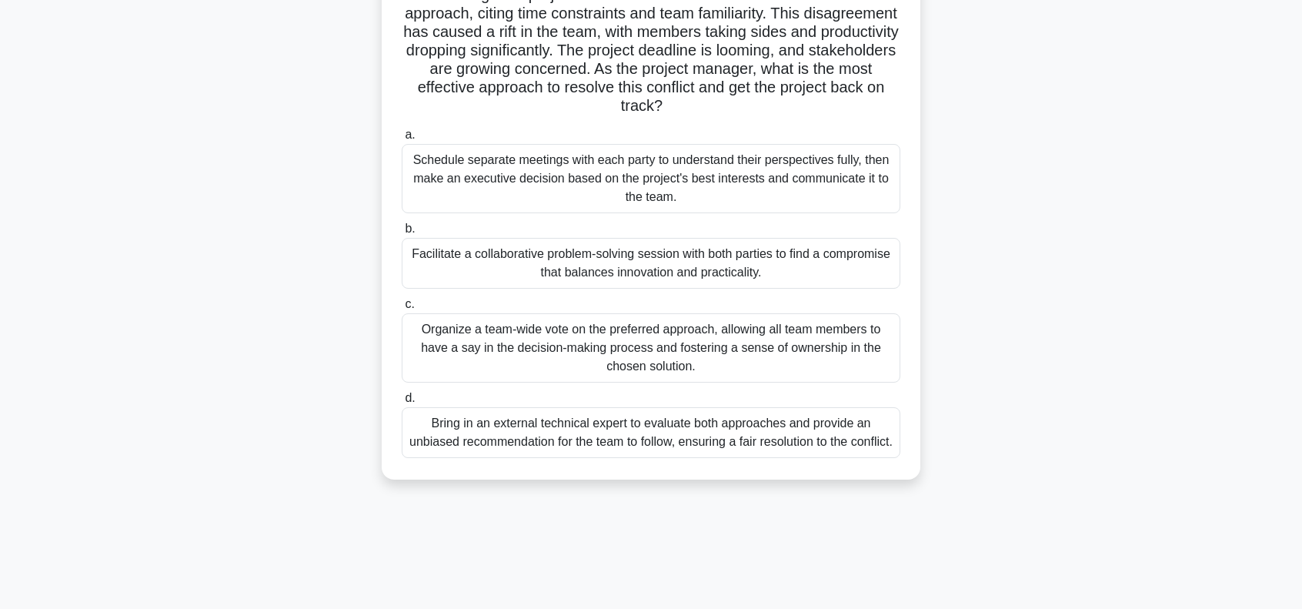
scroll to position [222, 0]
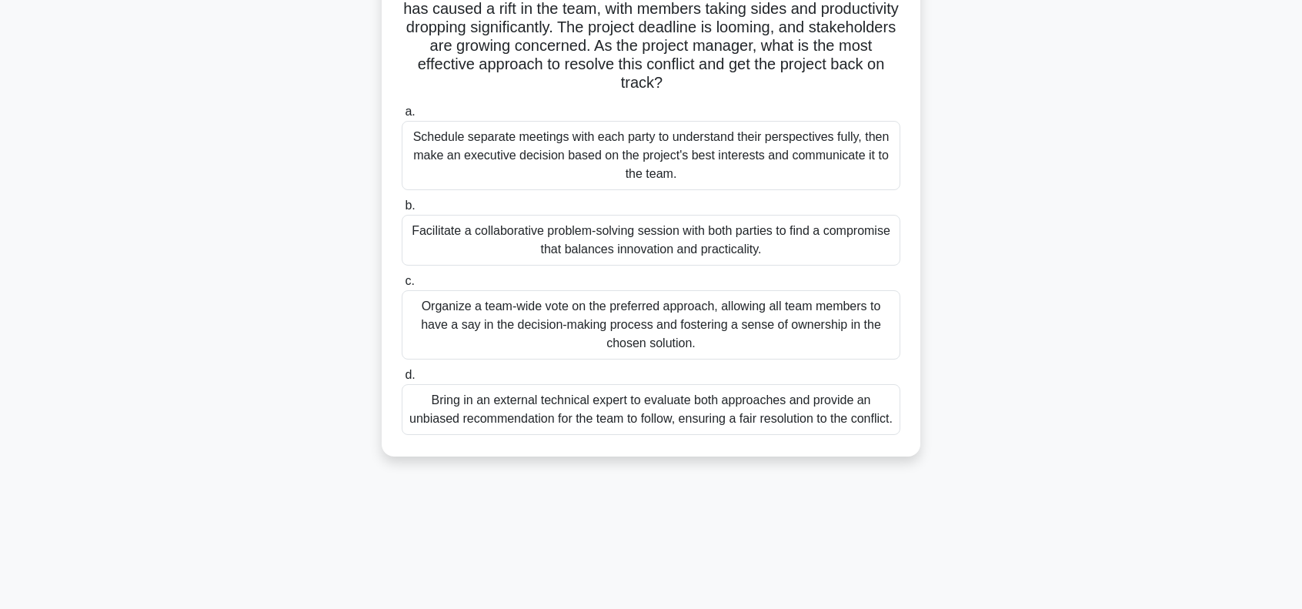
click at [484, 249] on div "Facilitate a collaborative problem-solving session with both parties to find a …" at bounding box center [651, 240] width 499 height 51
click at [402, 211] on input "b. Facilitate a collaborative problem-solving session with both parties to find…" at bounding box center [402, 206] width 0 height 10
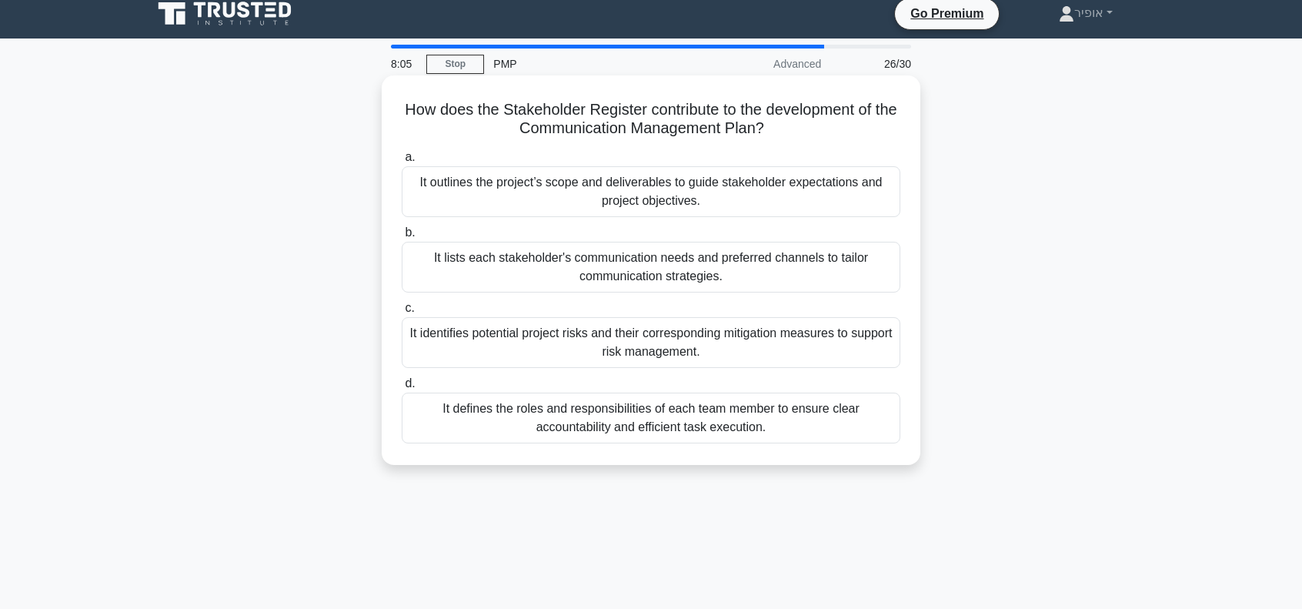
scroll to position [0, 0]
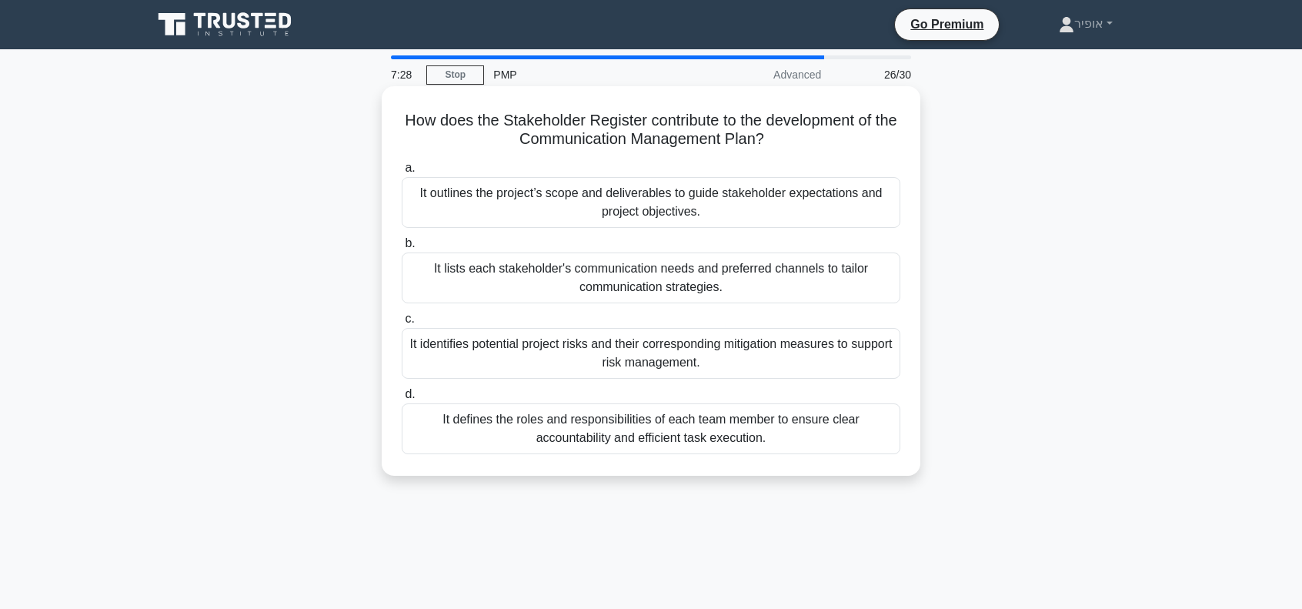
click at [520, 279] on div "It lists each stakeholder's communication needs and preferred channels to tailo…" at bounding box center [651, 277] width 499 height 51
click at [402, 249] on input "b. It lists each stakeholder's communication needs and preferred channels to ta…" at bounding box center [402, 244] width 0 height 10
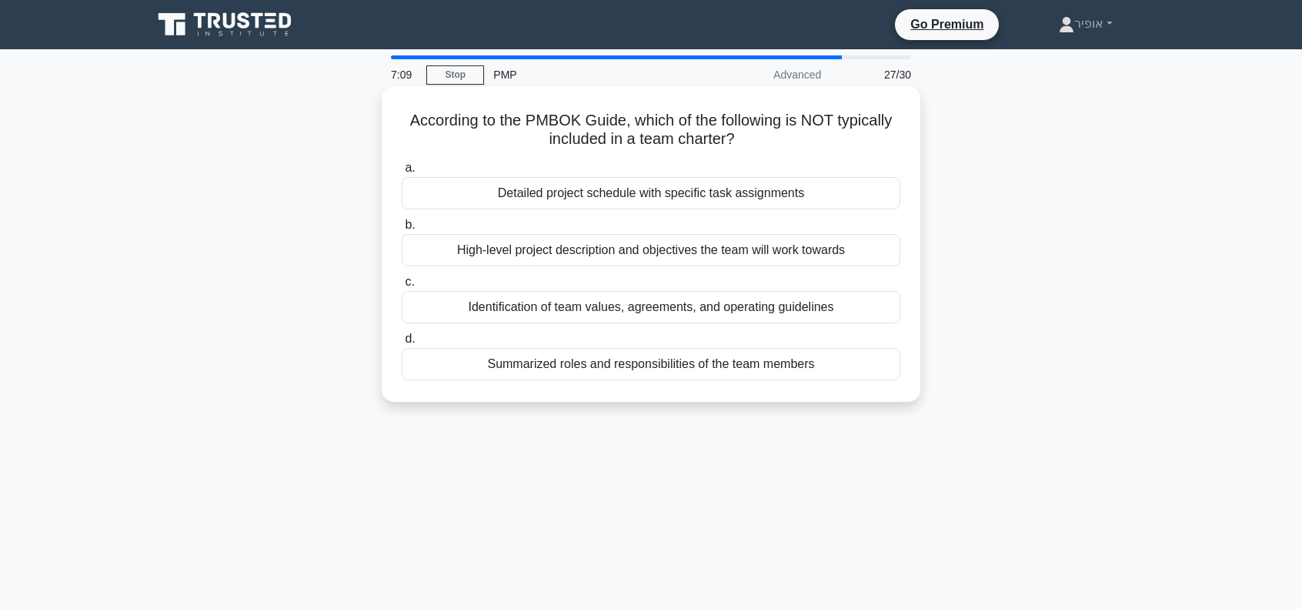
click at [569, 192] on div "Detailed project schedule with specific task assignments" at bounding box center [651, 193] width 499 height 32
click at [402, 173] on input "a. Detailed project schedule with specific task assignments" at bounding box center [402, 168] width 0 height 10
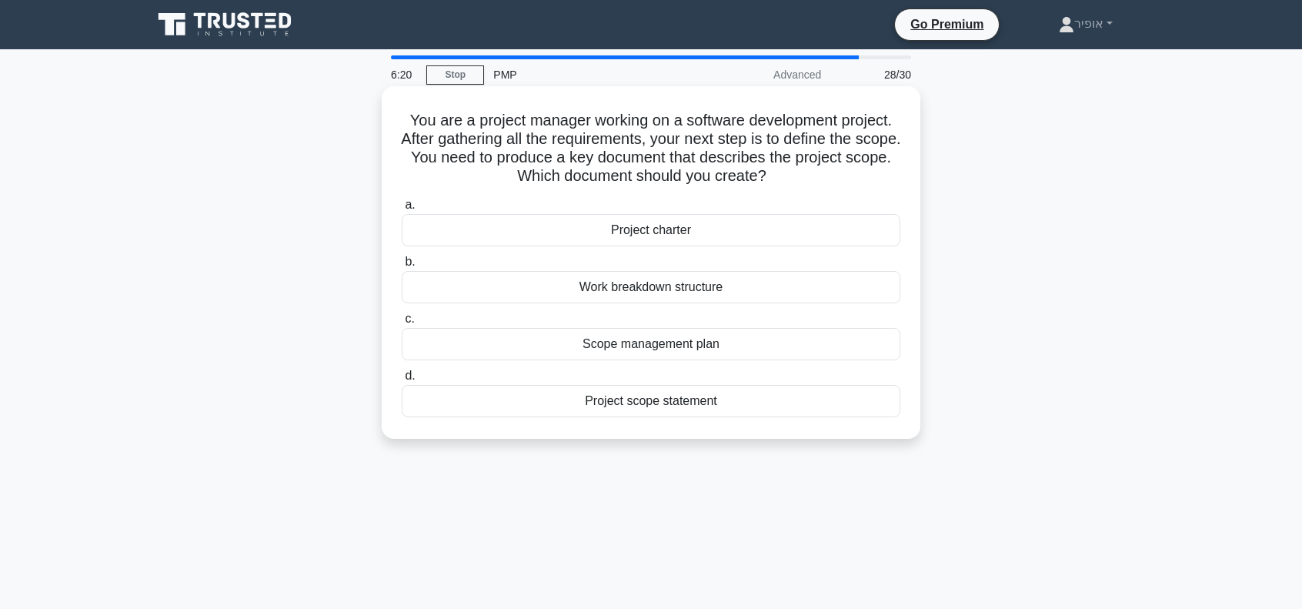
click at [580, 347] on div "Scope management plan" at bounding box center [651, 344] width 499 height 32
click at [402, 324] on input "c. Scope management plan" at bounding box center [402, 319] width 0 height 10
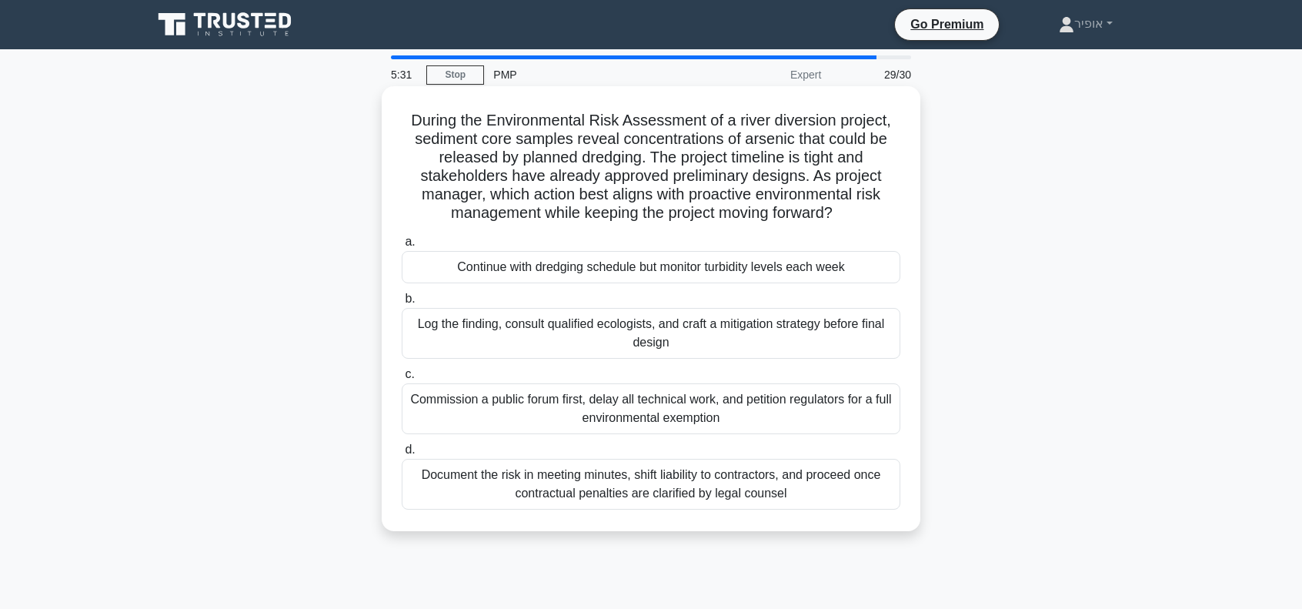
click at [509, 338] on div "Log the finding, consult qualified ecologists, and craft a mitigation strategy …" at bounding box center [651, 333] width 499 height 51
click at [402, 304] on input "b. Log the finding, consult qualified ecologists, and craft a mitigation strate…" at bounding box center [402, 299] width 0 height 10
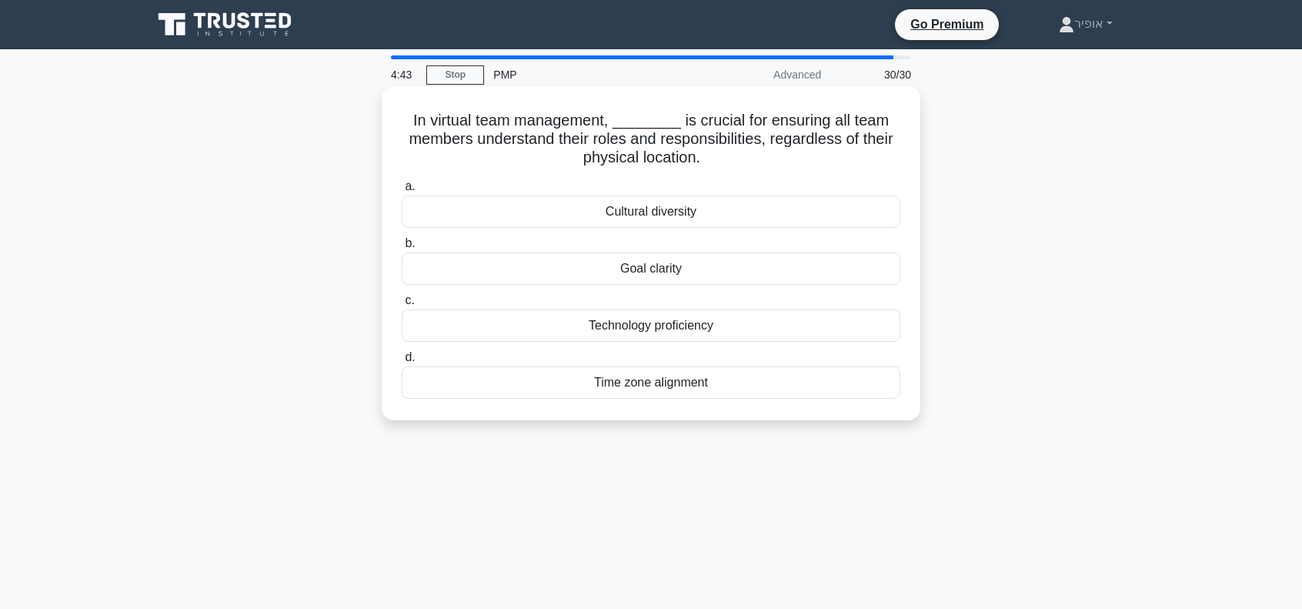
click at [576, 377] on div "Time zone alignment" at bounding box center [651, 382] width 499 height 32
click at [402, 363] on input "d. Time zone alignment" at bounding box center [402, 358] width 0 height 10
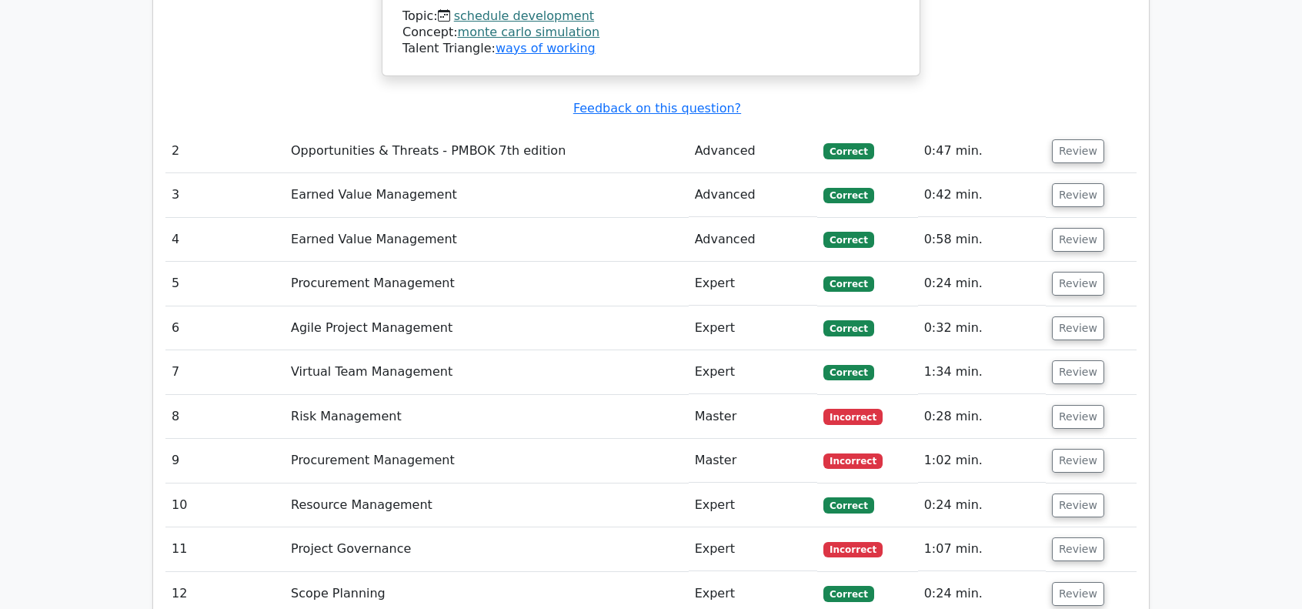
scroll to position [2694, 0]
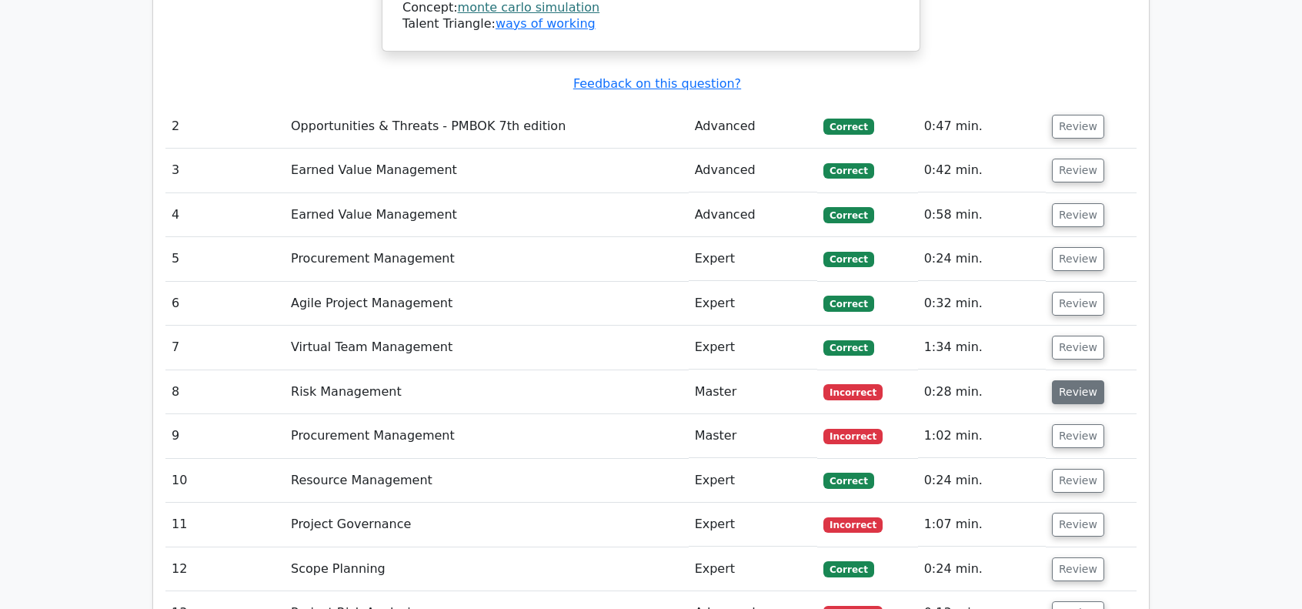
click at [1065, 380] on button "Review" at bounding box center [1078, 392] width 52 height 24
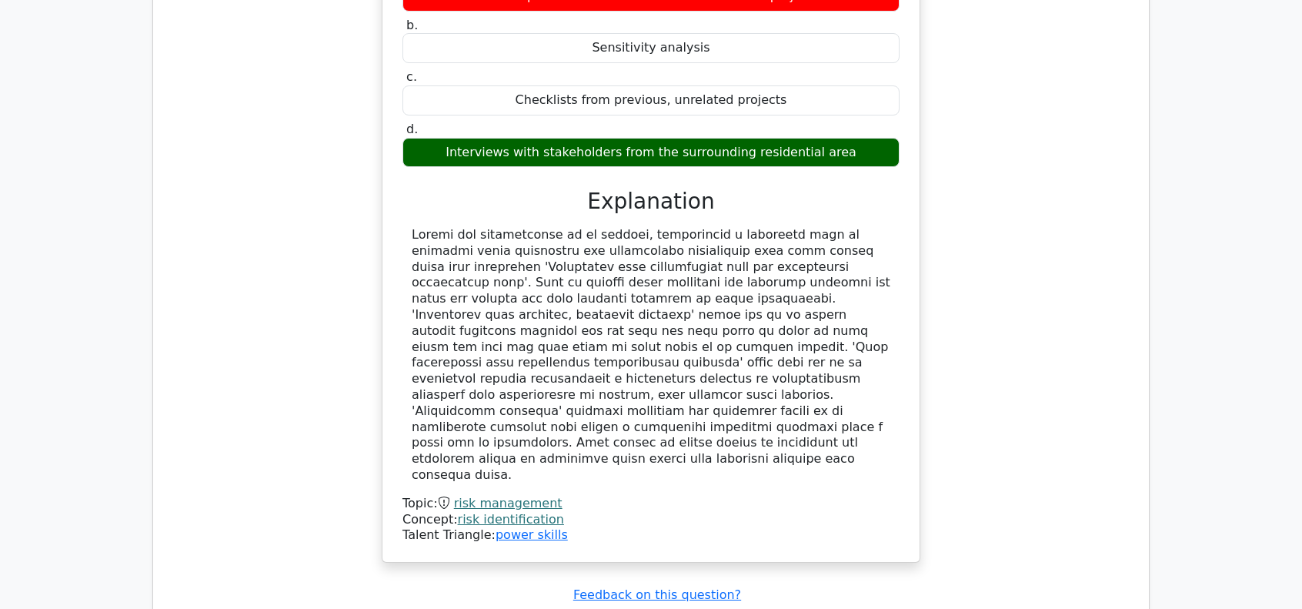
scroll to position [3387, 0]
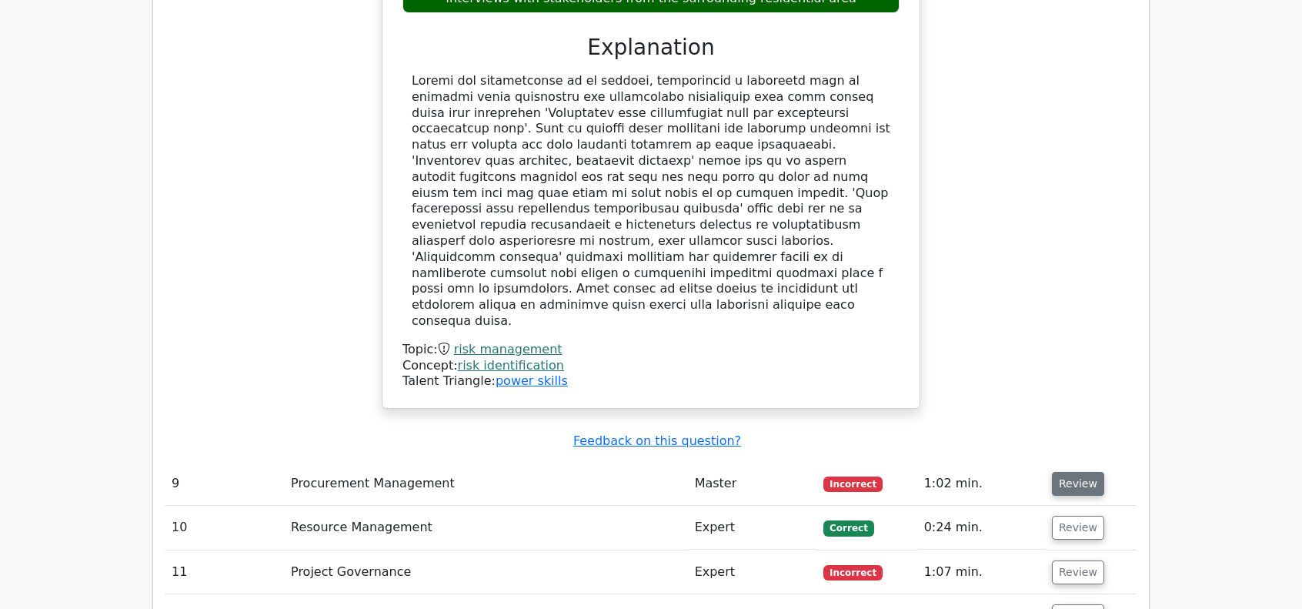
click at [1076, 472] on button "Review" at bounding box center [1078, 484] width 52 height 24
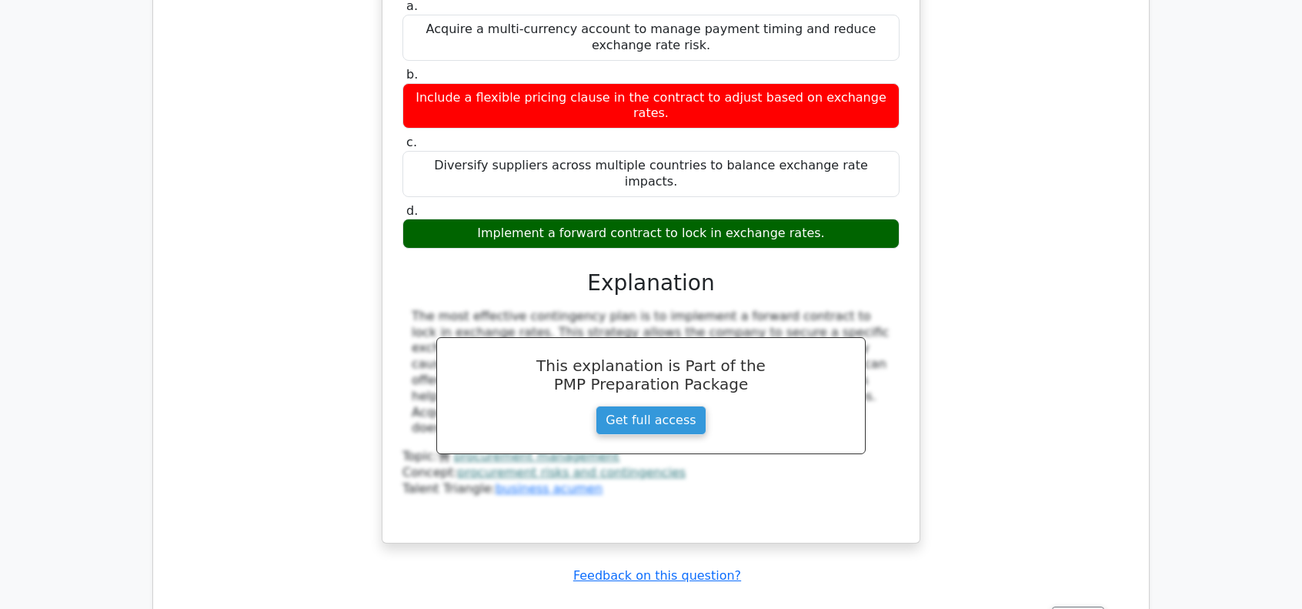
scroll to position [4157, 0]
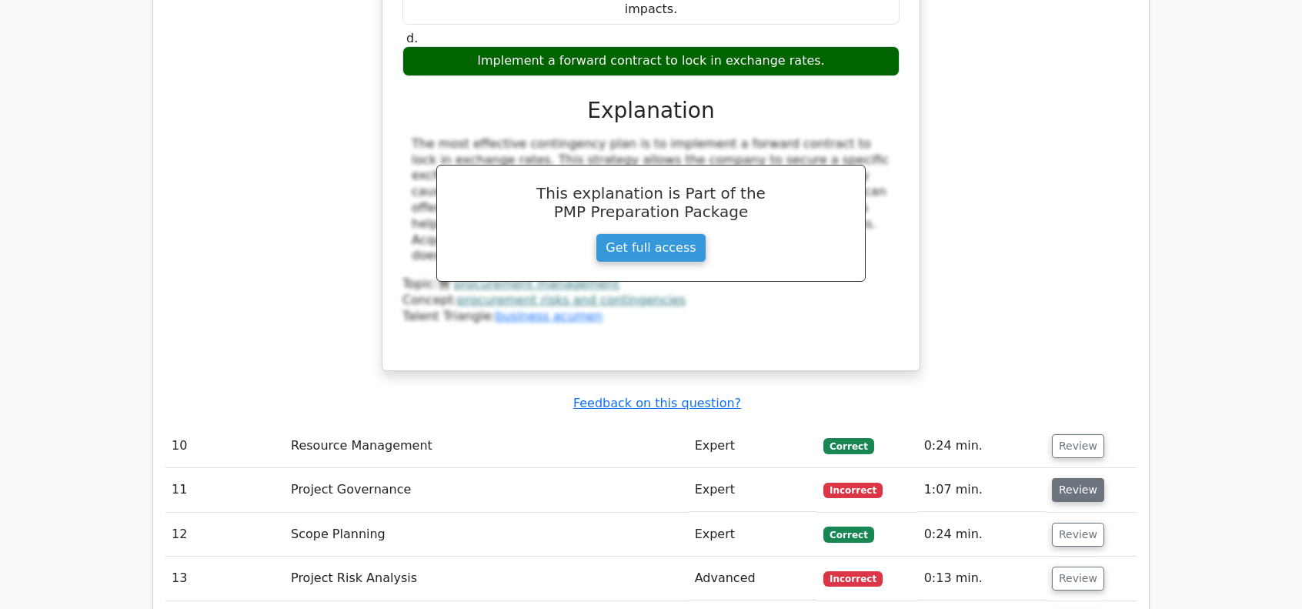
click at [1079, 478] on button "Review" at bounding box center [1078, 490] width 52 height 24
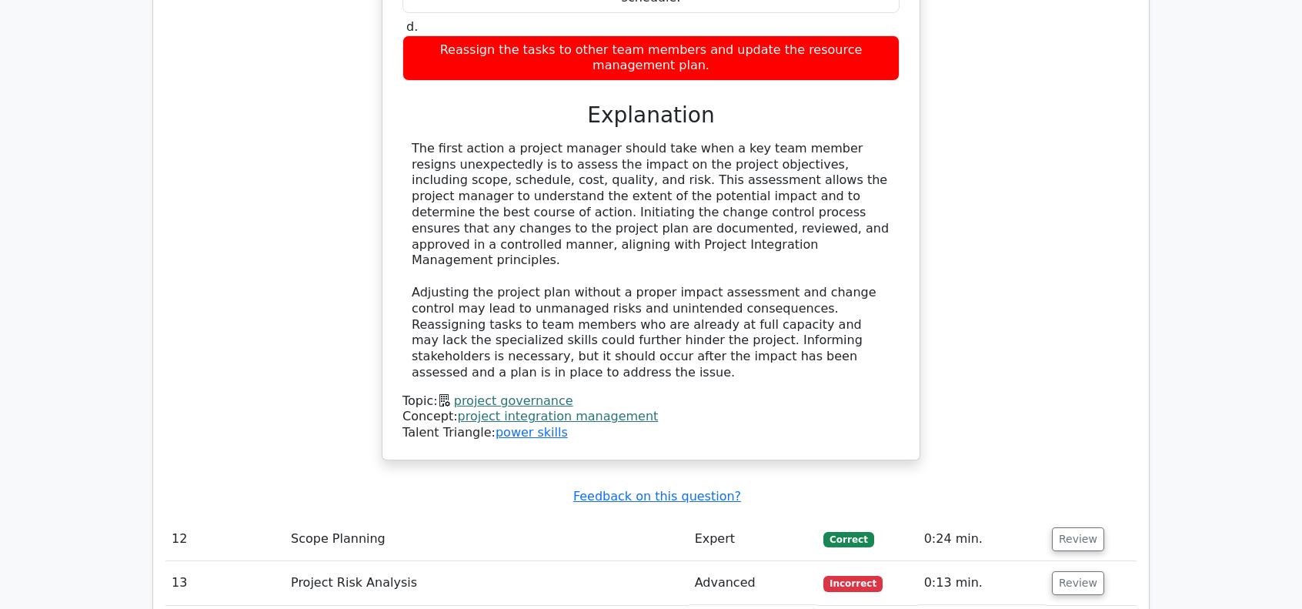
scroll to position [5081, 0]
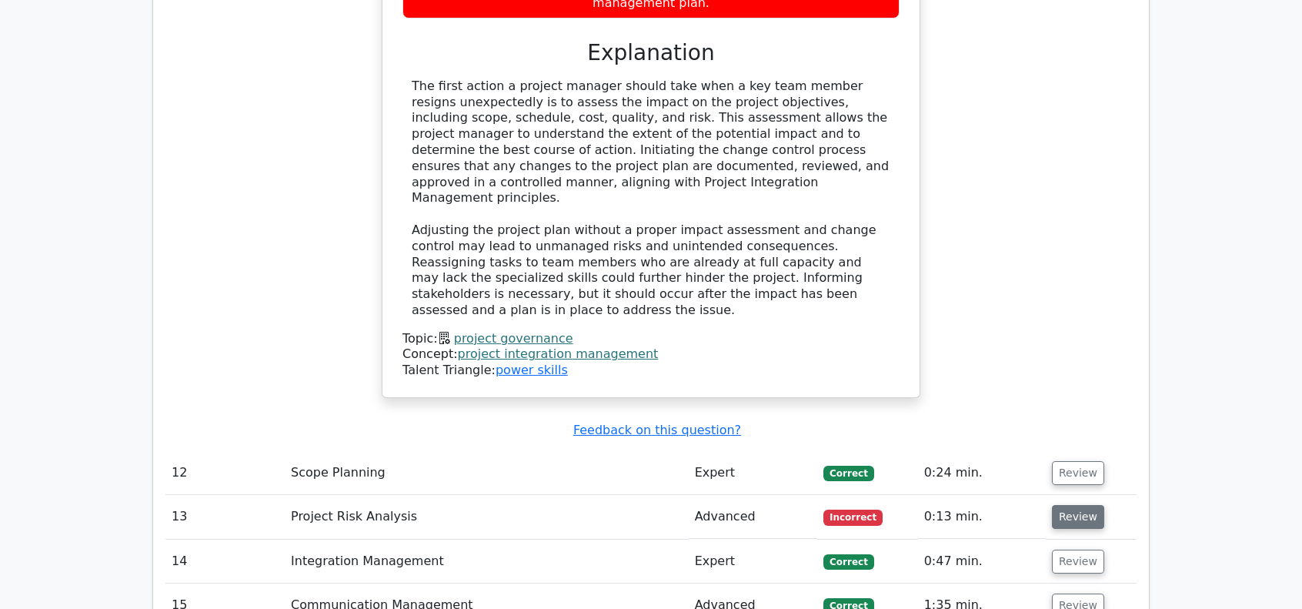
click at [1078, 505] on button "Review" at bounding box center [1078, 517] width 52 height 24
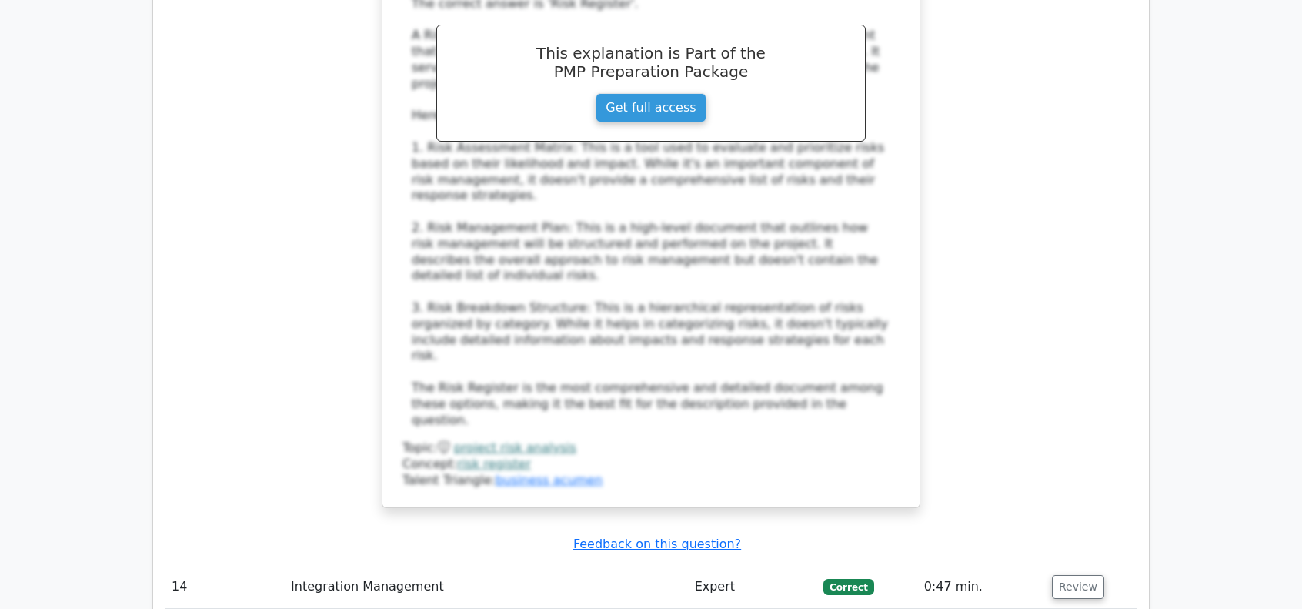
scroll to position [6004, 0]
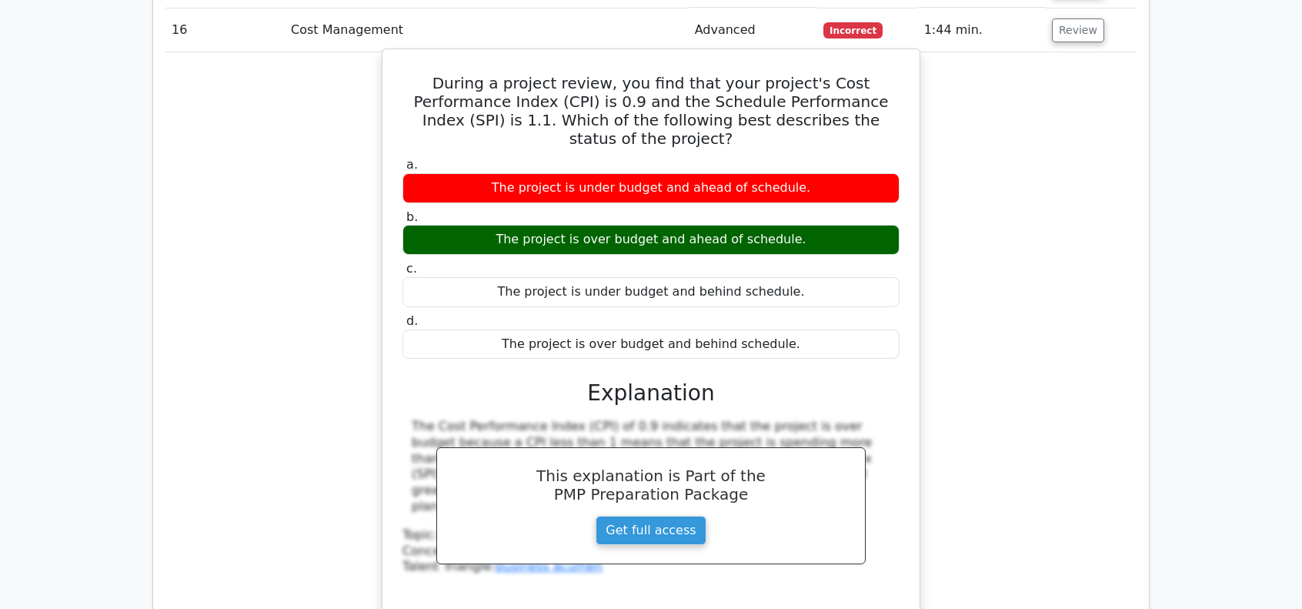
scroll to position [6697, 0]
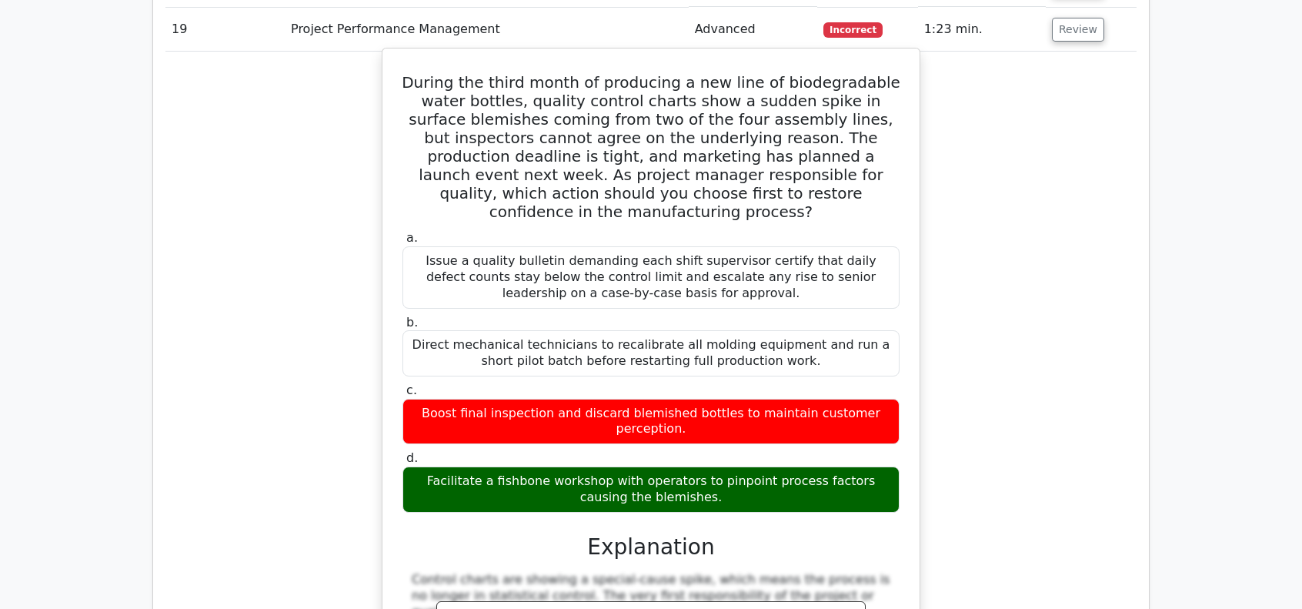
scroll to position [7621, 0]
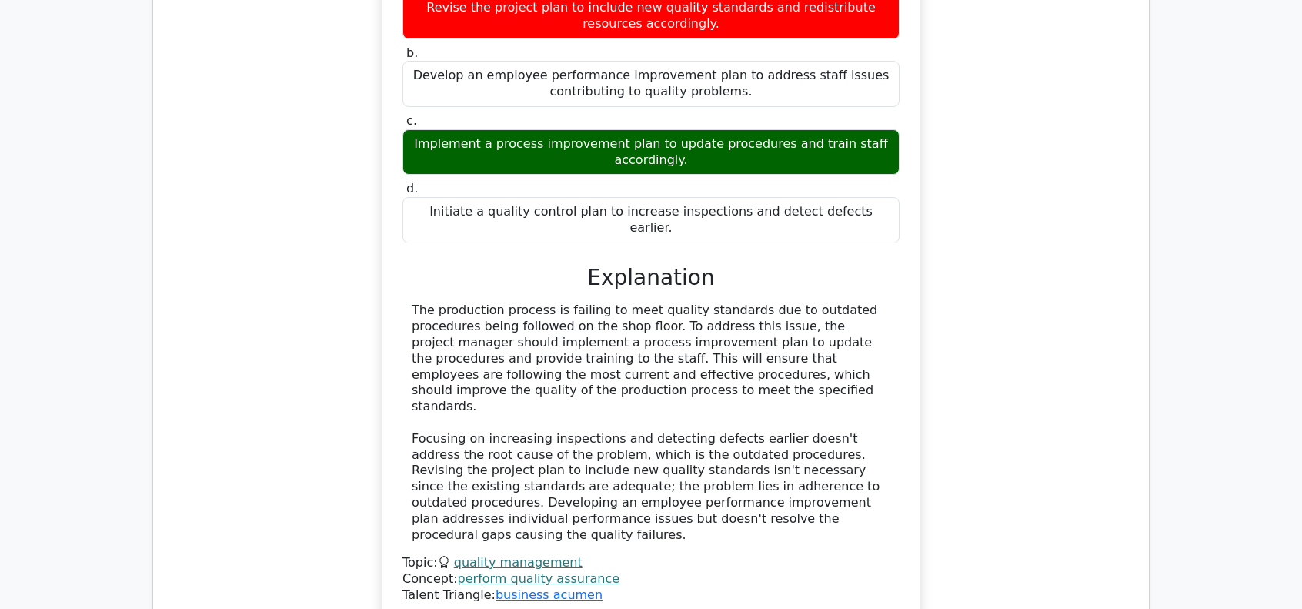
scroll to position [8622, 0]
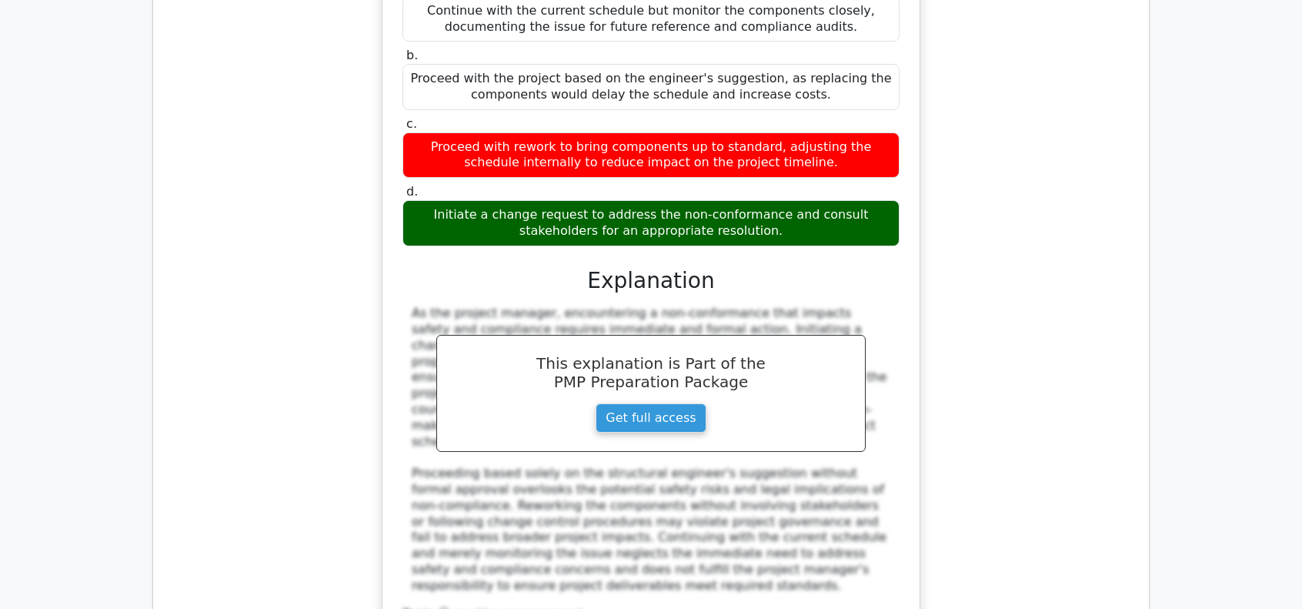
scroll to position [9622, 0]
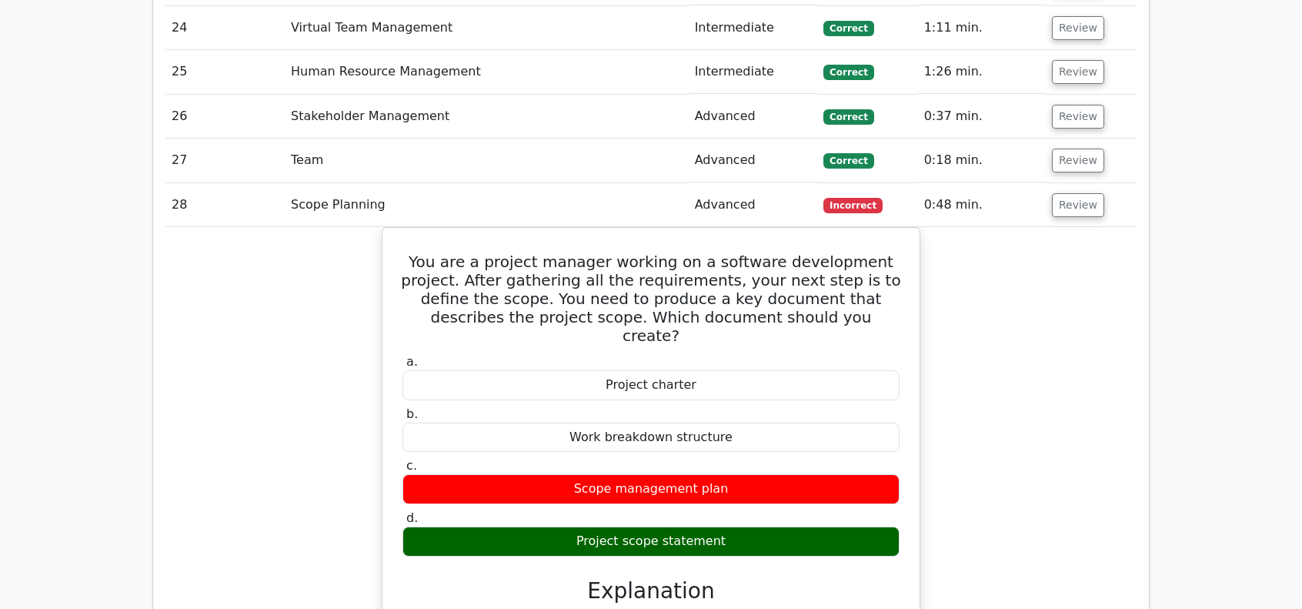
scroll to position [10392, 0]
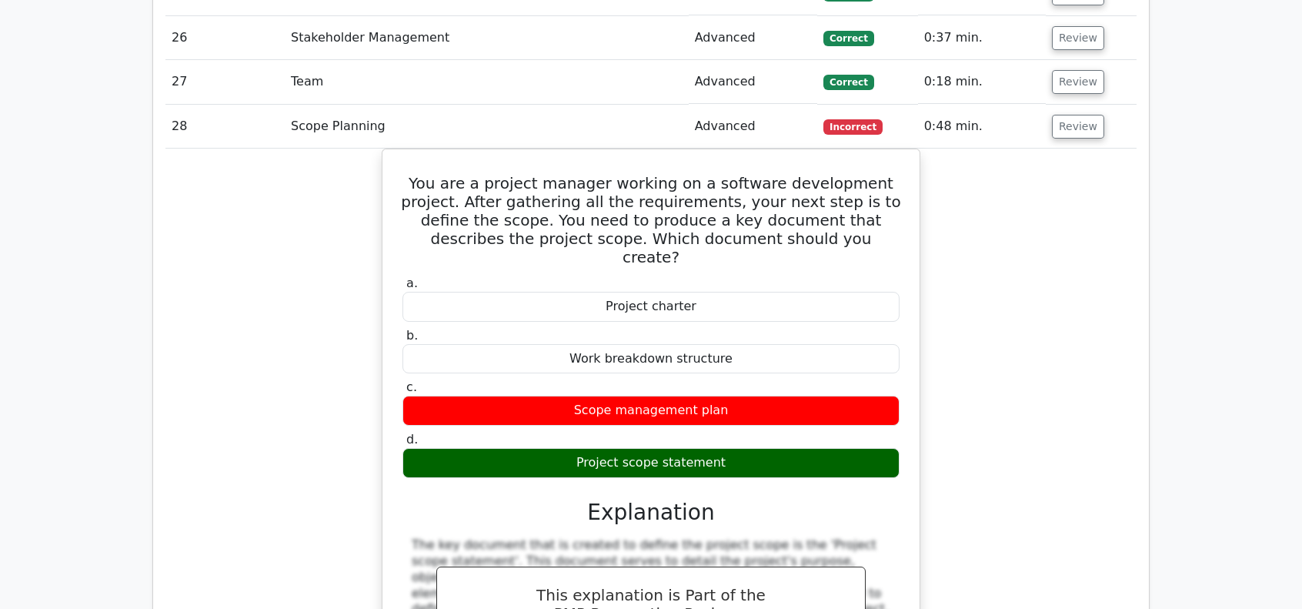
scroll to position [10469, 0]
